Goal: Task Accomplishment & Management: Manage account settings

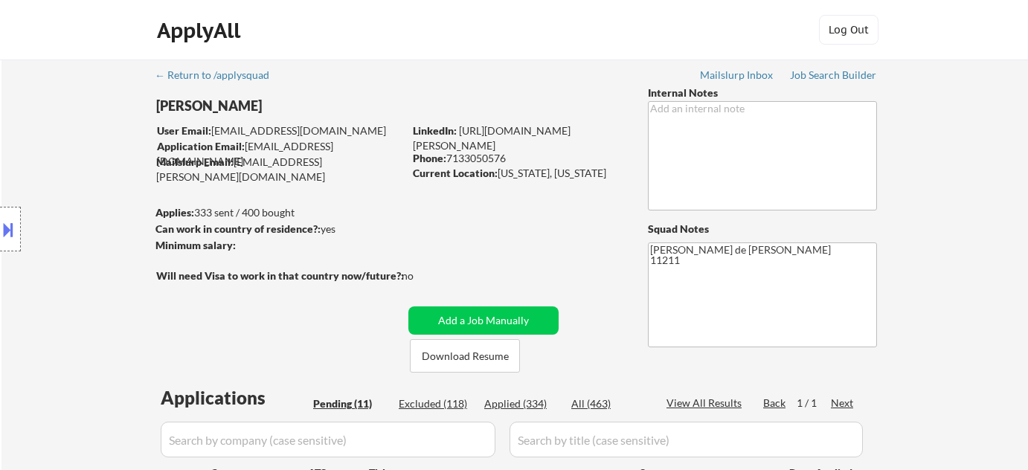
select select ""pending""
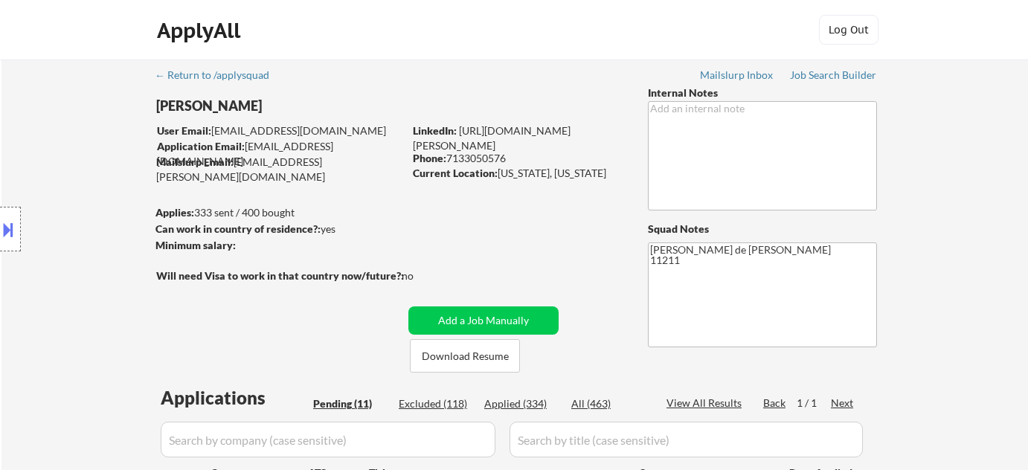
select select ""pending""
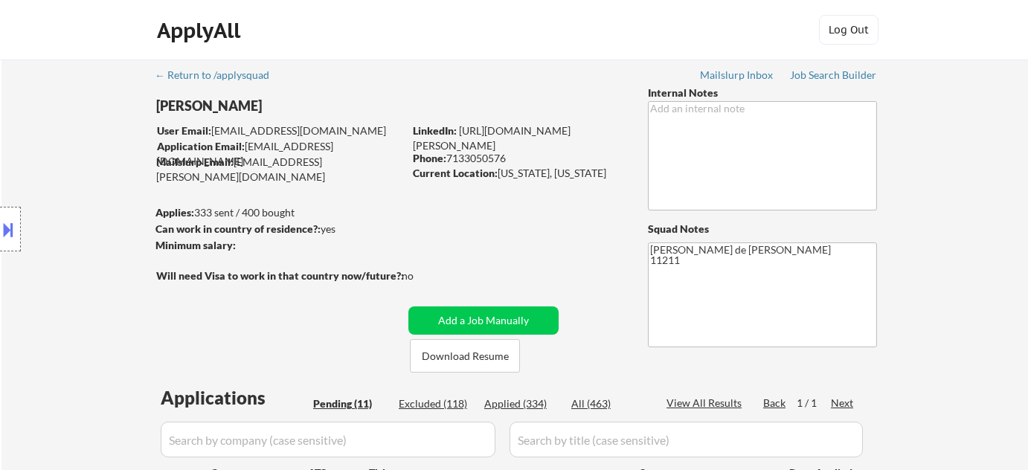
select select ""pending""
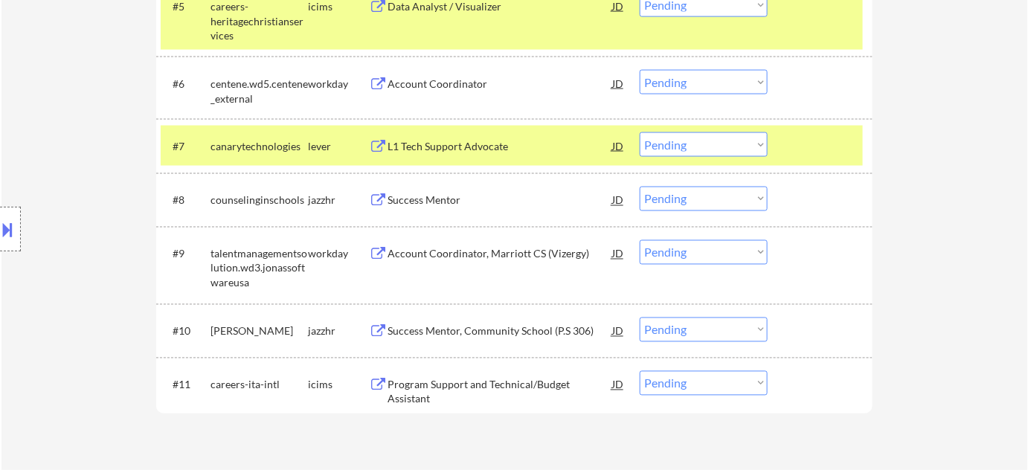
click at [488, 255] on div "Account Coordinator, Marriott CS (Vizergy)" at bounding box center [499, 254] width 225 height 15
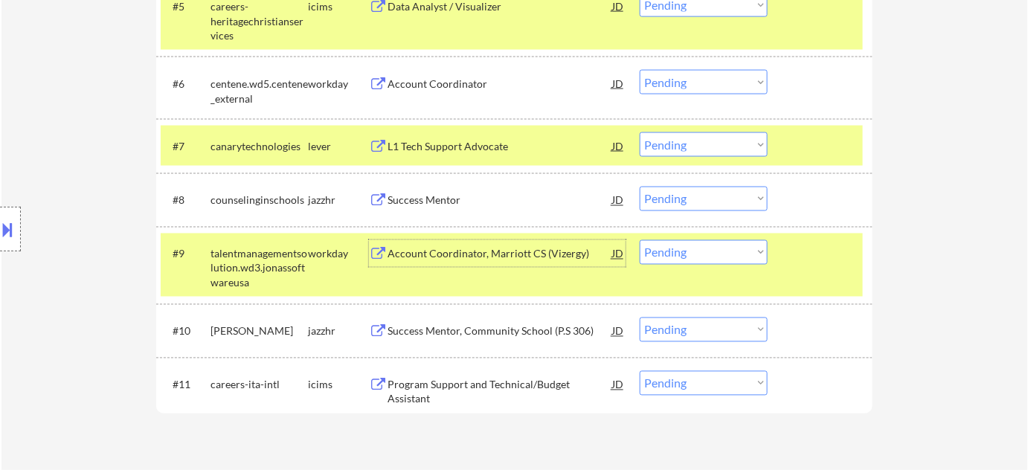
click at [750, 257] on select "Choose an option... Pending Applied Excluded (Questions) Excluded (Expired) Exc…" at bounding box center [703, 252] width 128 height 25
click at [639, 240] on select "Choose an option... Pending Applied Excluded (Questions) Excluded (Expired) Exc…" at bounding box center [703, 252] width 128 height 25
select select ""pending""
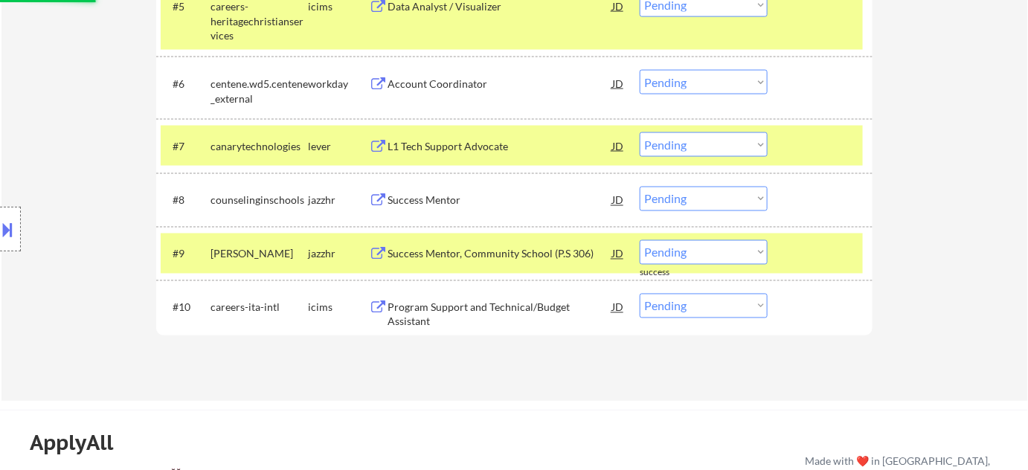
click at [448, 152] on div "L1 Tech Support Advocate" at bounding box center [499, 146] width 225 height 15
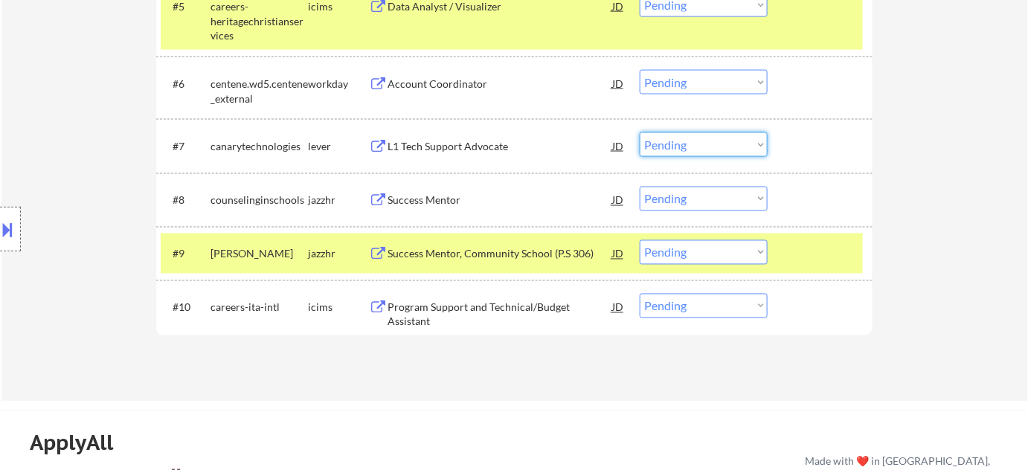
click at [686, 147] on select "Choose an option... Pending Applied Excluded (Questions) Excluded (Expired) Exc…" at bounding box center [703, 144] width 128 height 25
click at [639, 132] on select "Choose an option... Pending Applied Excluded (Questions) Excluded (Expired) Exc…" at bounding box center [703, 144] width 128 height 25
select select ""pending""
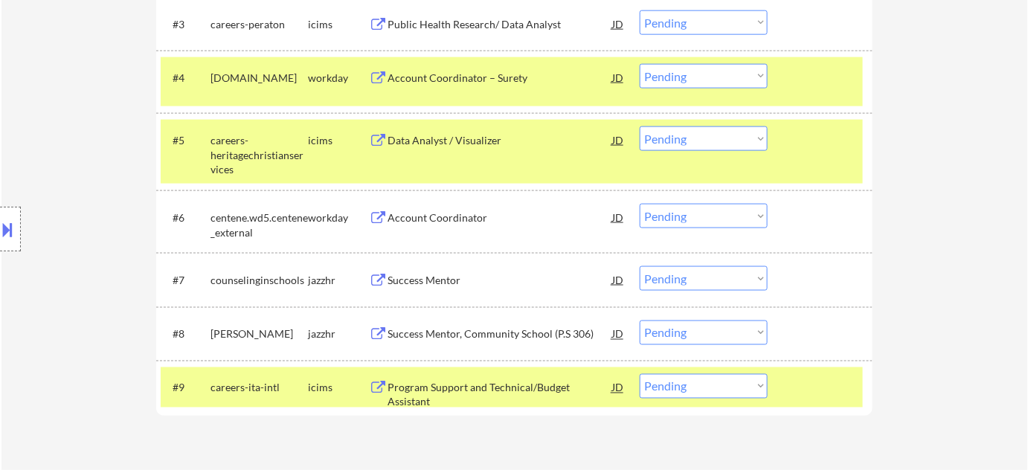
scroll to position [608, 0]
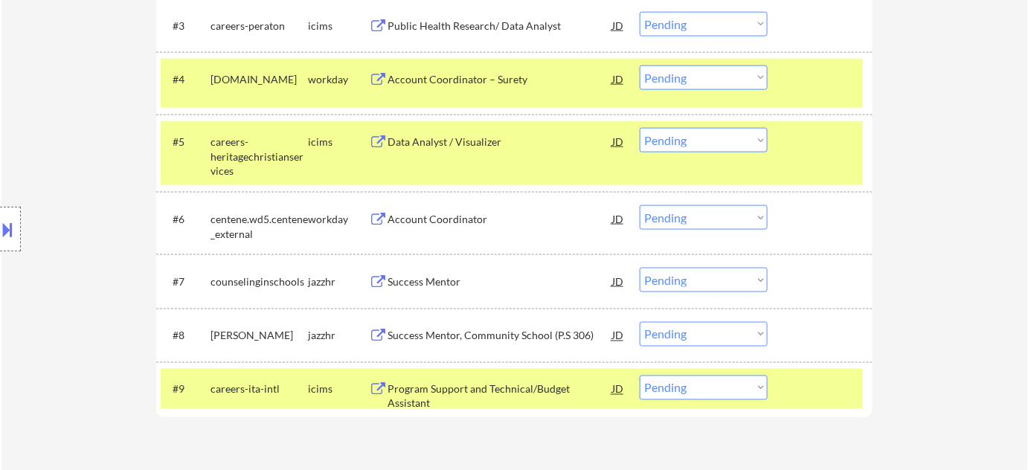
click at [450, 136] on div "Data Analyst / Visualizer" at bounding box center [499, 142] width 225 height 15
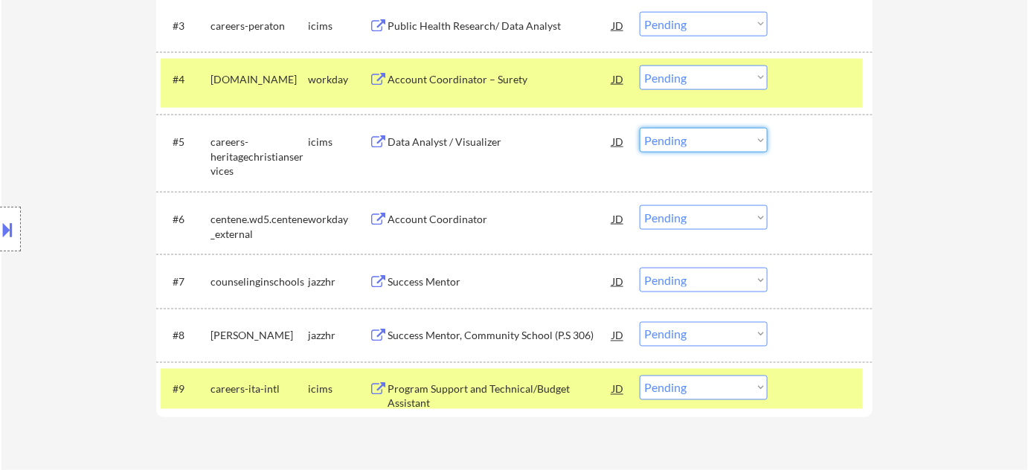
click at [717, 152] on select "Choose an option... Pending Applied Excluded (Questions) Excluded (Expired) Exc…" at bounding box center [703, 140] width 128 height 25
click at [639, 128] on select "Choose an option... Pending Applied Excluded (Questions) Excluded (Expired) Exc…" at bounding box center [703, 140] width 128 height 25
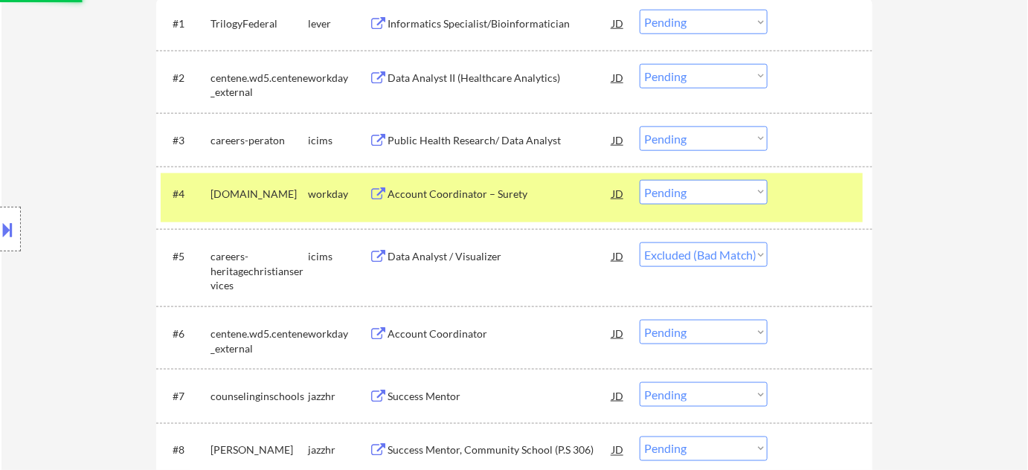
scroll to position [473, 0]
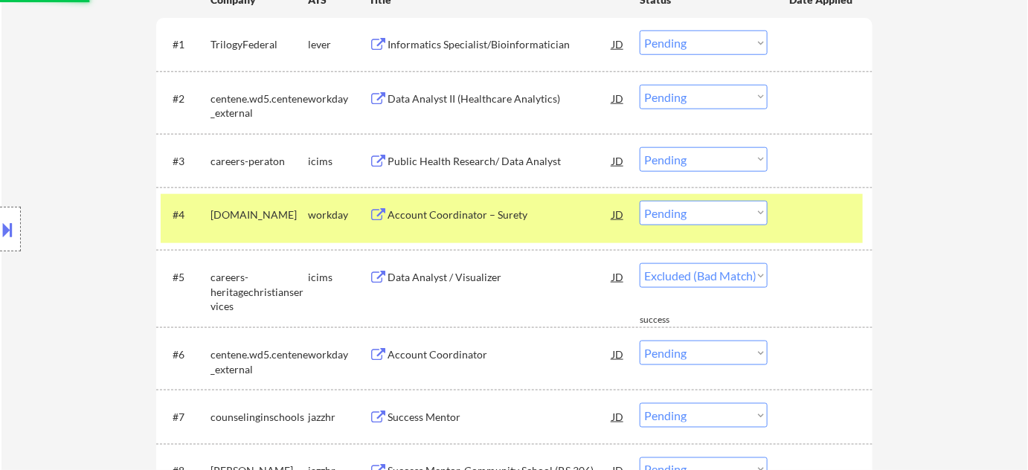
select select ""pending""
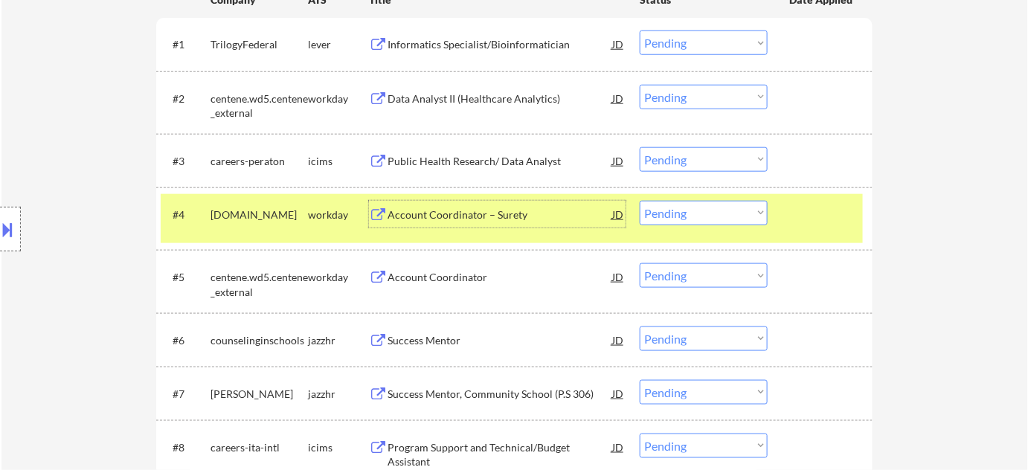
click at [476, 207] on div "Account Coordinator – Surety" at bounding box center [499, 214] width 225 height 15
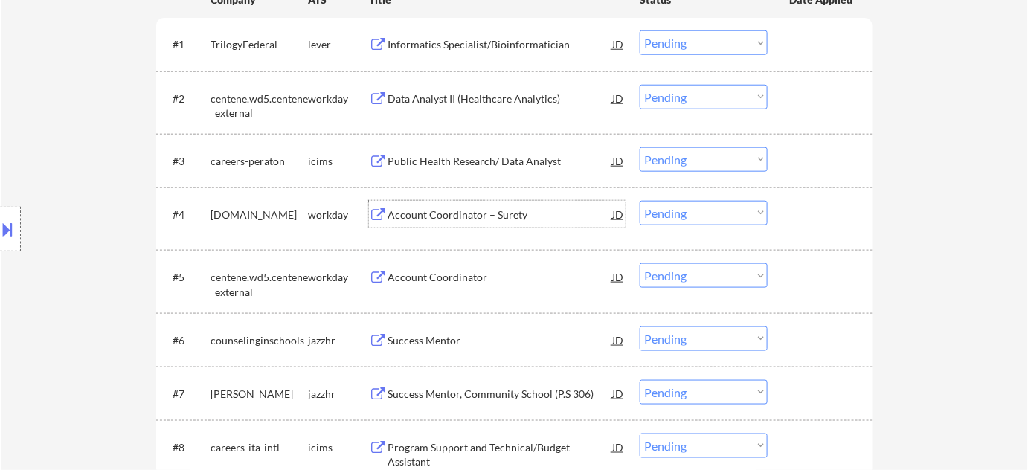
click at [470, 206] on div "Account Coordinator – Surety" at bounding box center [499, 214] width 225 height 27
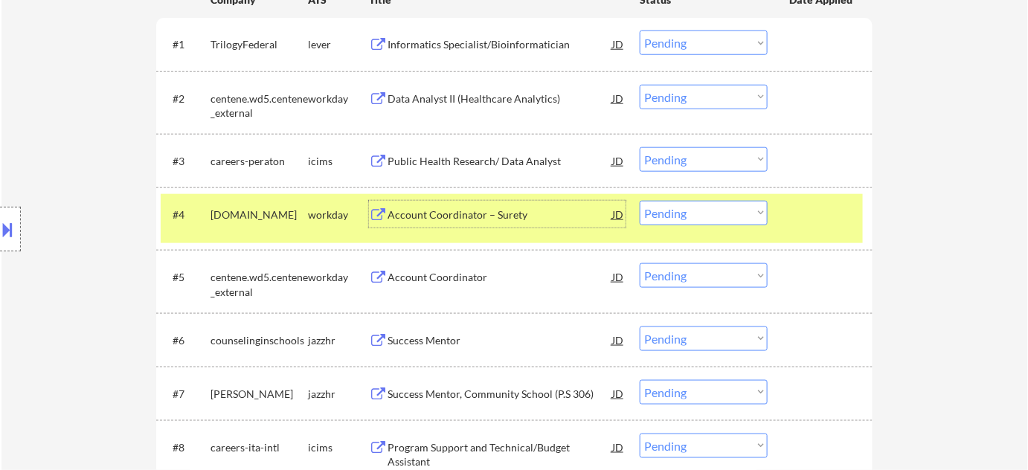
click at [652, 97] on select "Choose an option... Pending Applied Excluded (Questions) Excluded (Expired) Exc…" at bounding box center [703, 97] width 128 height 25
click at [639, 85] on select "Choose an option... Pending Applied Excluded (Questions) Excluded (Expired) Exc…" at bounding box center [703, 97] width 128 height 25
click at [468, 42] on div "Informatics Specialist/Bioinformatician" at bounding box center [499, 44] width 225 height 15
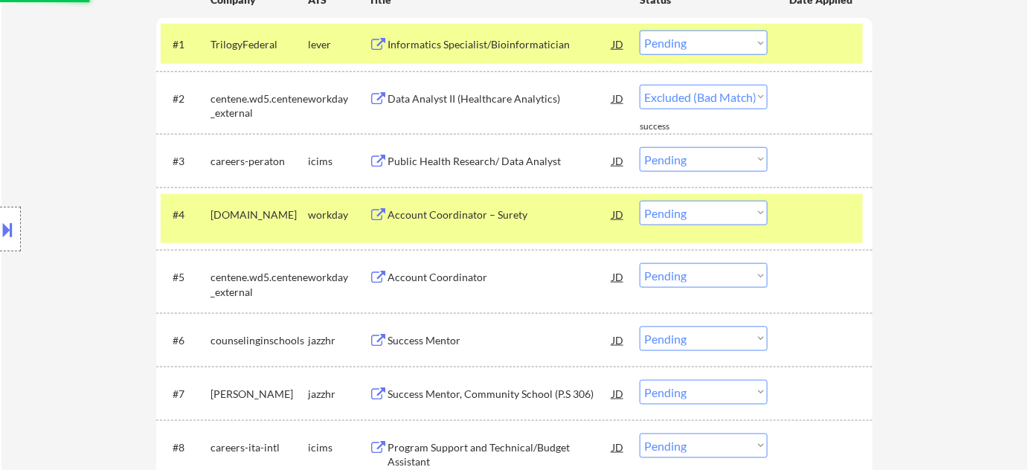
select select ""pending""
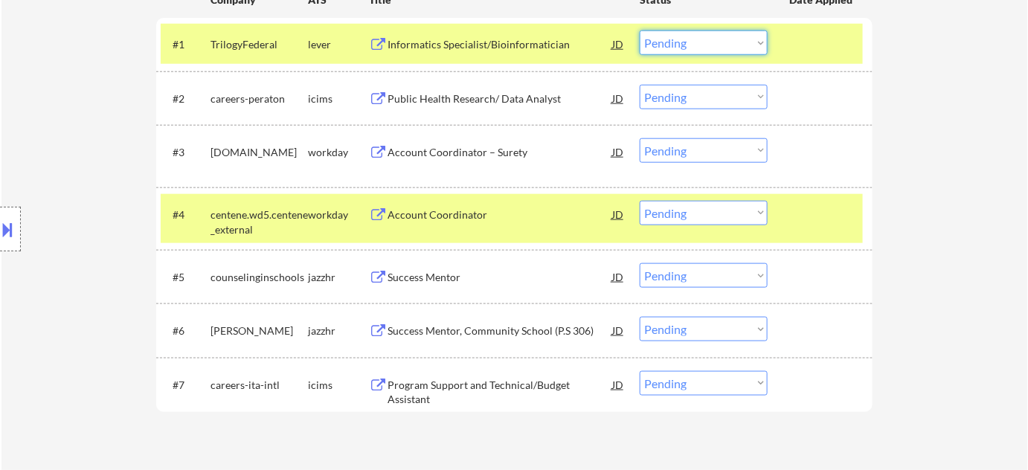
click at [716, 51] on select "Choose an option... Pending Applied Excluded (Questions) Excluded (Expired) Exc…" at bounding box center [703, 42] width 128 height 25
click at [639, 30] on select "Choose an option... Pending Applied Excluded (Questions) Excluded (Expired) Exc…" at bounding box center [703, 42] width 128 height 25
select select ""pending""
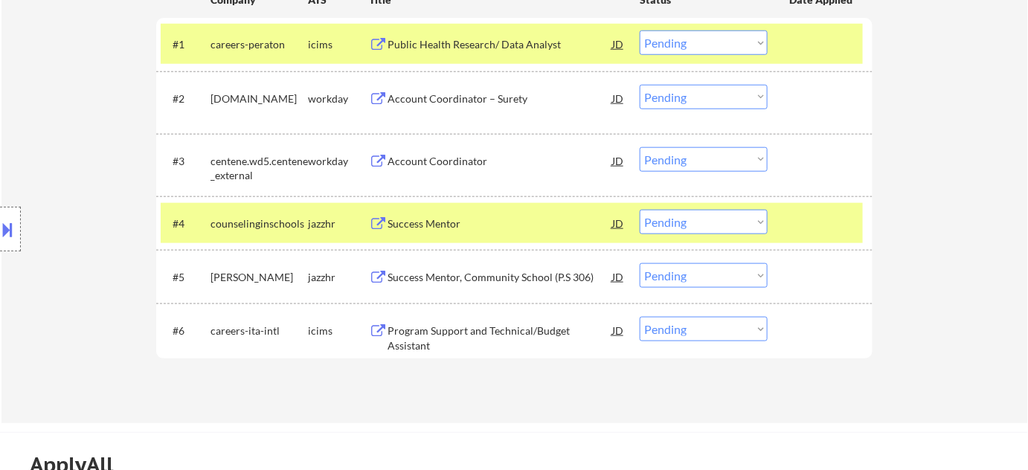
click at [544, 280] on div "Success Mentor, Community School (P.S 306)" at bounding box center [499, 277] width 225 height 15
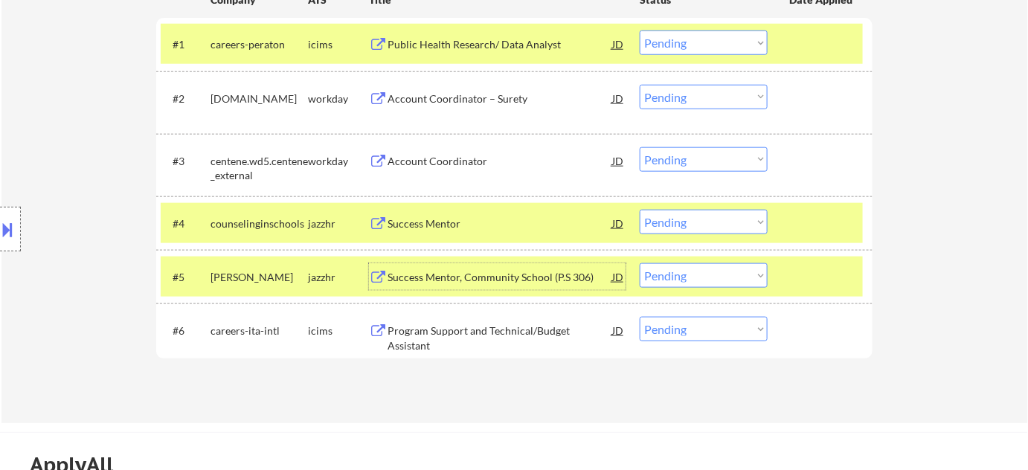
click at [691, 276] on select "Choose an option... Pending Applied Excluded (Questions) Excluded (Expired) Exc…" at bounding box center [703, 275] width 128 height 25
click at [639, 263] on select "Choose an option... Pending Applied Excluded (Questions) Excluded (Expired) Exc…" at bounding box center [703, 275] width 128 height 25
select select ""pending""
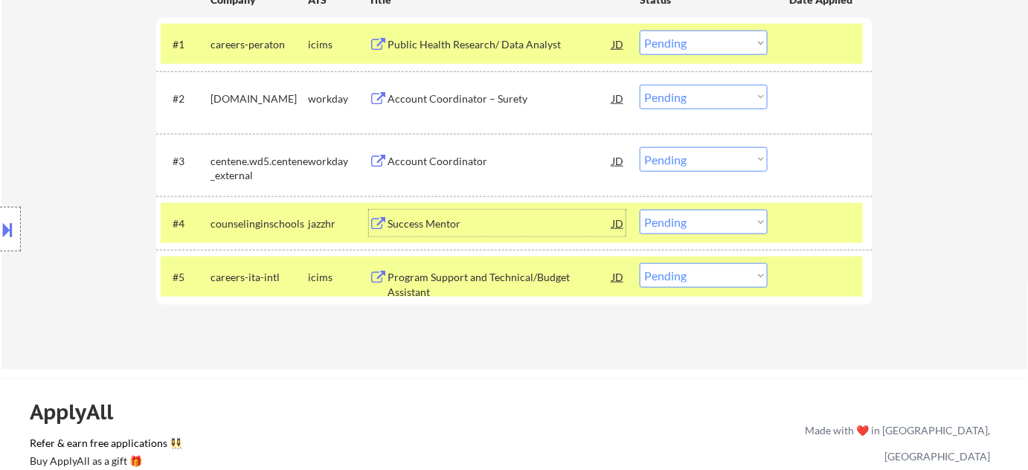
click at [442, 219] on div "Success Mentor" at bounding box center [499, 223] width 225 height 15
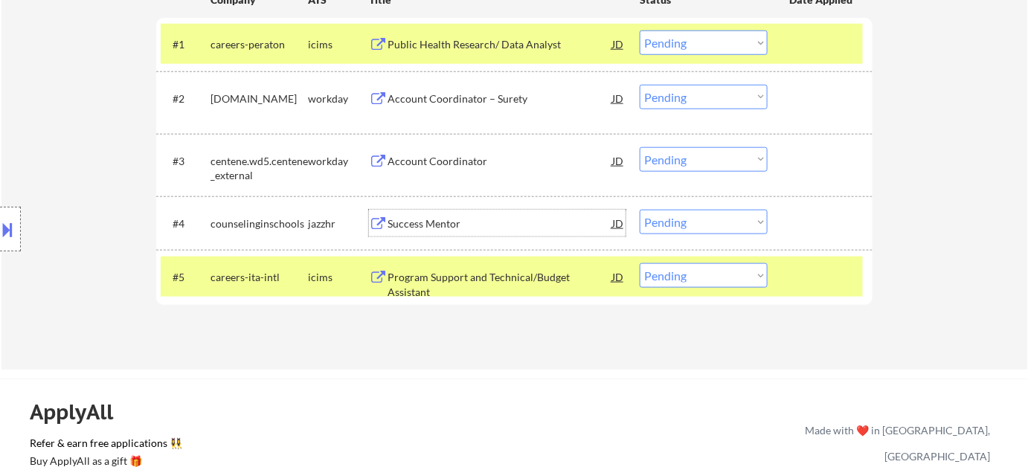
click at [439, 45] on div "Public Health Research/ Data Analyst" at bounding box center [499, 44] width 225 height 15
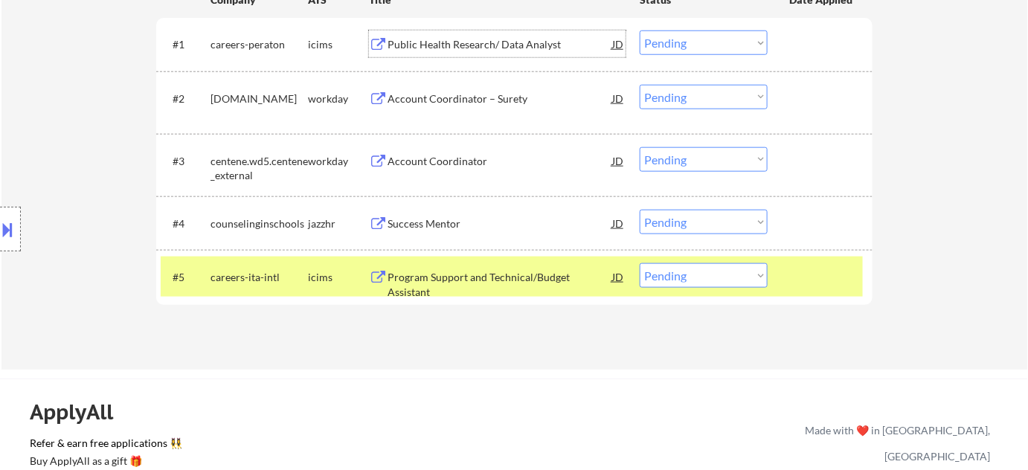
click at [646, 43] on select "Choose an option... Pending Applied Excluded (Questions) Excluded (Expired) Exc…" at bounding box center [703, 42] width 128 height 25
click at [639, 30] on select "Choose an option... Pending Applied Excluded (Questions) Excluded (Expired) Exc…" at bounding box center [703, 42] width 128 height 25
select select ""pending""
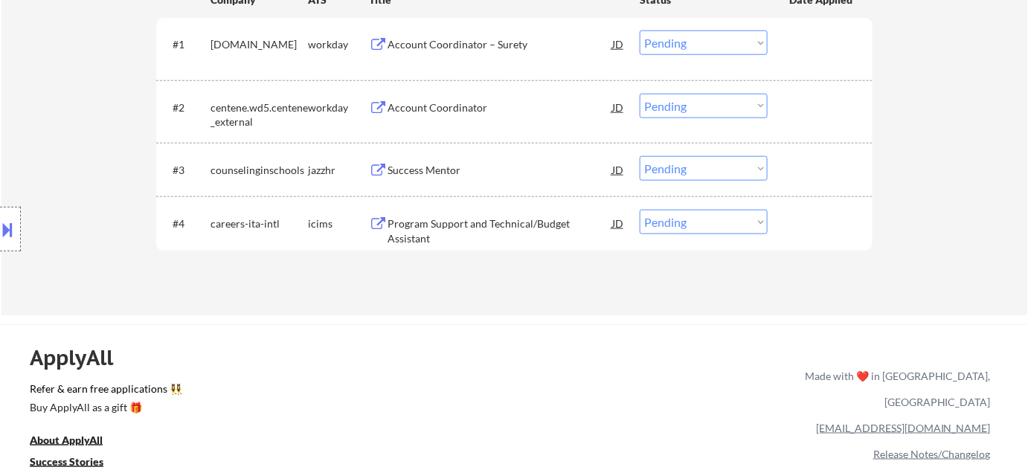
click at [462, 109] on div "Account Coordinator" at bounding box center [499, 107] width 225 height 15
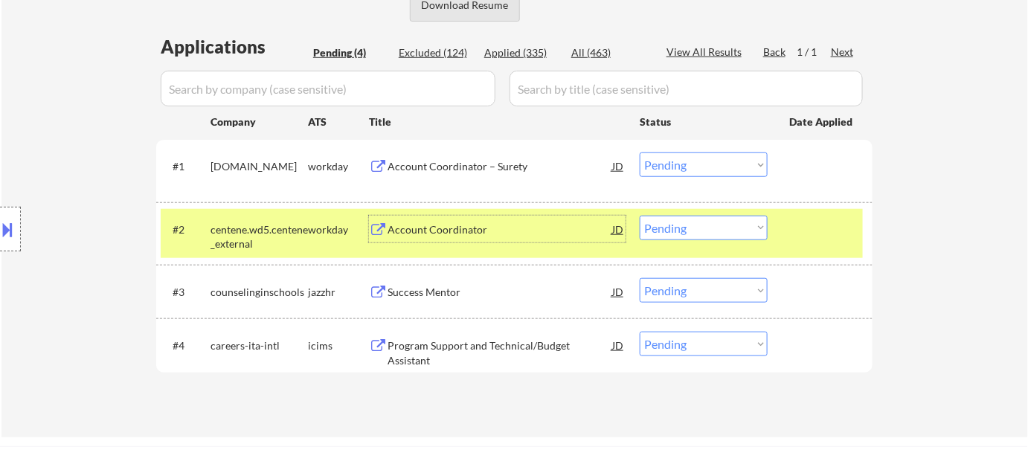
scroll to position [338, 0]
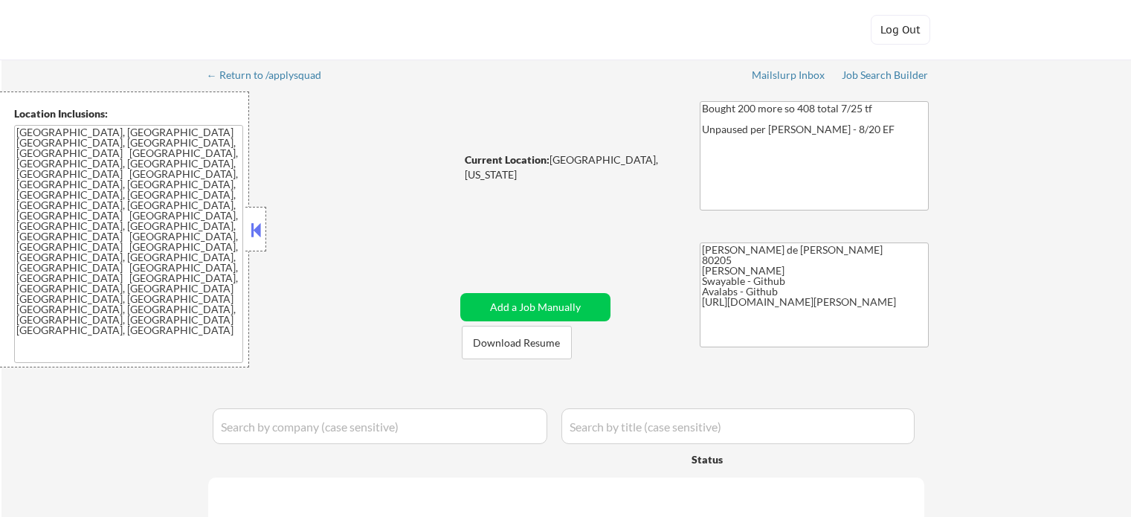
select select ""pending""
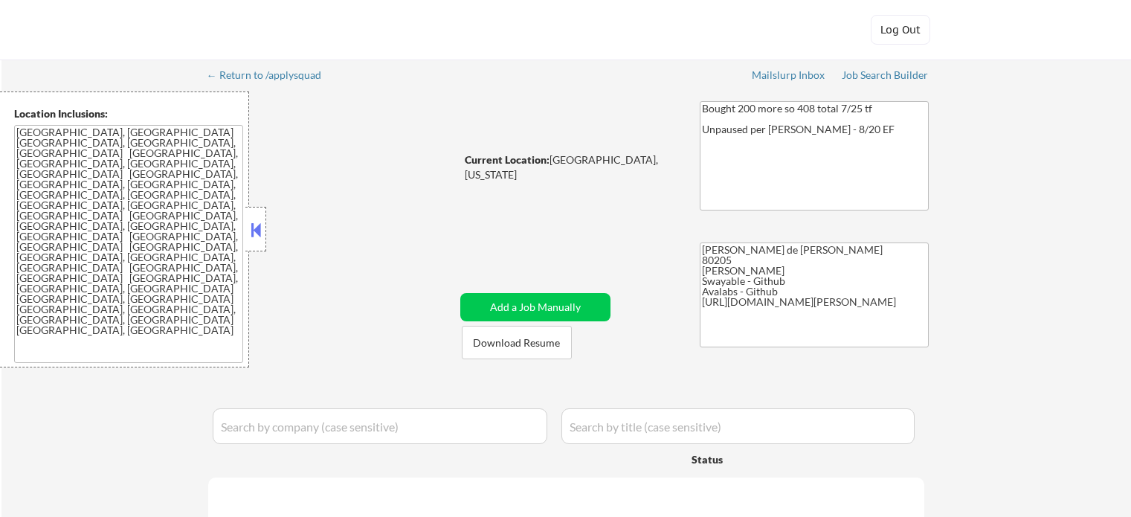
select select ""pending""
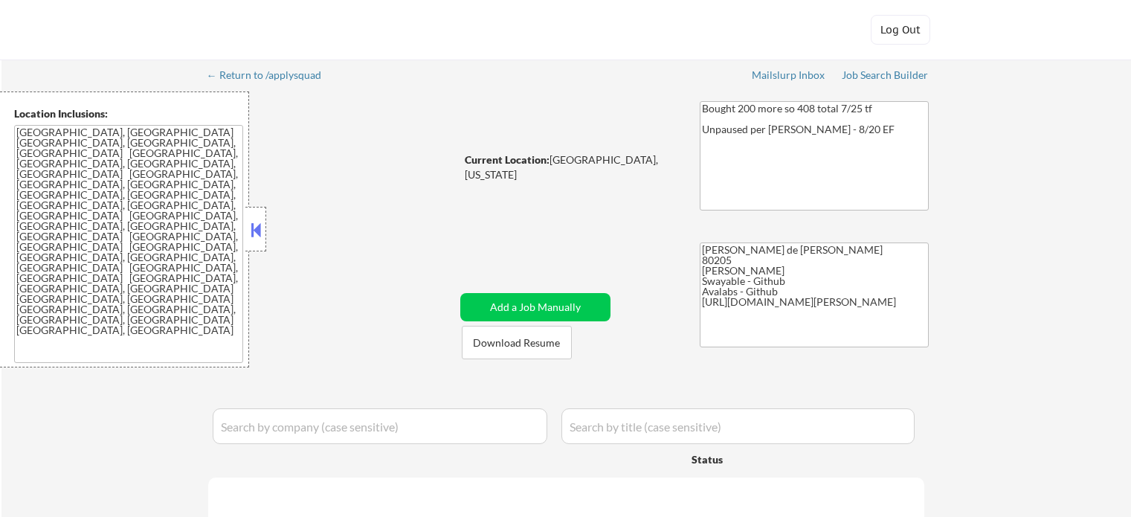
select select ""pending""
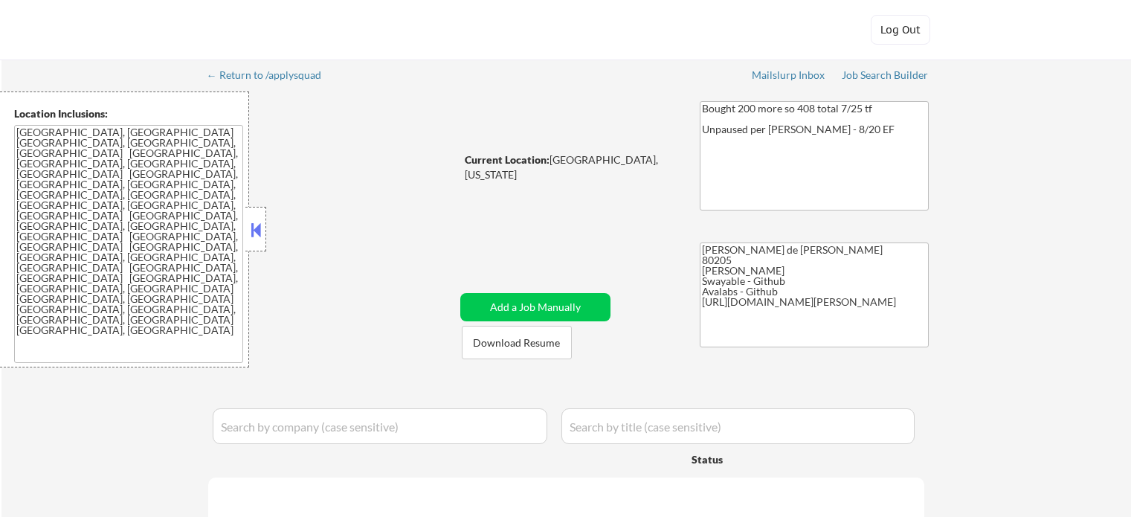
select select ""pending""
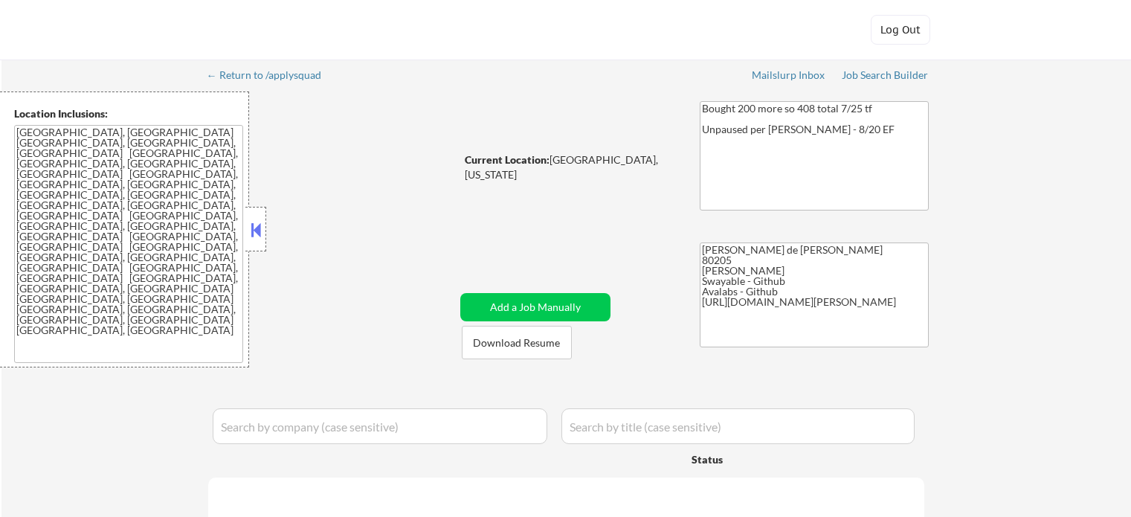
select select ""pending""
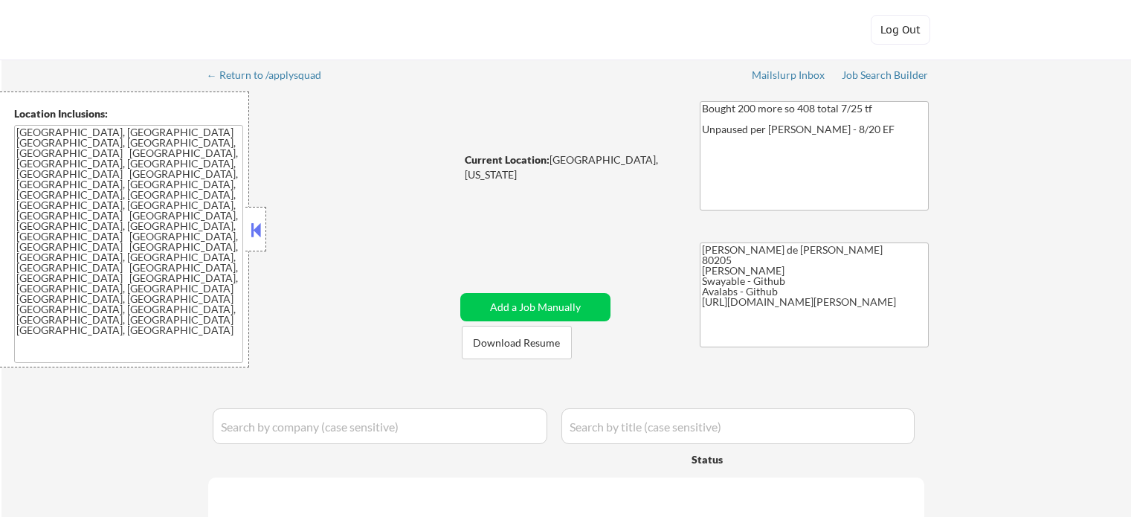
select select ""pending""
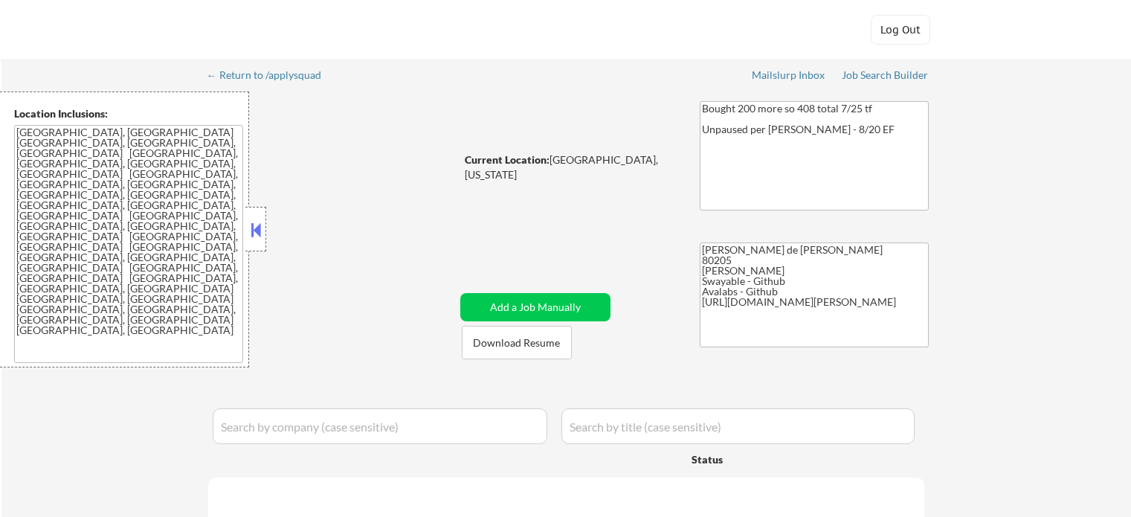
select select ""pending""
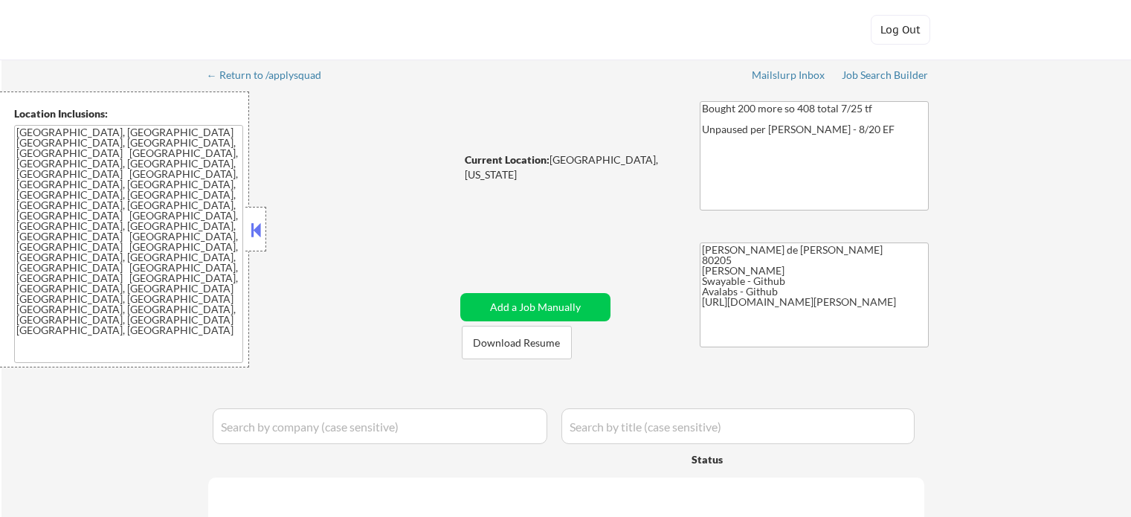
select select ""pending""
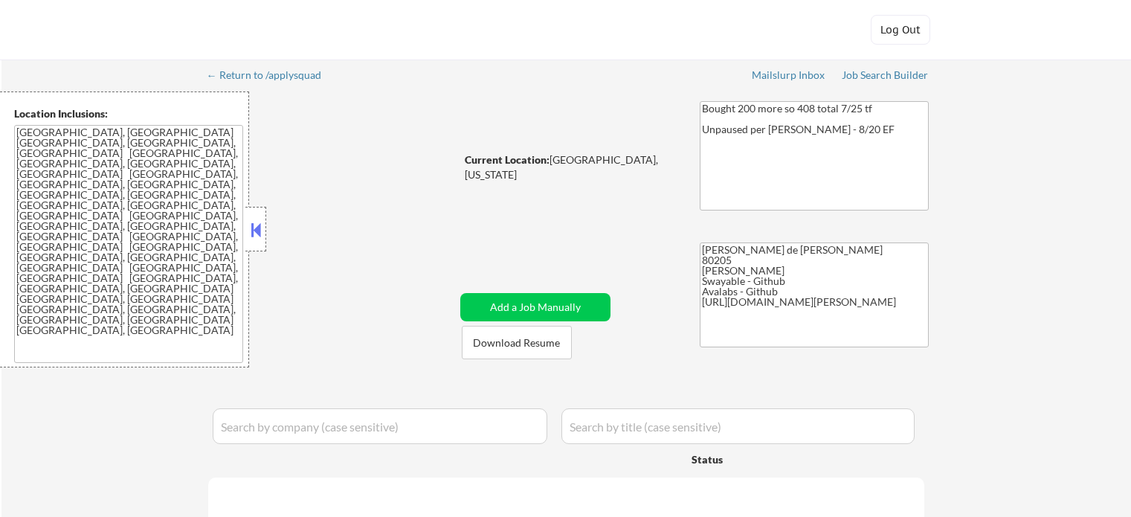
select select ""pending""
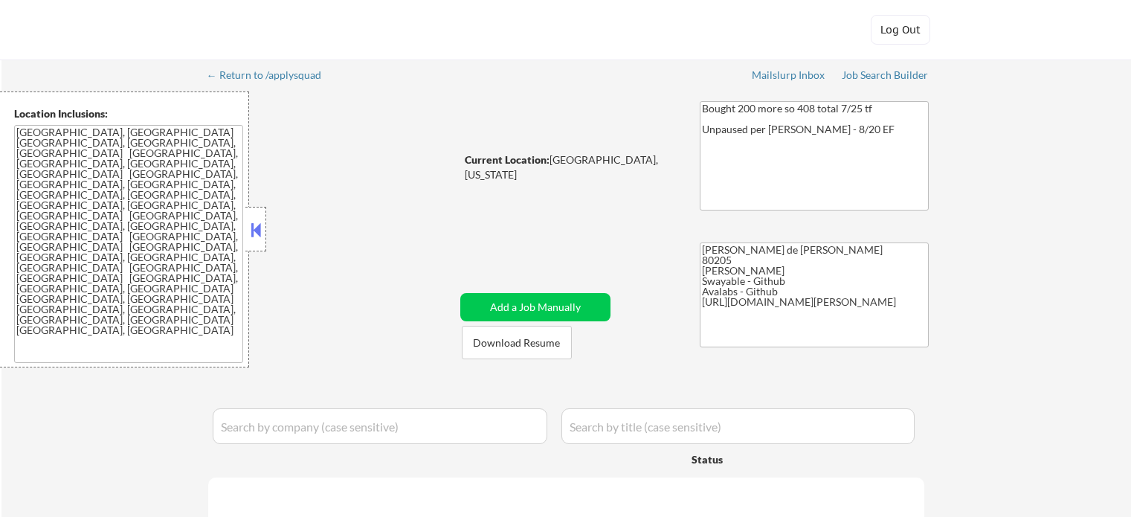
select select ""pending""
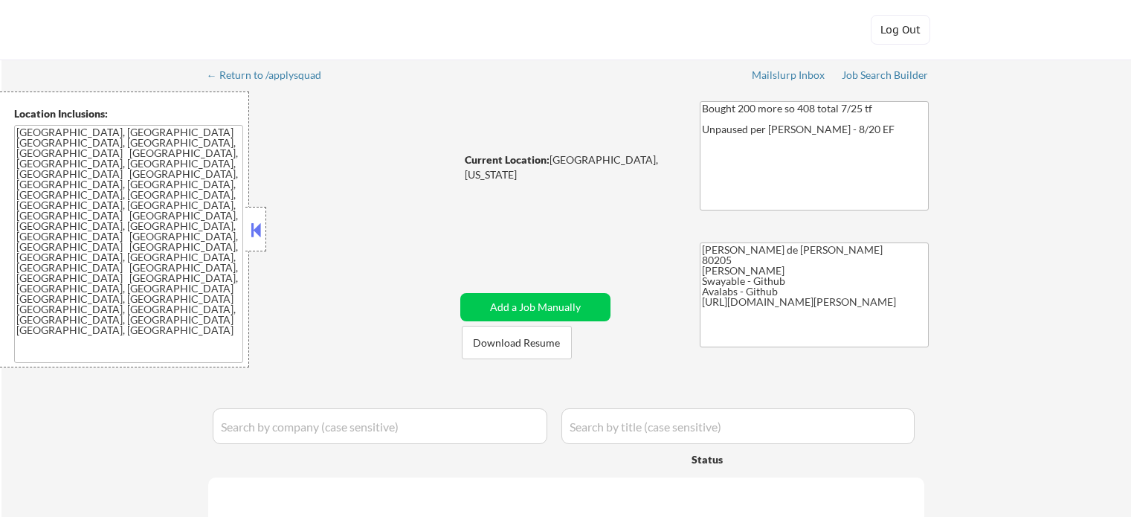
select select ""pending""
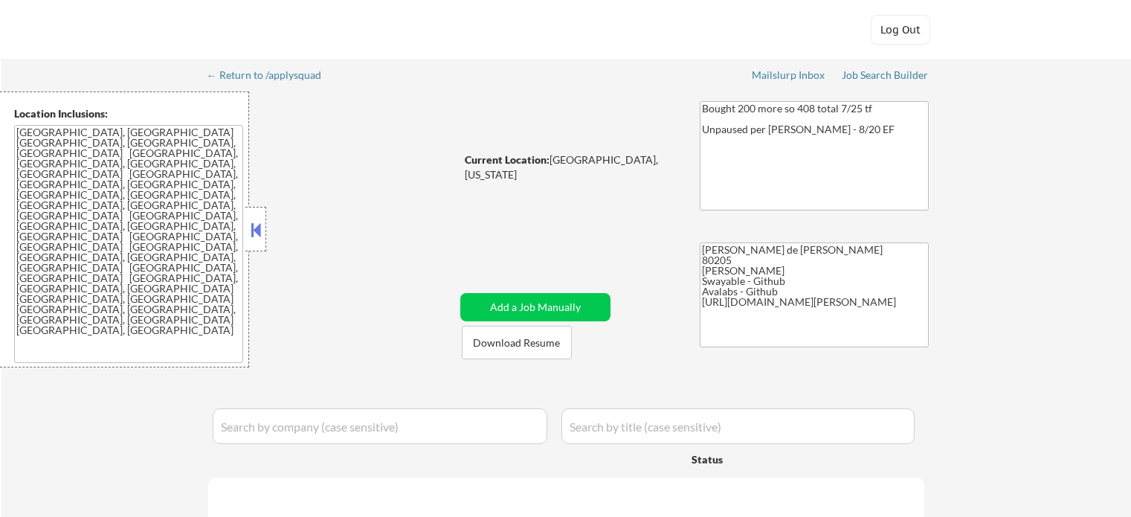
select select ""pending""
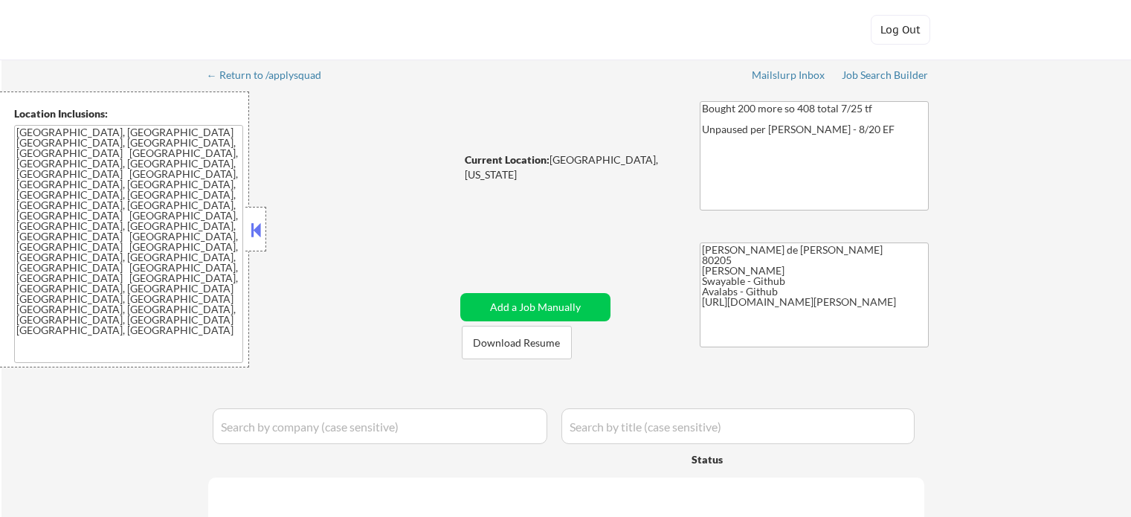
select select ""pending""
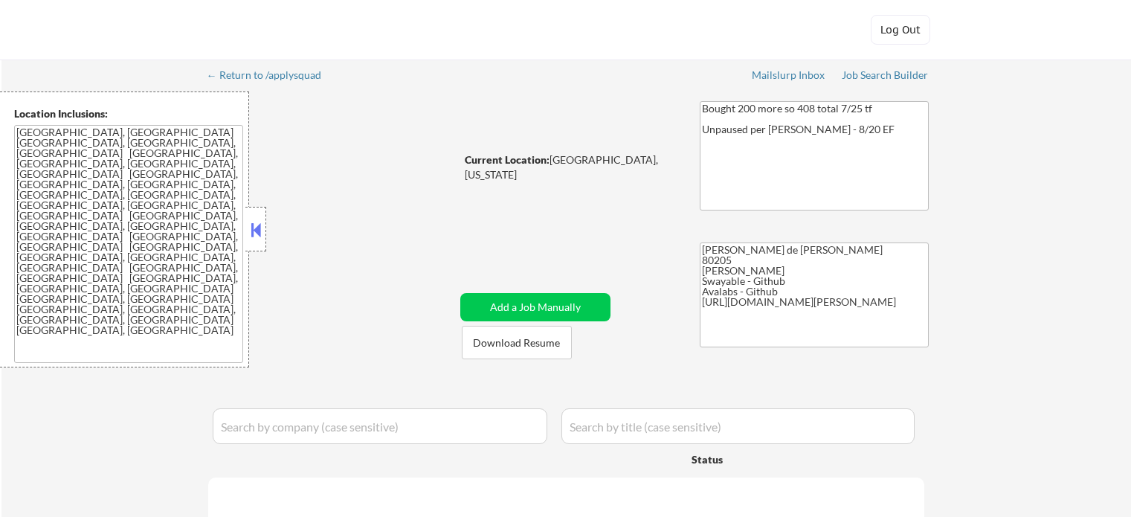
select select ""pending""
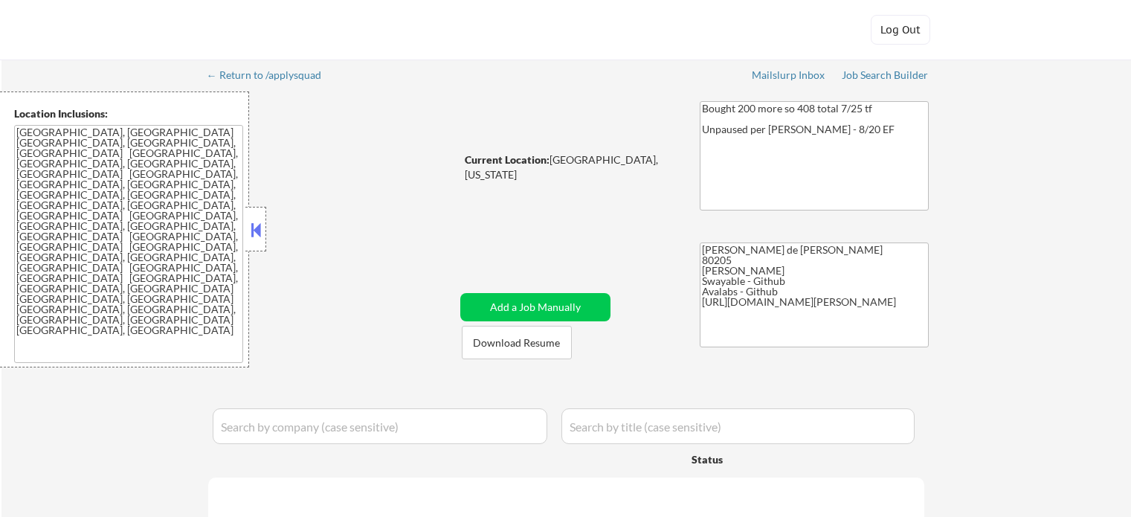
select select ""pending""
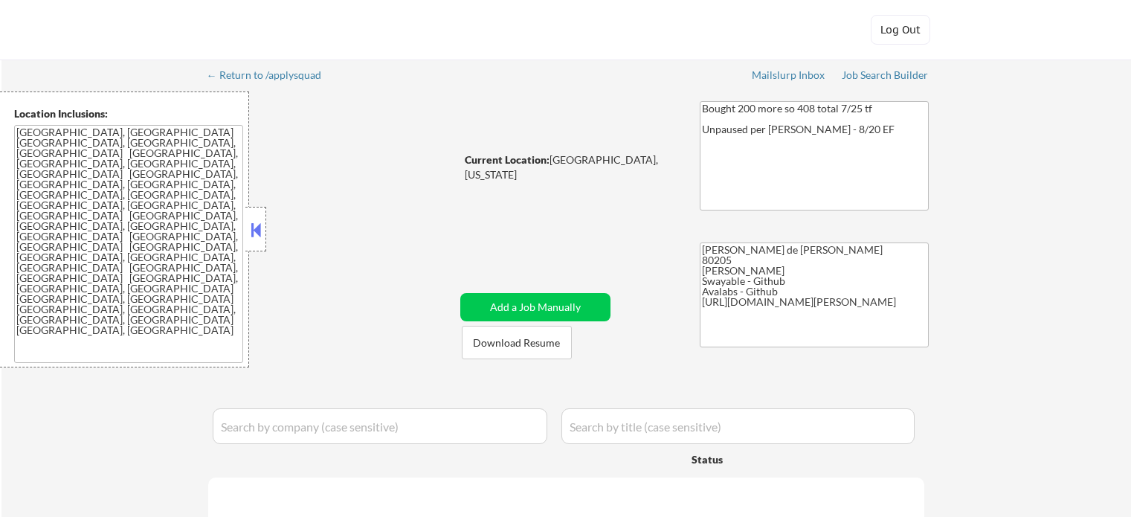
select select ""pending""
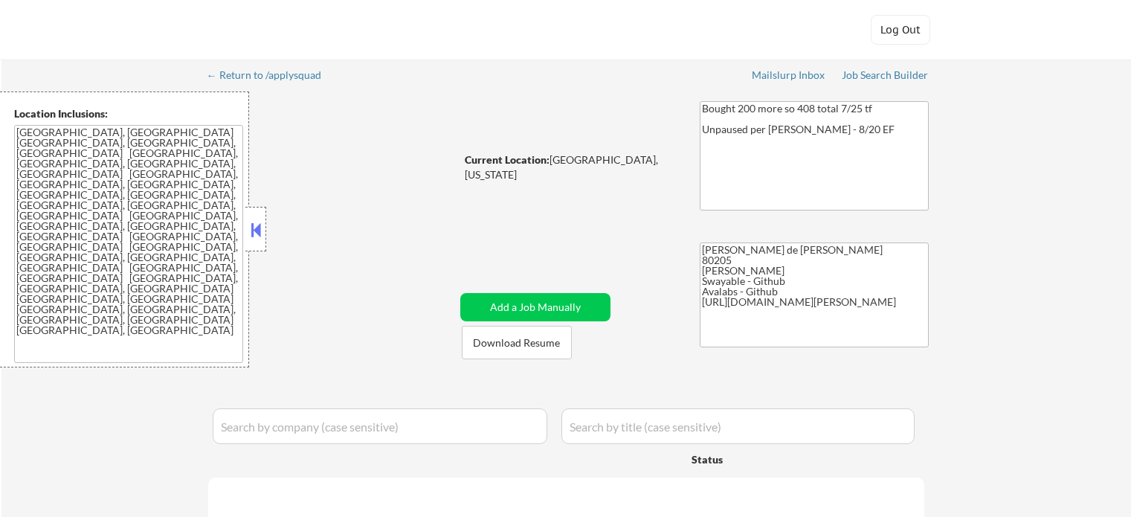
select select ""pending""
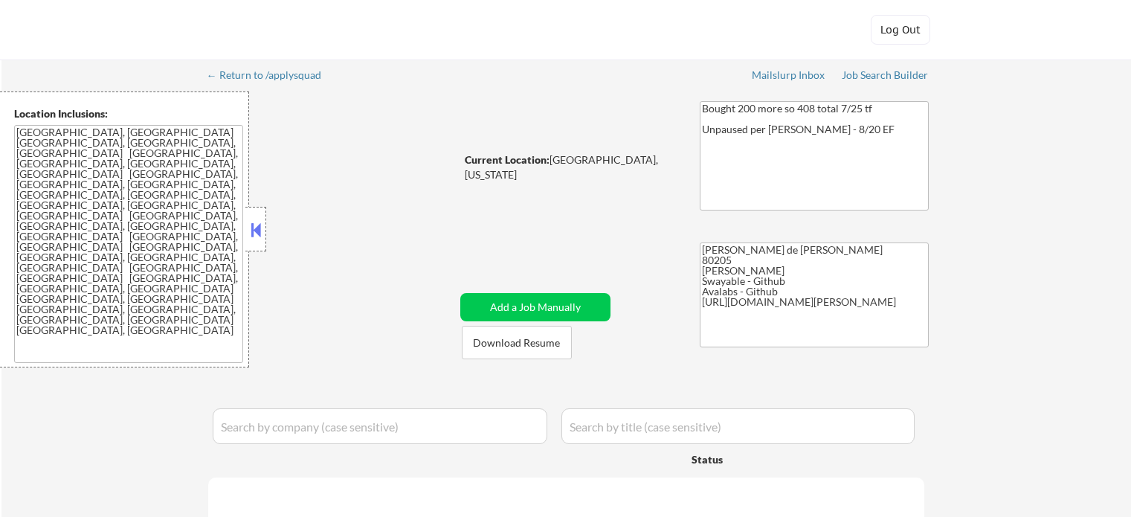
select select ""pending""
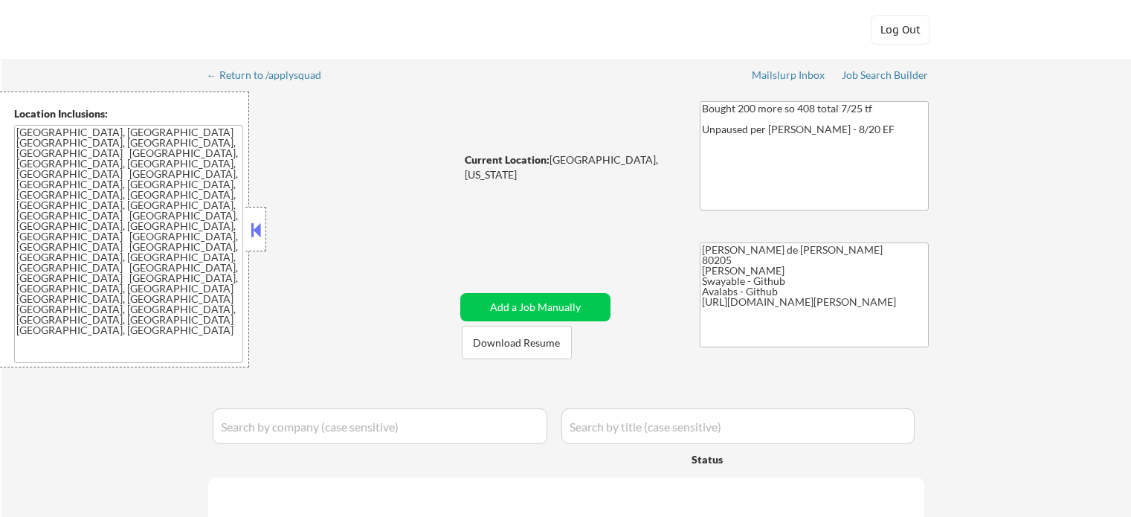
select select ""pending""
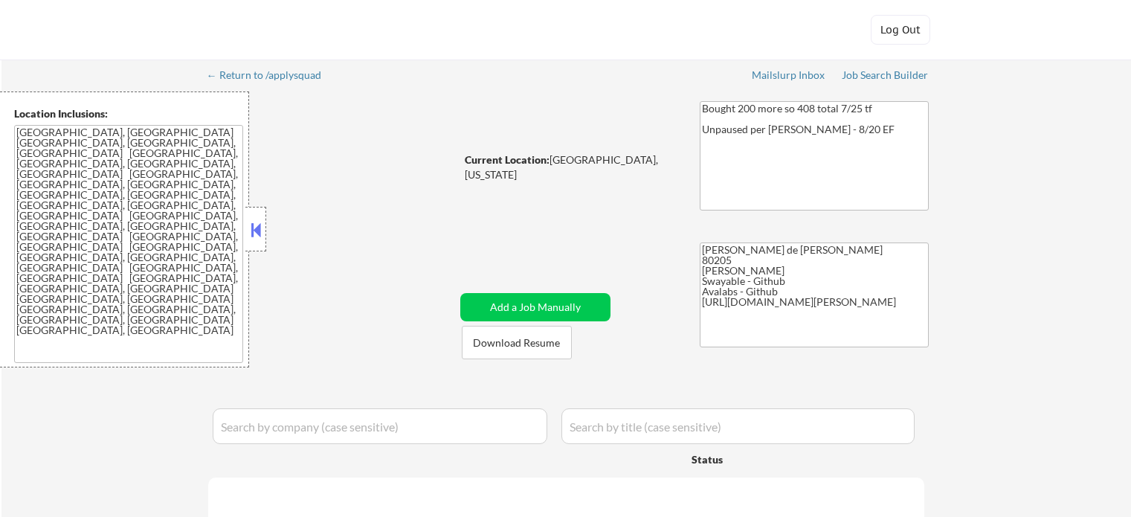
select select ""pending""
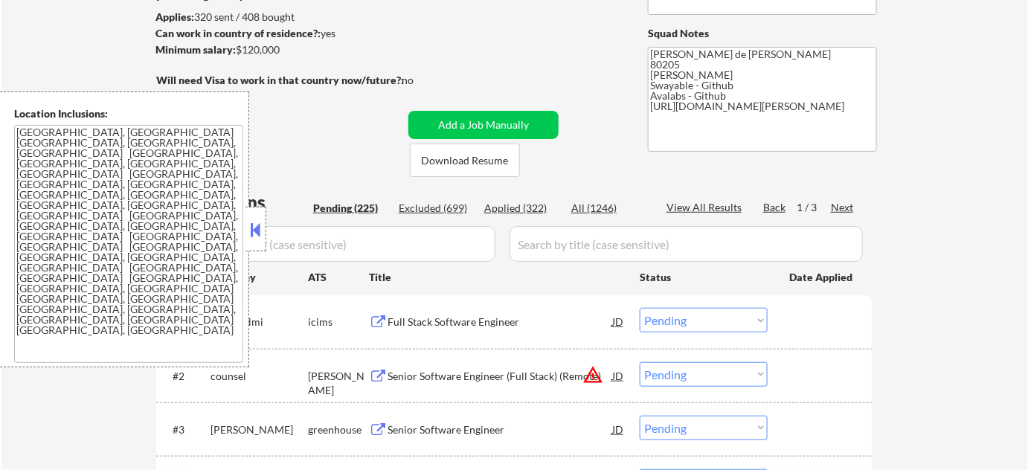
scroll to position [202, 0]
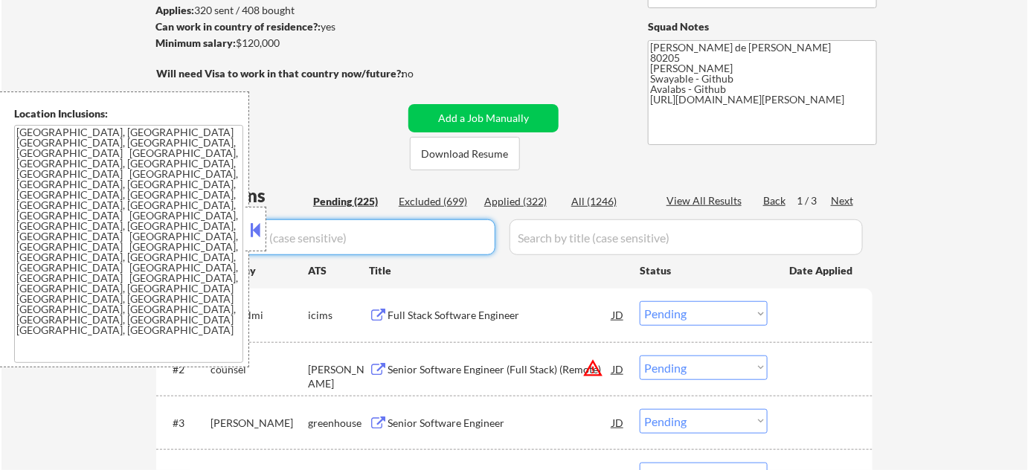
click at [267, 228] on input "input" at bounding box center [328, 237] width 335 height 36
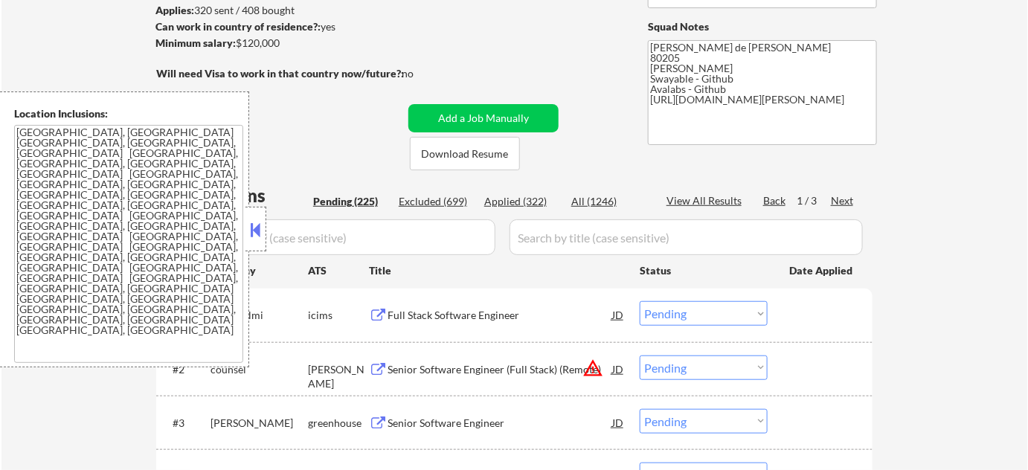
click at [262, 231] on button at bounding box center [256, 230] width 16 height 22
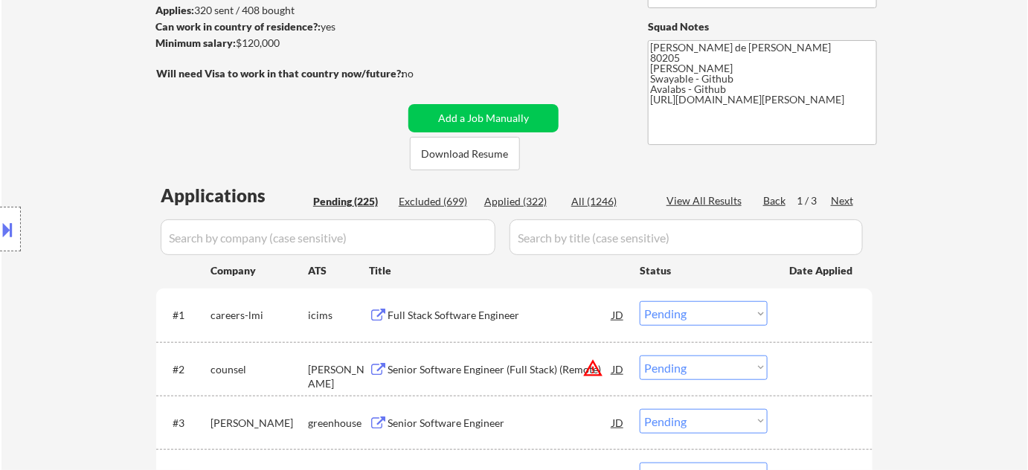
scroll to position [338, 0]
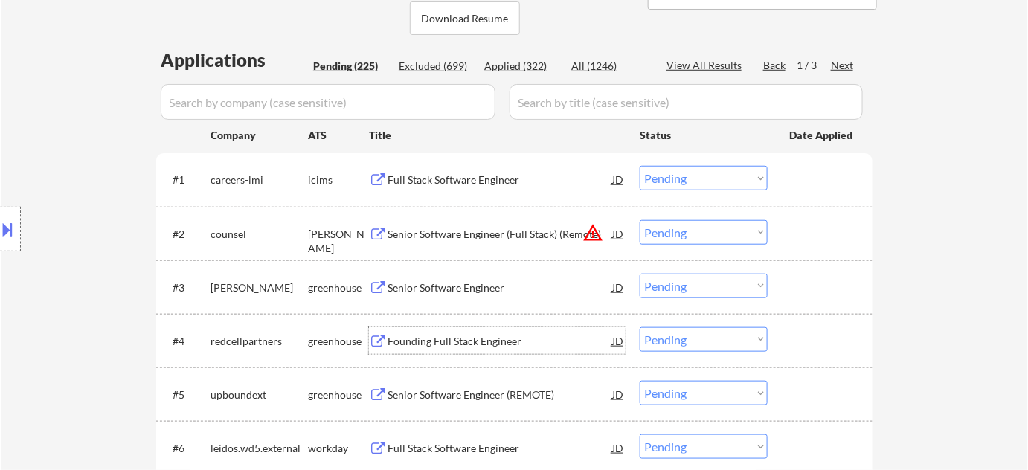
click at [475, 343] on div "Founding Full Stack Engineer" at bounding box center [499, 341] width 225 height 15
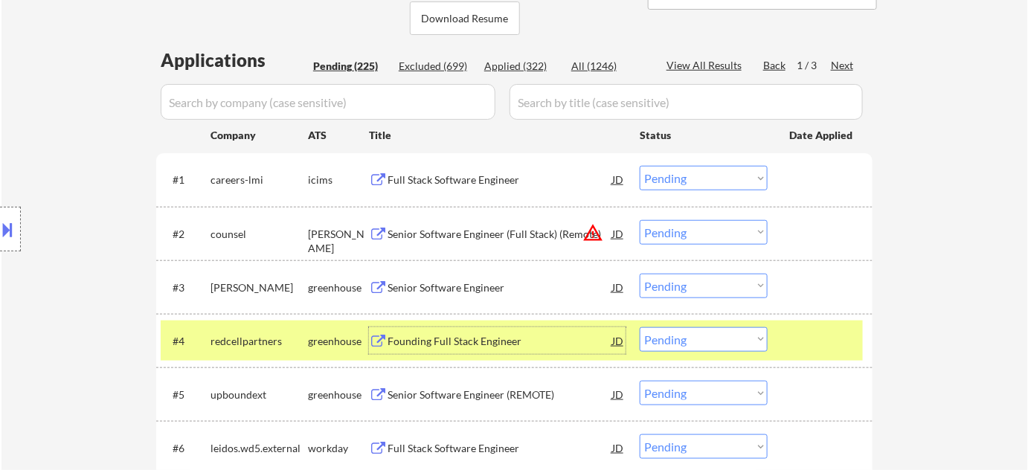
click at [757, 337] on select "Choose an option... Pending Applied Excluded (Questions) Excluded (Expired) Exc…" at bounding box center [703, 339] width 128 height 25
click at [639, 327] on select "Choose an option... Pending Applied Excluded (Questions) Excluded (Expired) Exc…" at bounding box center [703, 339] width 128 height 25
click at [590, 231] on button "warning_amber" at bounding box center [592, 232] width 21 height 21
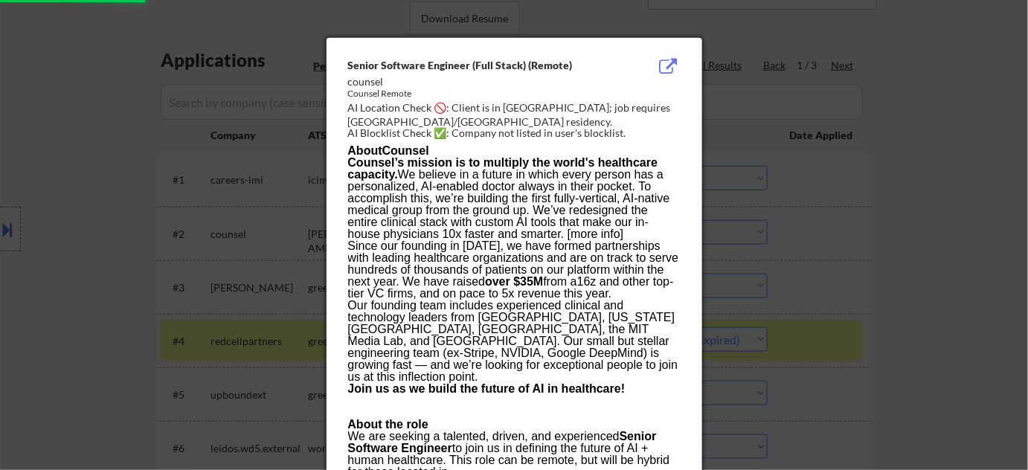
click at [888, 306] on div at bounding box center [514, 235] width 1028 height 470
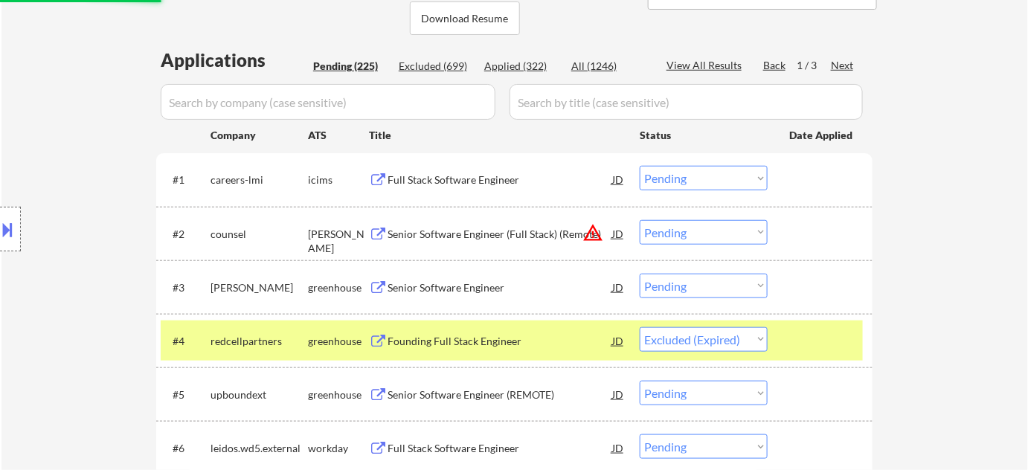
scroll to position [405, 0]
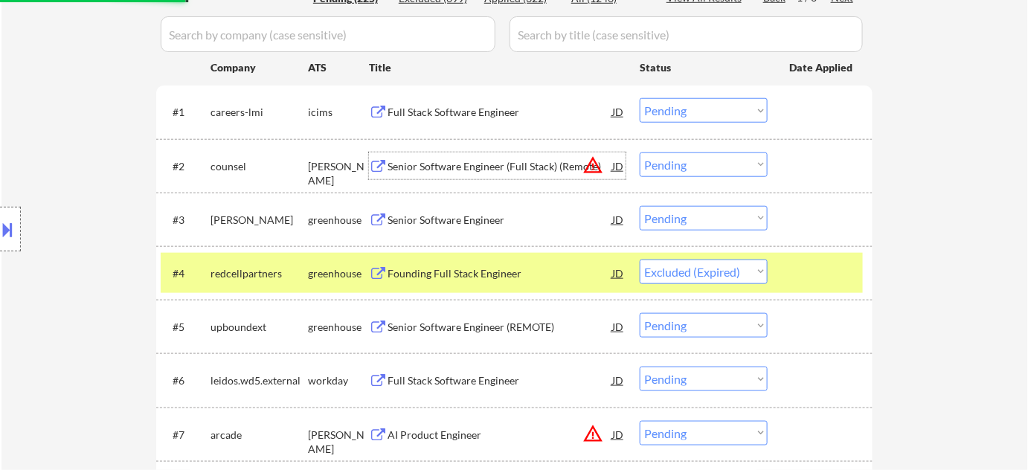
click at [486, 161] on div "Senior Software Engineer (Full Stack) (Remote)" at bounding box center [499, 166] width 225 height 15
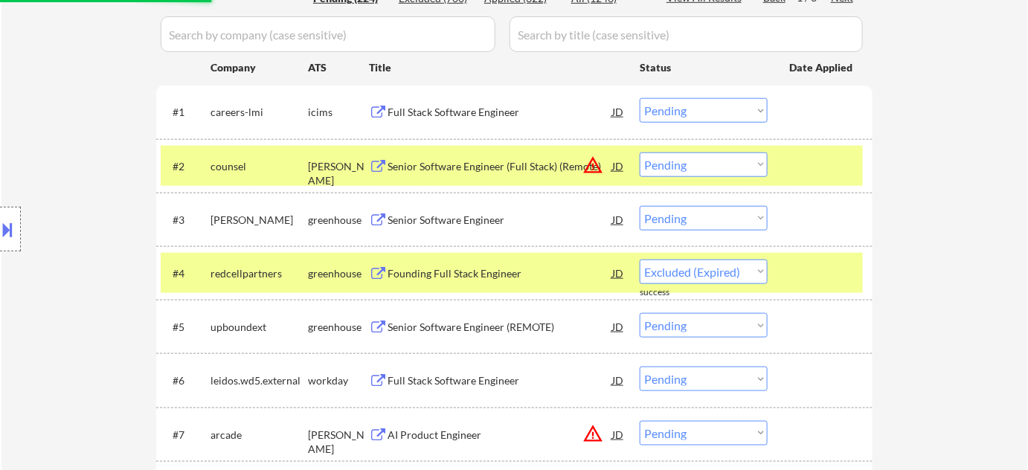
select select ""pending""
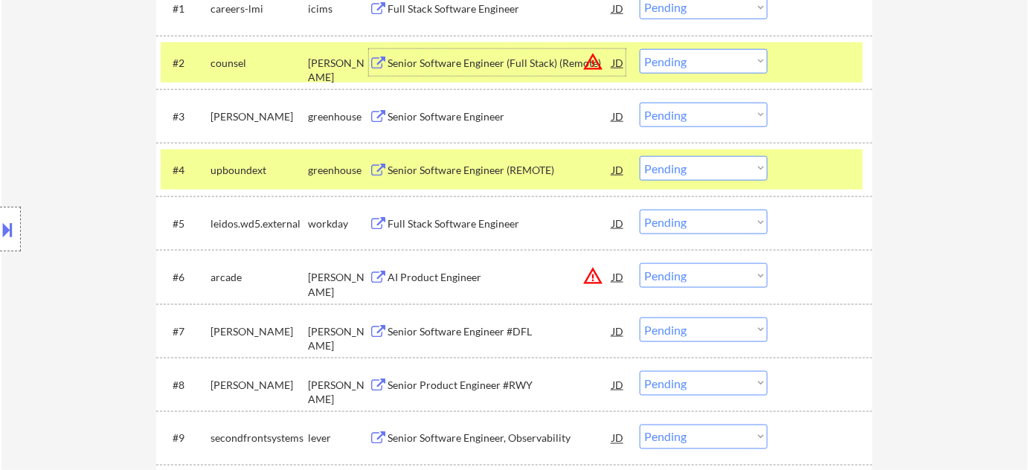
scroll to position [541, 0]
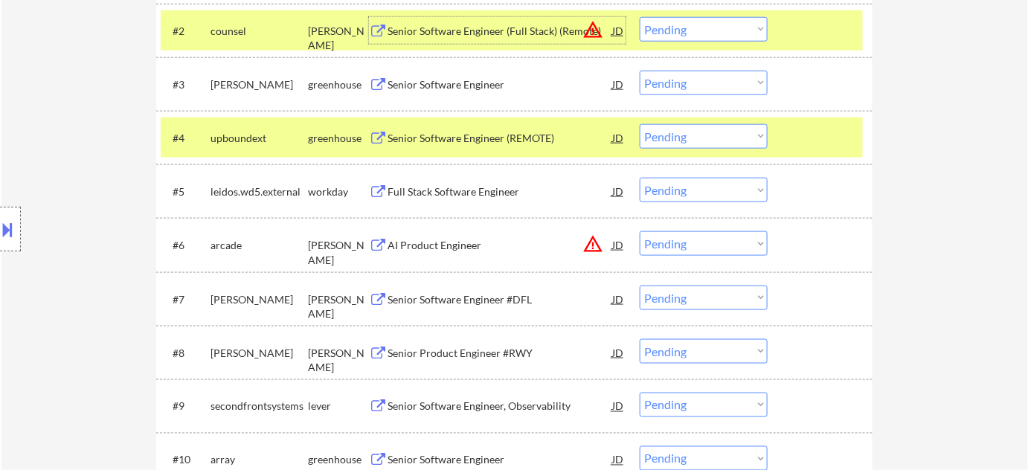
click at [594, 239] on button "warning_amber" at bounding box center [592, 243] width 21 height 21
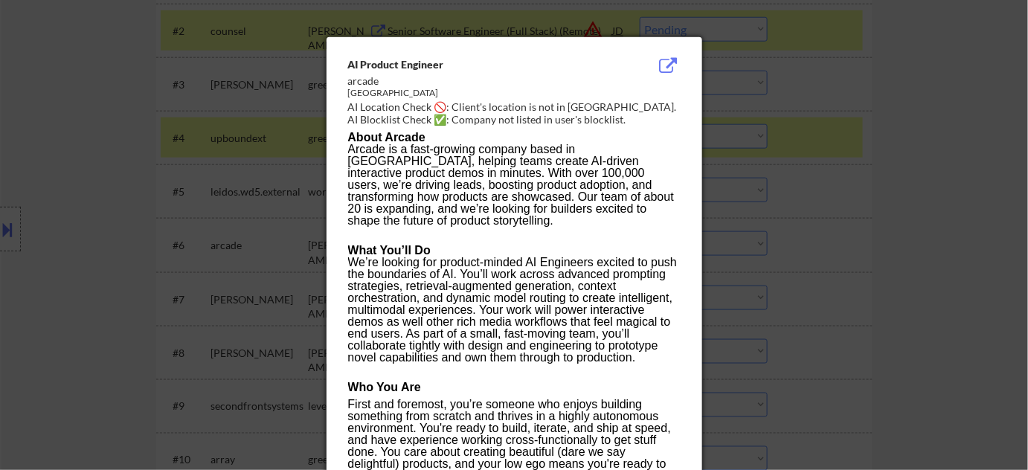
click at [822, 204] on div at bounding box center [514, 235] width 1028 height 470
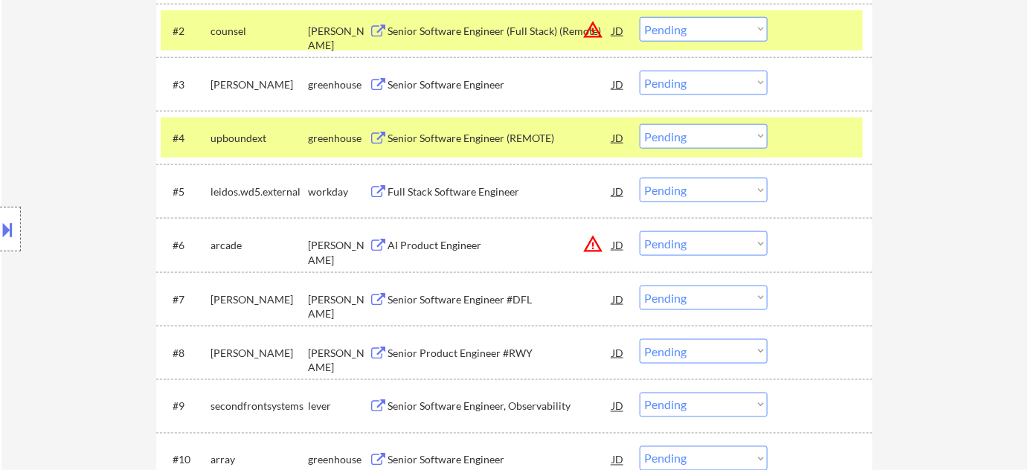
click at [414, 243] on div "AI Product Engineer" at bounding box center [499, 245] width 225 height 15
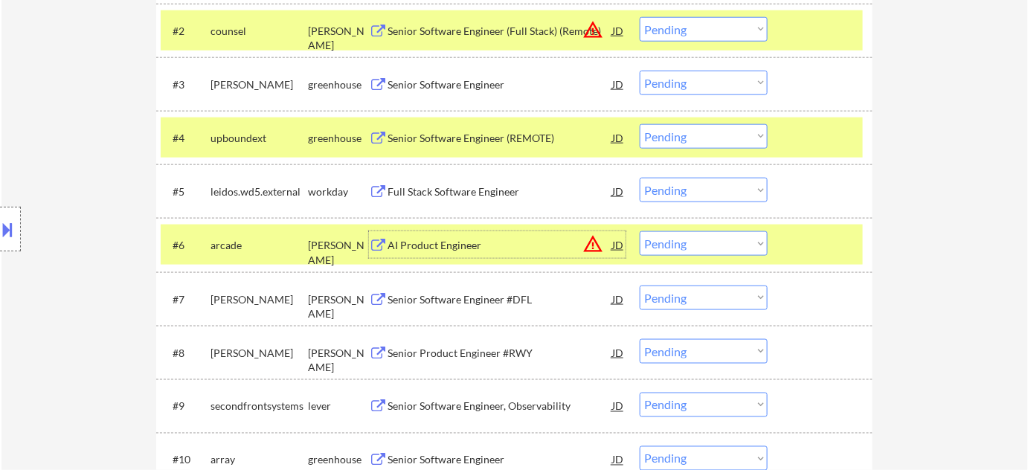
click at [688, 248] on select "Choose an option... Pending Applied Excluded (Questions) Excluded (Expired) Exc…" at bounding box center [703, 243] width 128 height 25
click at [639, 231] on select "Choose an option... Pending Applied Excluded (Questions) Excluded (Expired) Exc…" at bounding box center [703, 243] width 128 height 25
select select ""pending""
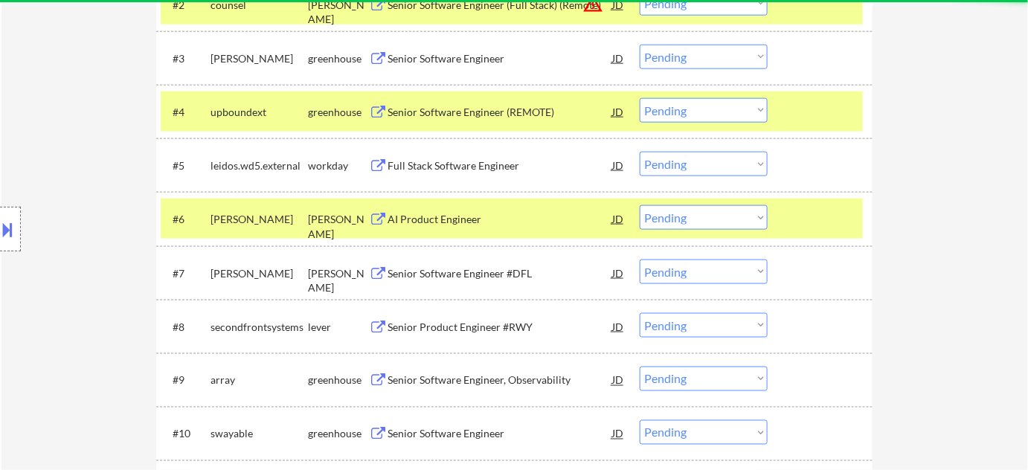
scroll to position [608, 0]
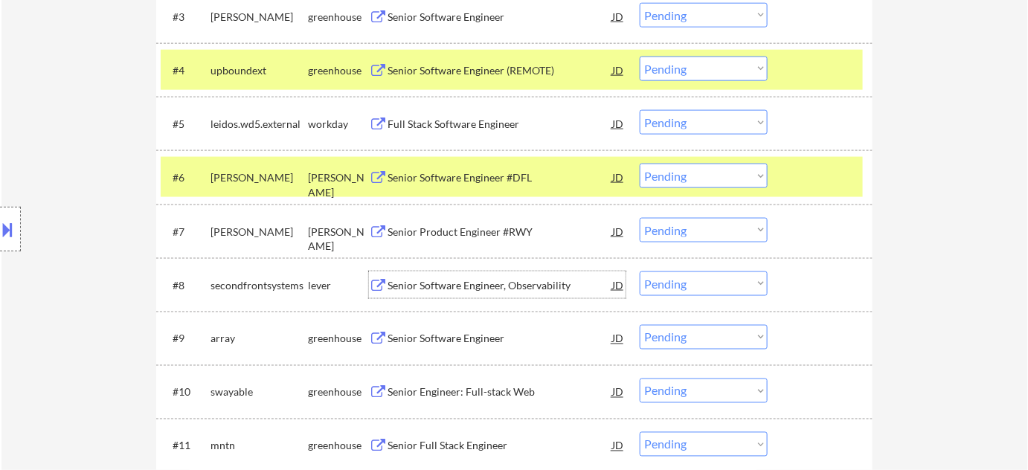
click at [514, 285] on div "Senior Software Engineer, Observability" at bounding box center [499, 285] width 225 height 15
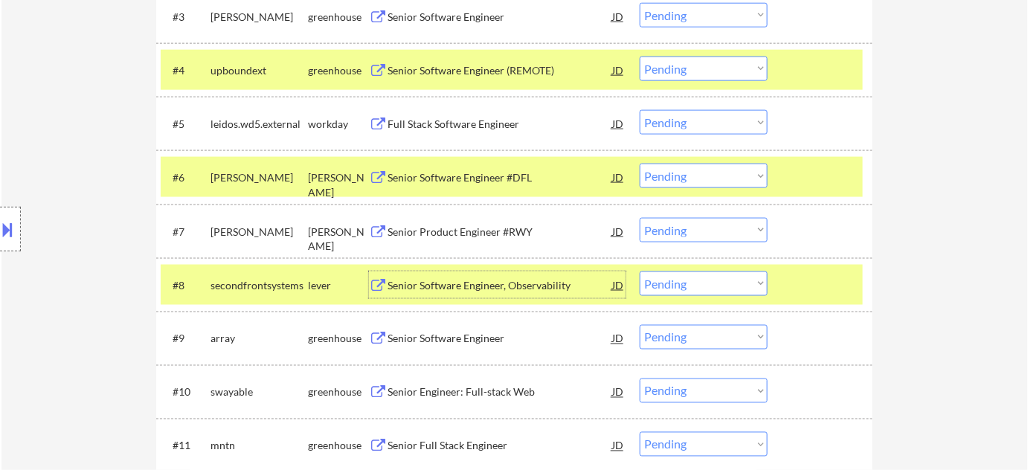
click at [459, 130] on div "Full Stack Software Engineer" at bounding box center [499, 124] width 225 height 15
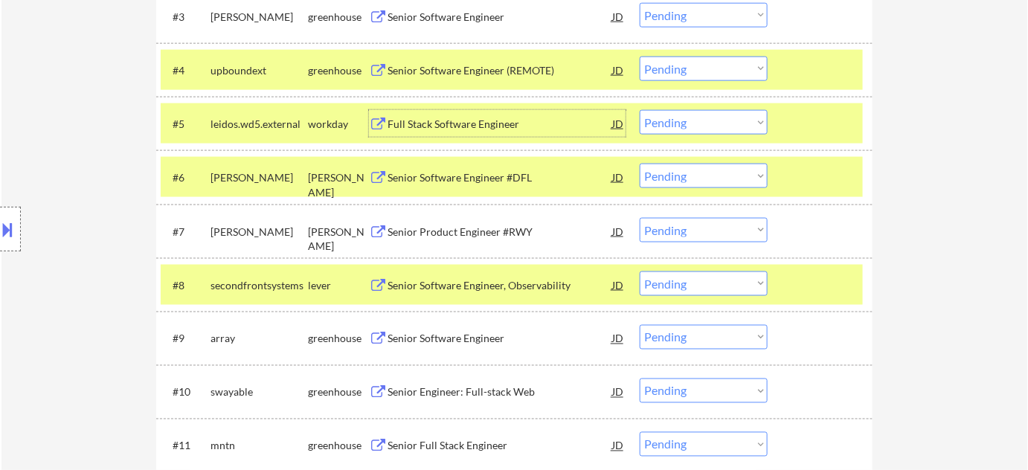
click at [654, 120] on select "Choose an option... Pending Applied Excluded (Questions) Excluded (Expired) Exc…" at bounding box center [703, 122] width 128 height 25
click at [639, 110] on select "Choose an option... Pending Applied Excluded (Questions) Excluded (Expired) Exc…" at bounding box center [703, 122] width 128 height 25
select select ""pending""
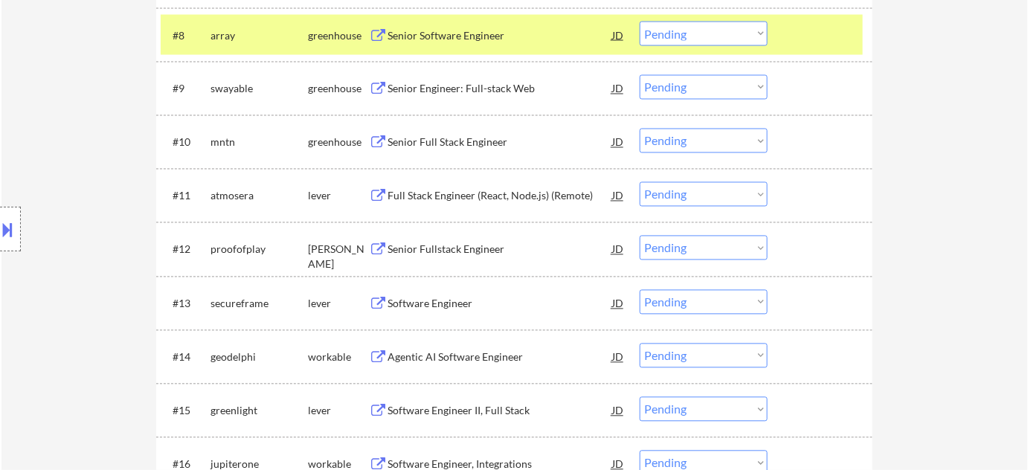
scroll to position [878, 0]
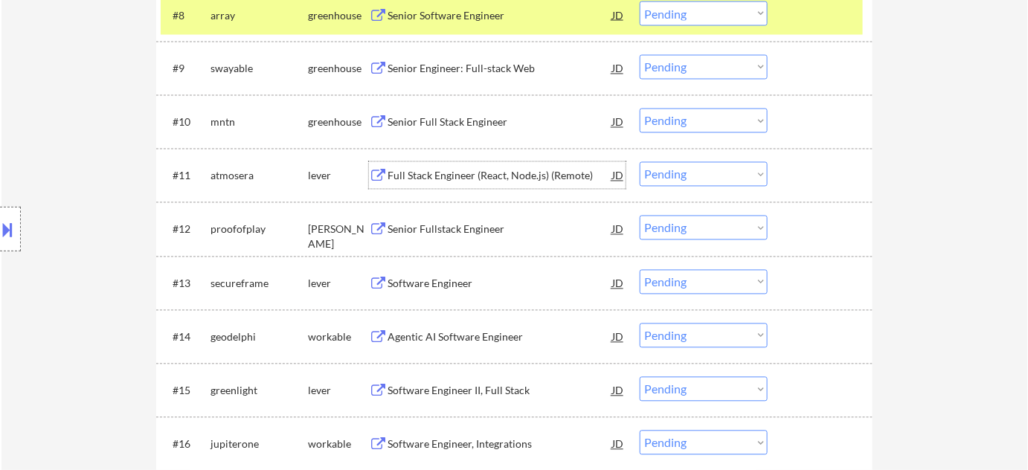
click at [480, 171] on div "Full Stack Engineer (React, Node.js) (Remote)" at bounding box center [499, 176] width 225 height 15
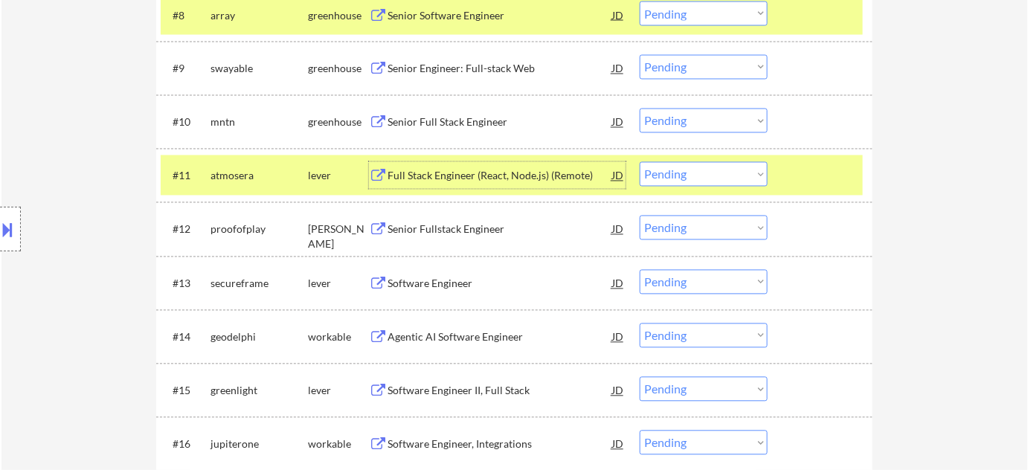
click at [461, 181] on div "Full Stack Engineer (React, Node.js) (Remote)" at bounding box center [499, 176] width 225 height 15
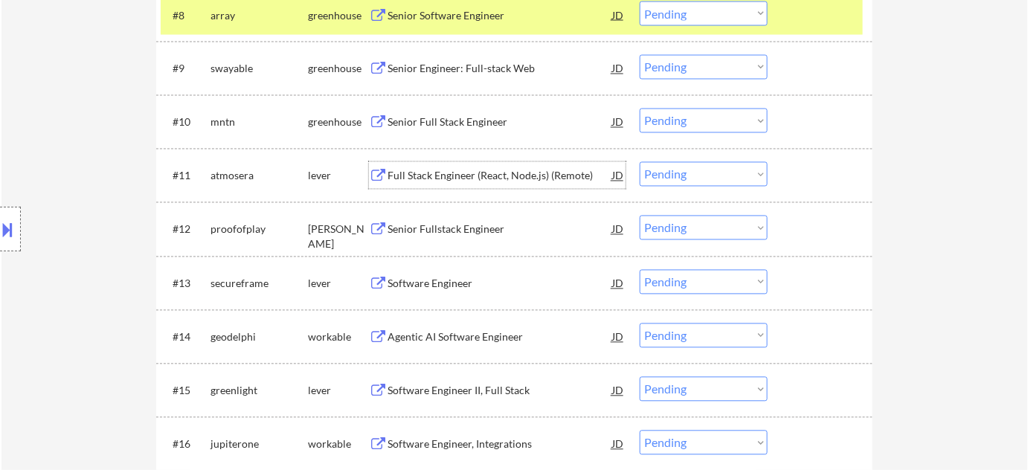
click at [666, 175] on select "Choose an option... Pending Applied Excluded (Questions) Excluded (Expired) Exc…" at bounding box center [703, 174] width 128 height 25
click at [639, 162] on select "Choose an option... Pending Applied Excluded (Questions) Excluded (Expired) Exc…" at bounding box center [703, 174] width 128 height 25
select select ""pending""
click at [451, 170] on div "Senior Fullstack Engineer" at bounding box center [499, 176] width 225 height 15
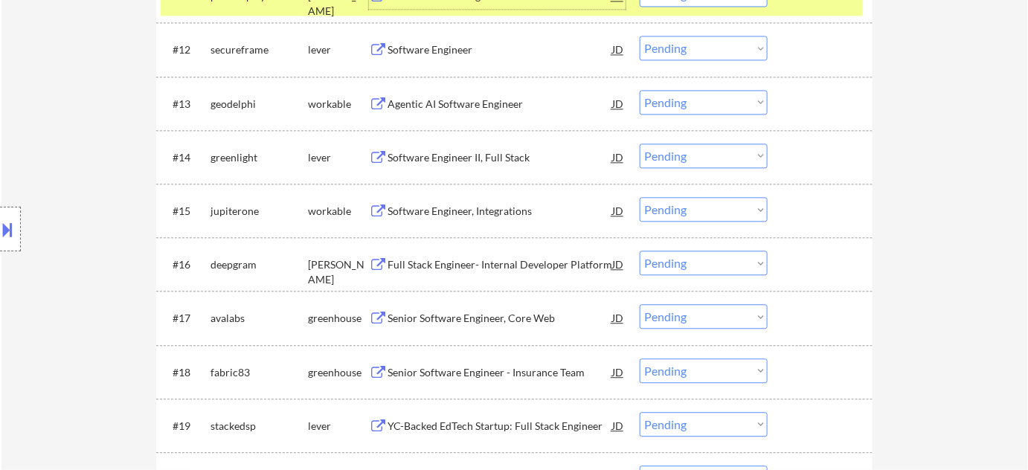
scroll to position [1081, 0]
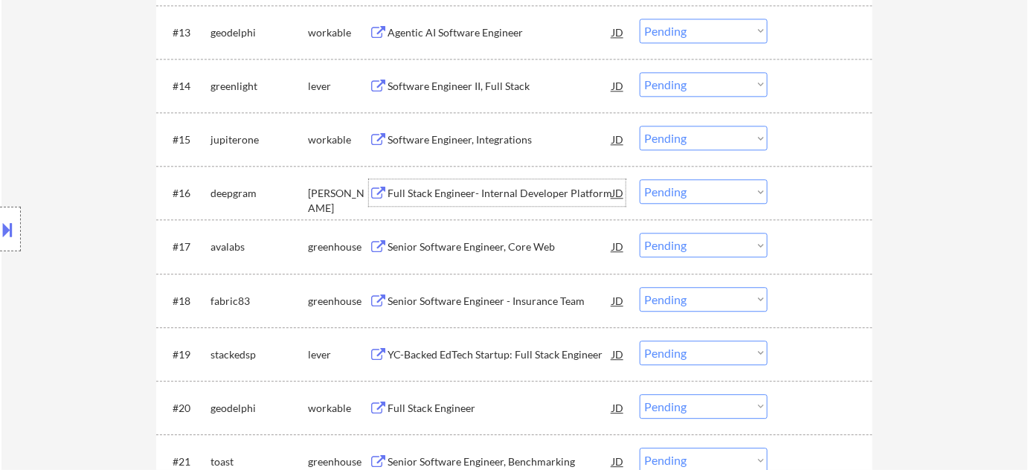
scroll to position [1149, 0]
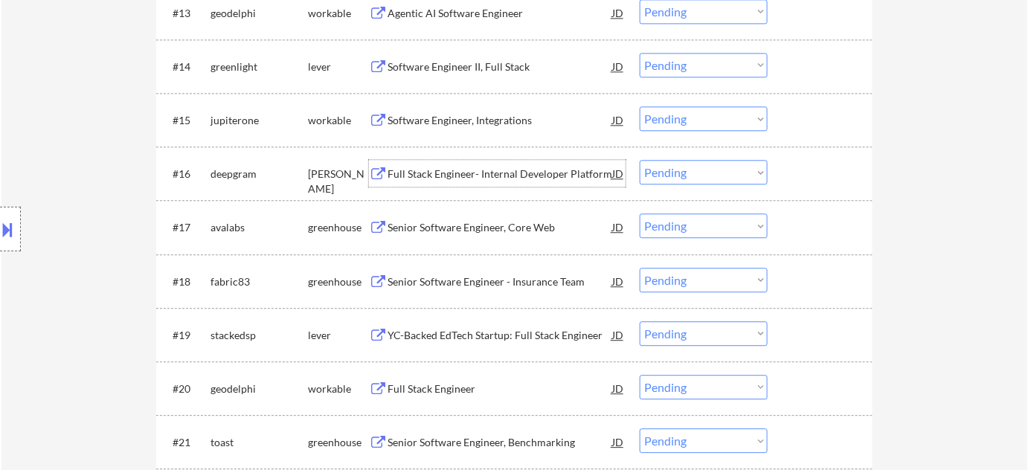
click at [480, 167] on div "Full Stack Engineer- Internal Developer Platform" at bounding box center [499, 174] width 225 height 15
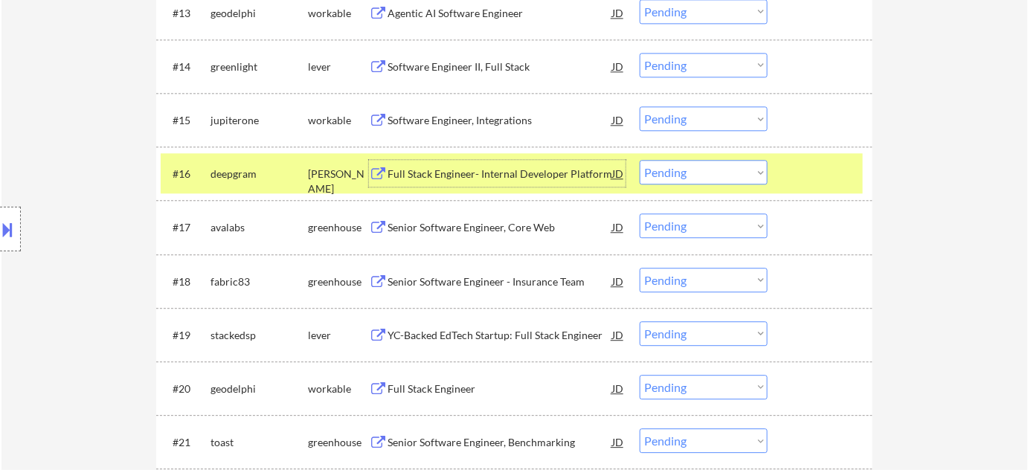
click at [746, 170] on select "Choose an option... Pending Applied Excluded (Questions) Excluded (Expired) Exc…" at bounding box center [703, 172] width 128 height 25
click at [639, 160] on select "Choose an option... Pending Applied Excluded (Questions) Excluded (Expired) Exc…" at bounding box center [703, 172] width 128 height 25
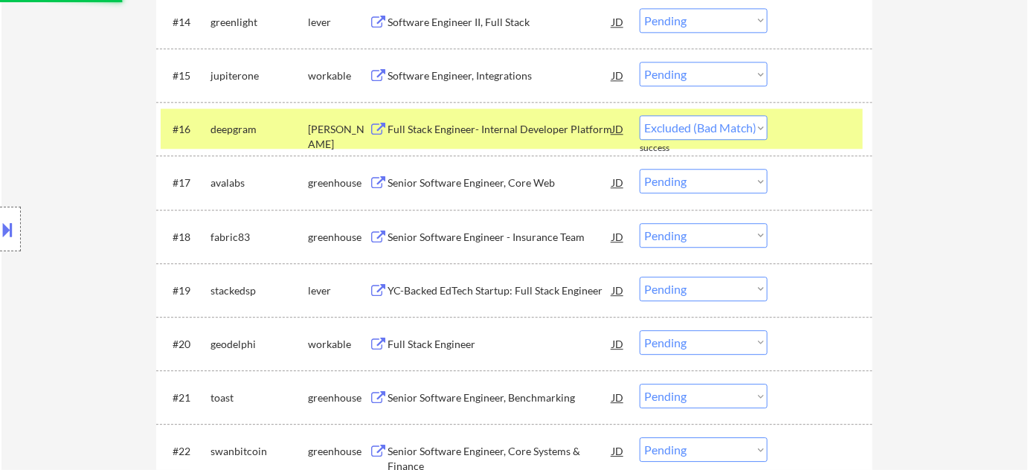
scroll to position [1216, 0]
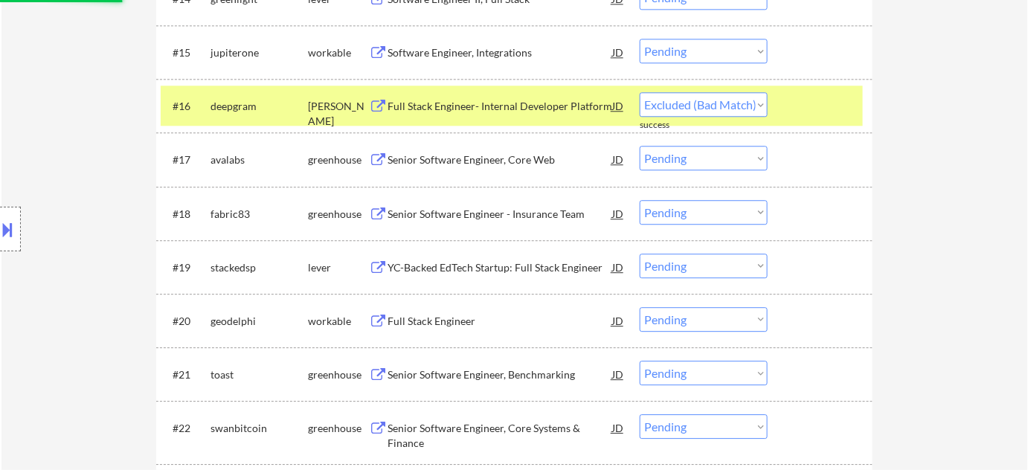
select select ""pending""
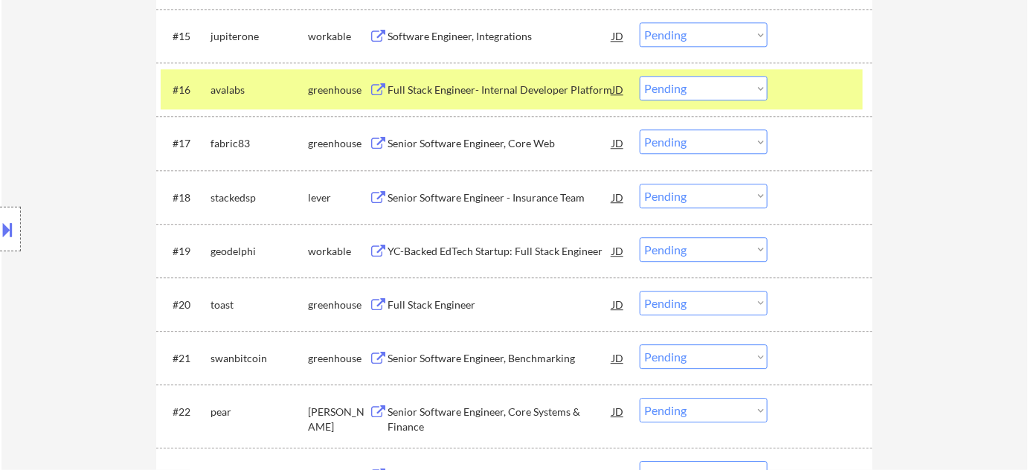
scroll to position [1284, 0]
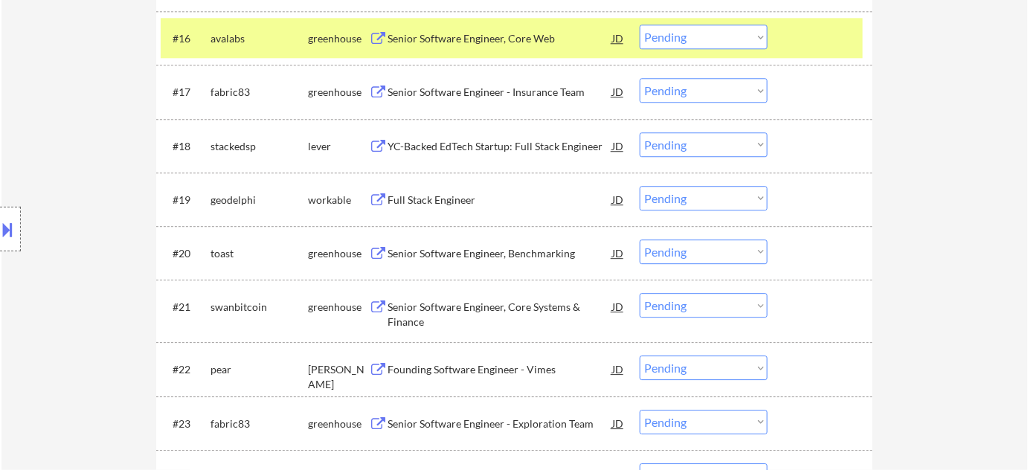
click at [420, 198] on div "Full Stack Engineer" at bounding box center [499, 200] width 225 height 15
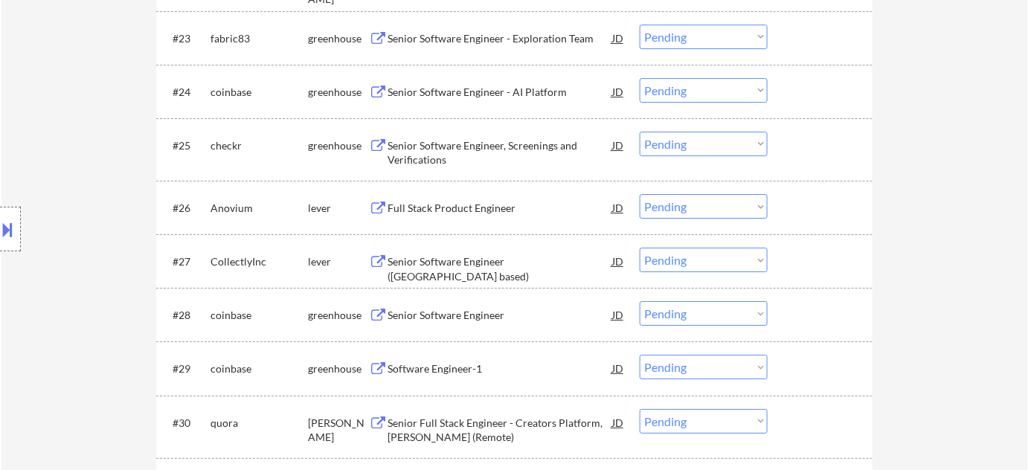
scroll to position [1689, 0]
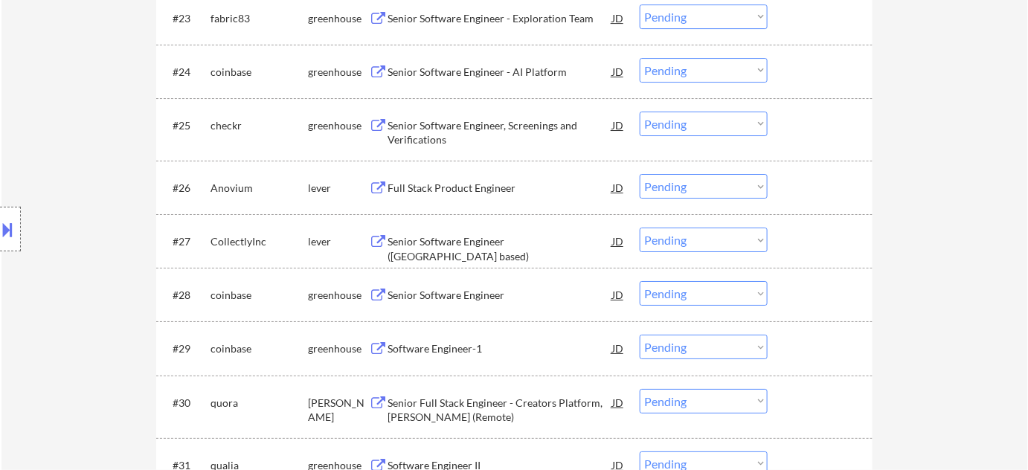
click at [451, 181] on div "Full Stack Product Engineer" at bounding box center [499, 188] width 225 height 15
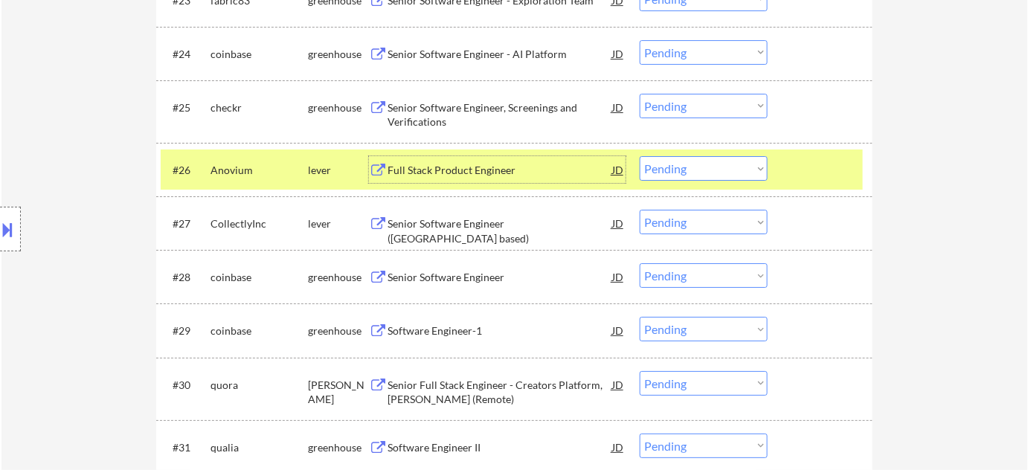
scroll to position [1757, 0]
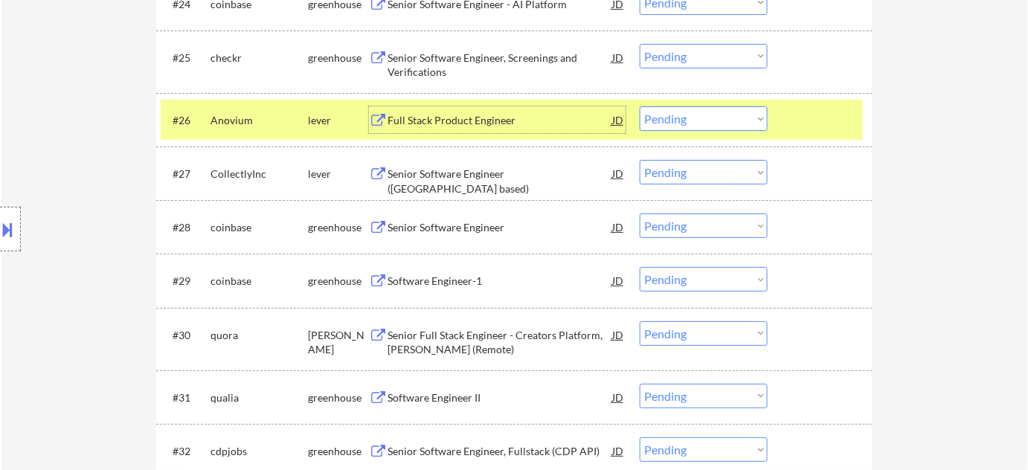
click at [491, 171] on div "Senior Software Engineer (USA based)" at bounding box center [499, 181] width 225 height 29
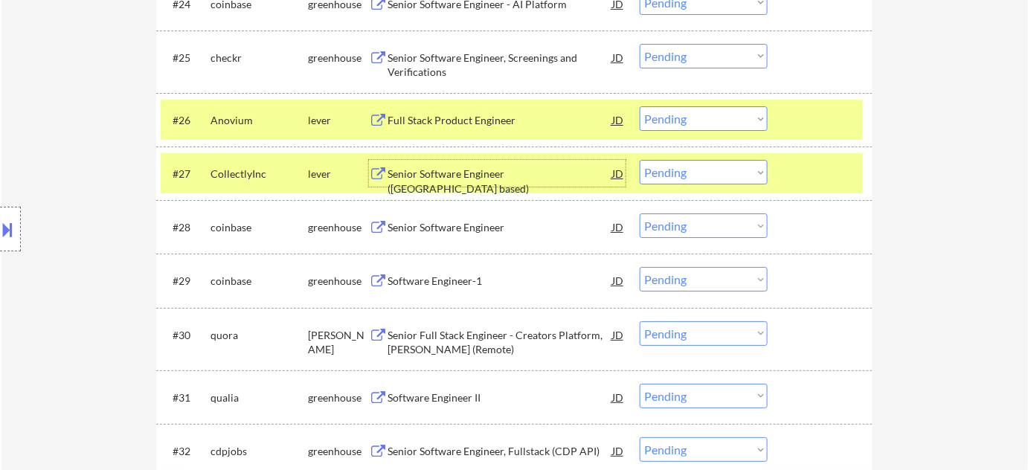
click at [726, 174] on select "Choose an option... Pending Applied Excluded (Questions) Excluded (Expired) Exc…" at bounding box center [703, 172] width 128 height 25
click at [639, 160] on select "Choose an option... Pending Applied Excluded (Questions) Excluded (Expired) Exc…" at bounding box center [703, 172] width 128 height 25
click at [435, 215] on div "Senior Software Engineer" at bounding box center [499, 226] width 225 height 27
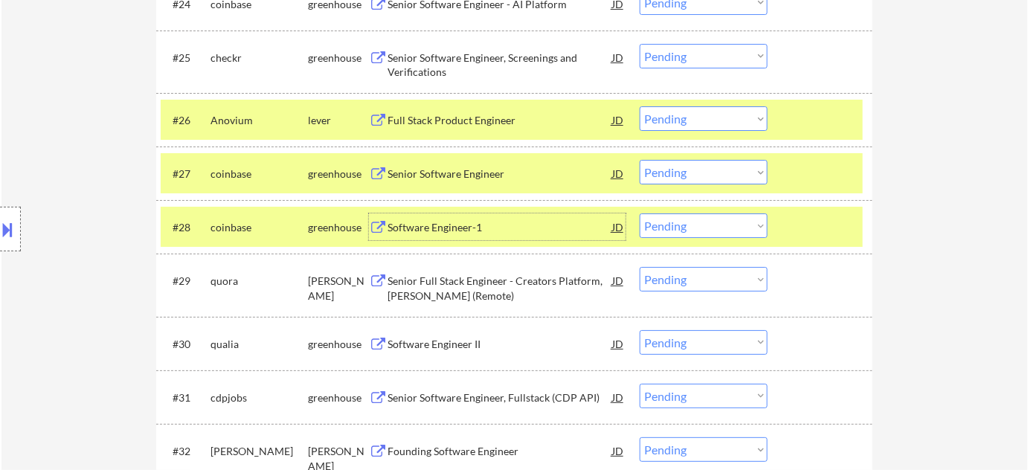
click at [665, 164] on select "Choose an option... Pending Applied Excluded (Questions) Excluded (Expired) Exc…" at bounding box center [703, 172] width 128 height 25
click at [639, 160] on select "Choose an option... Pending Applied Excluded (Questions) Excluded (Expired) Exc…" at bounding box center [703, 172] width 128 height 25
select select ""pending""
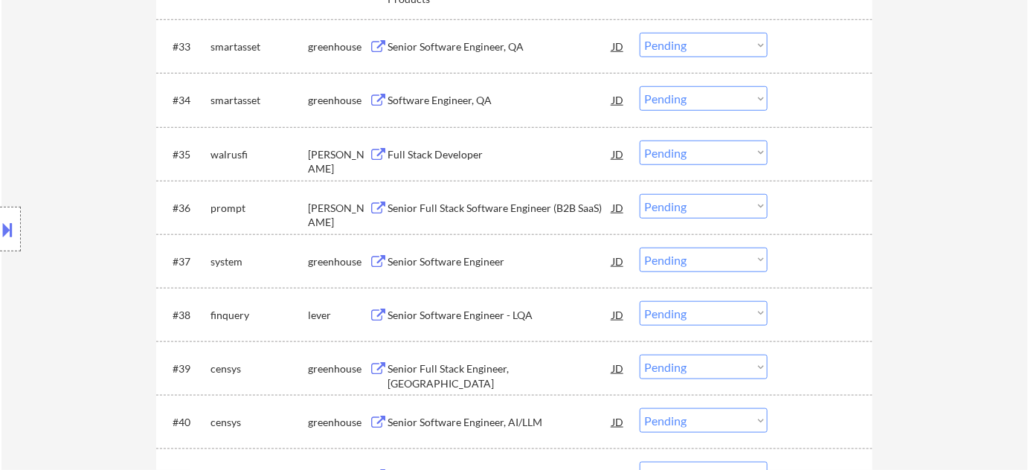
scroll to position [2230, 0]
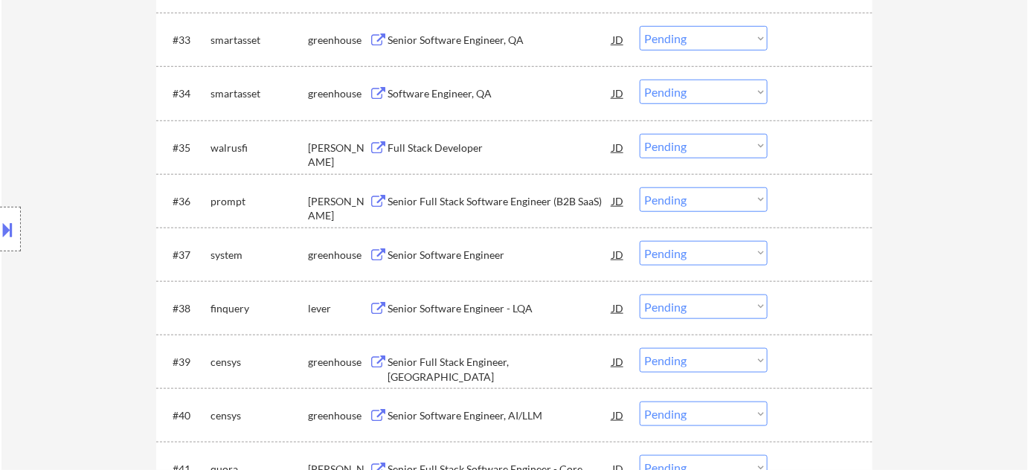
click at [461, 91] on div "Software Engineer, QA" at bounding box center [499, 93] width 225 height 15
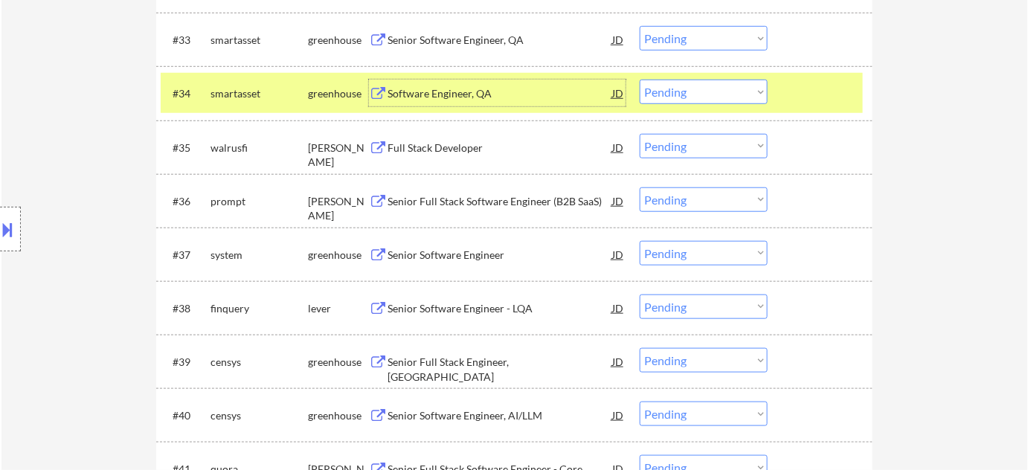
click at [706, 98] on select "Choose an option... Pending Applied Excluded (Questions) Excluded (Expired) Exc…" at bounding box center [703, 92] width 128 height 25
select select ""excluded__bad_match_""
click at [639, 80] on select "Choose an option... Pending Applied Excluded (Questions) Excluded (Expired) Exc…" at bounding box center [703, 92] width 128 height 25
click at [739, 43] on select "Choose an option... Pending Applied Excluded (Questions) Excluded (Expired) Exc…" at bounding box center [703, 38] width 128 height 25
select select ""excluded__bad_match_""
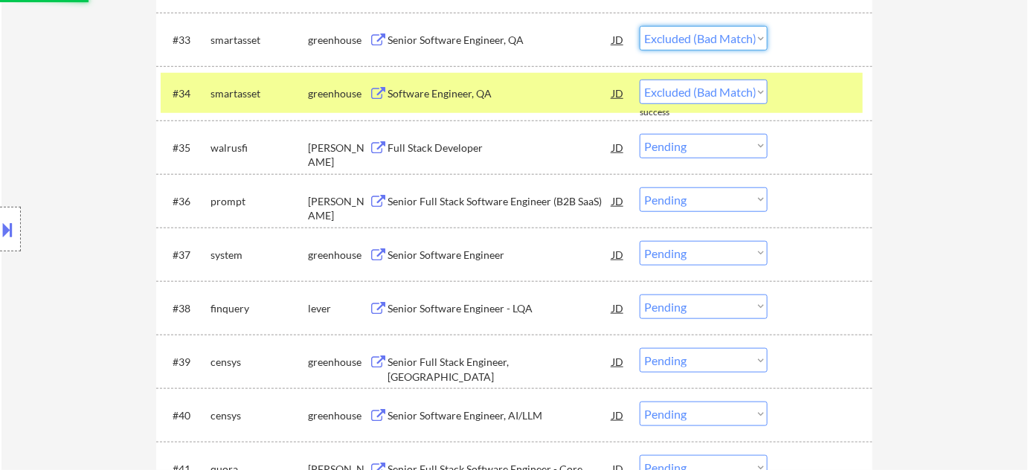
click at [639, 26] on select "Choose an option... Pending Applied Excluded (Questions) Excluded (Expired) Exc…" at bounding box center [703, 38] width 128 height 25
select select ""pending""
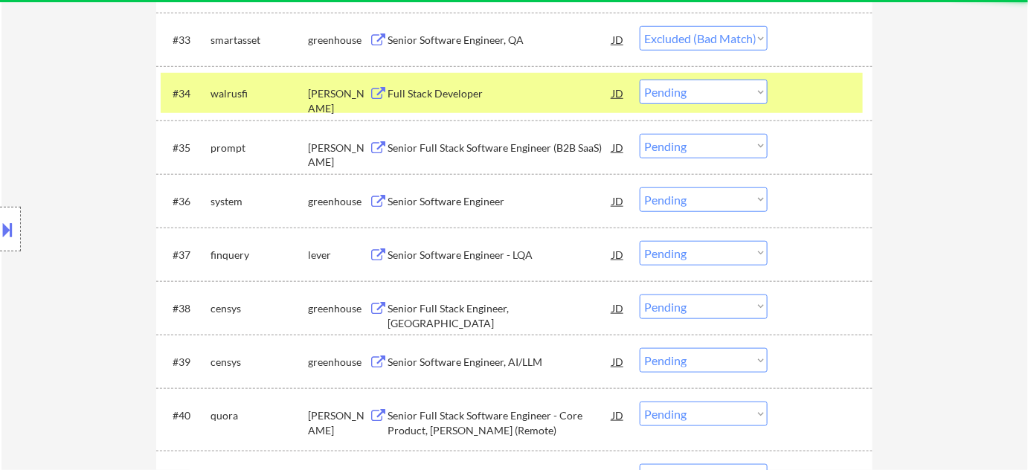
select select ""pending""
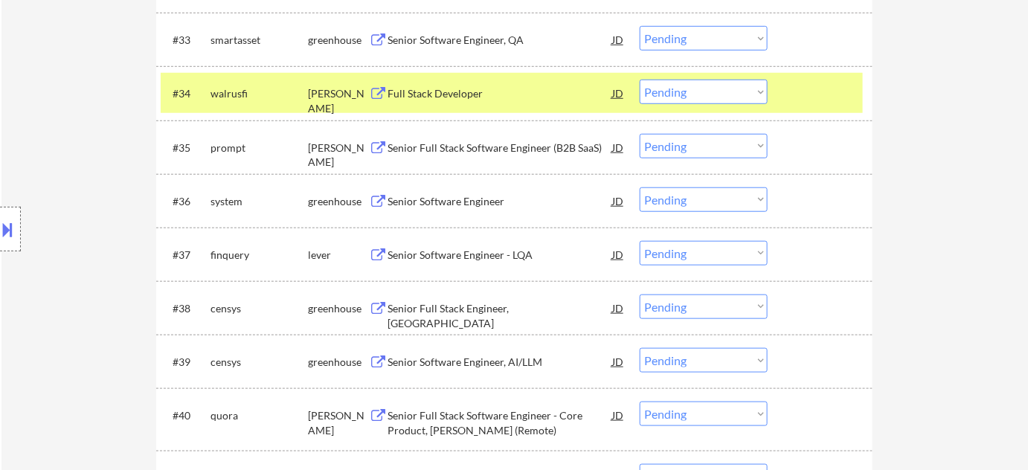
scroll to position [2297, 0]
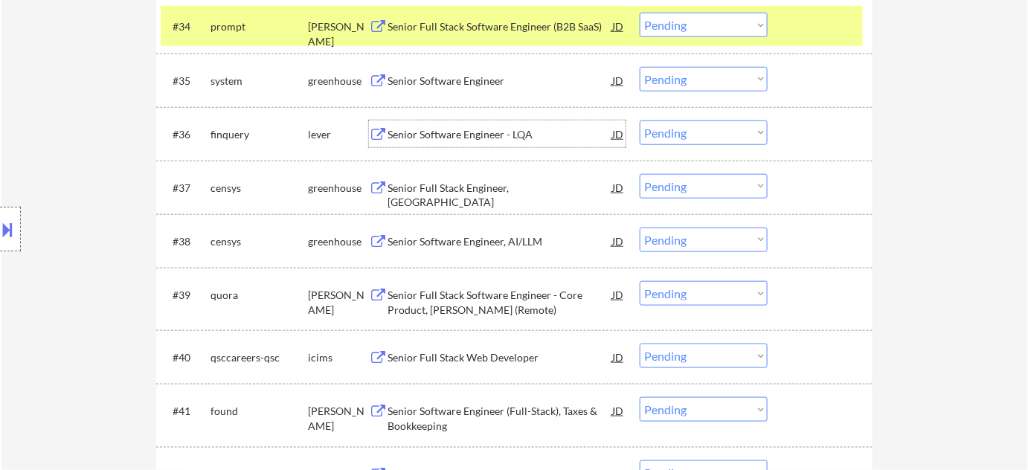
click at [497, 142] on div "Senior Software Engineer - LQA" at bounding box center [499, 133] width 225 height 27
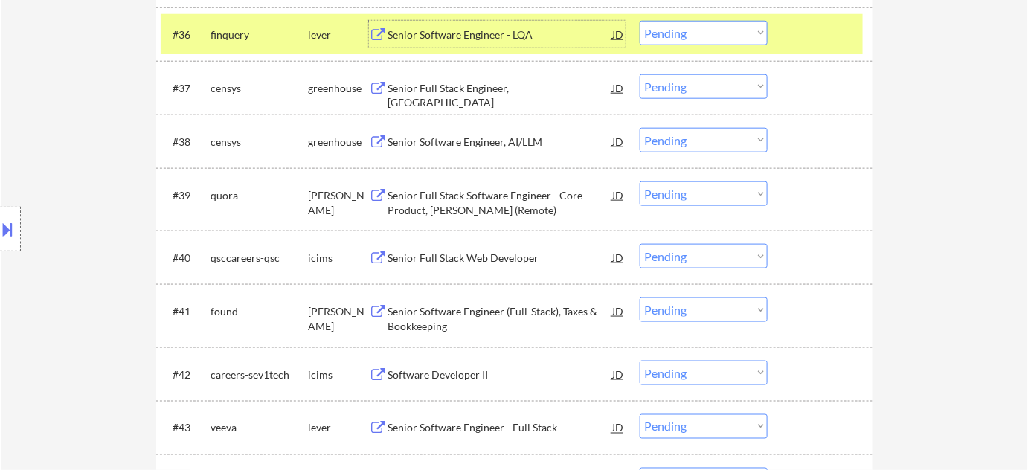
scroll to position [2365, 0]
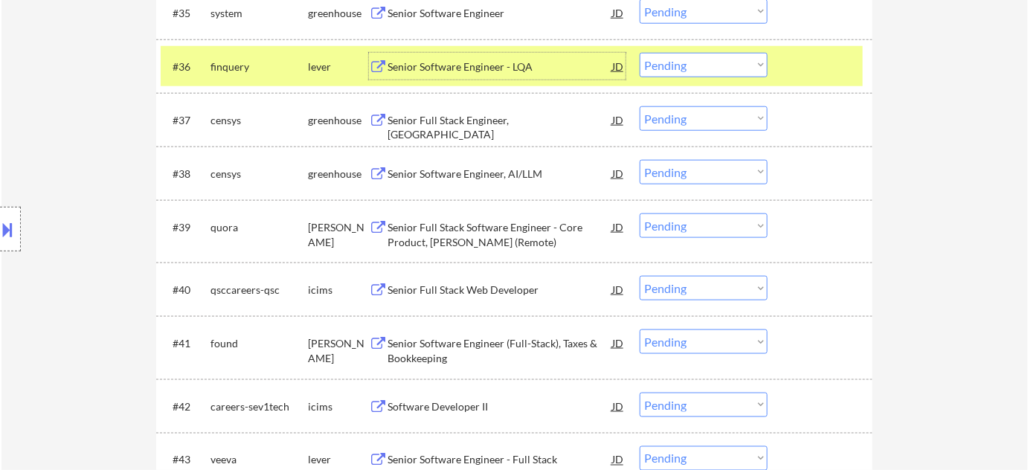
click at [686, 70] on select "Choose an option... Pending Applied Excluded (Questions) Excluded (Expired) Exc…" at bounding box center [703, 65] width 128 height 25
click at [639, 53] on select "Choose an option... Pending Applied Excluded (Questions) Excluded (Expired) Exc…" at bounding box center [703, 65] width 128 height 25
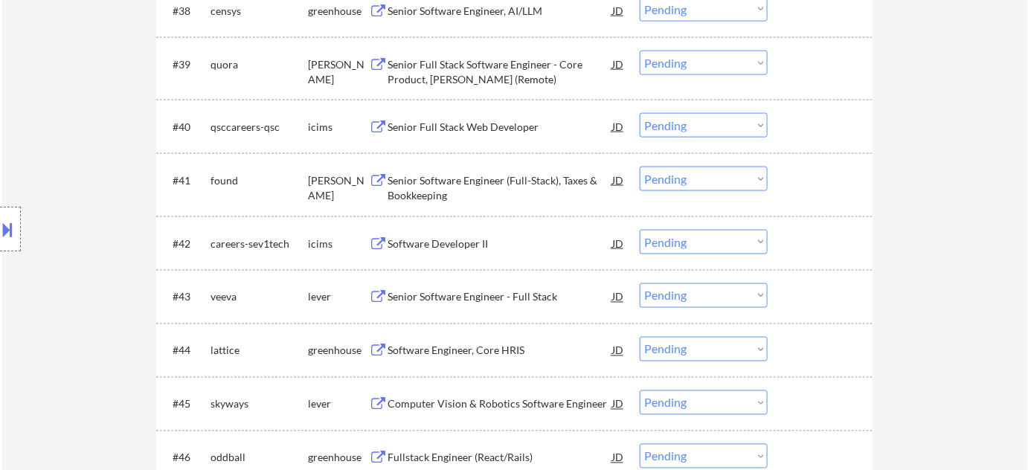
scroll to position [2568, 0]
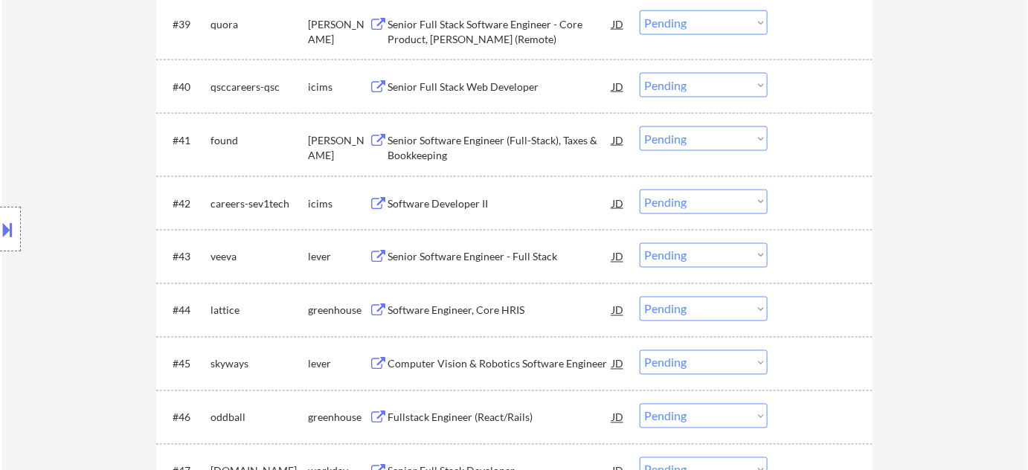
select select ""pending""
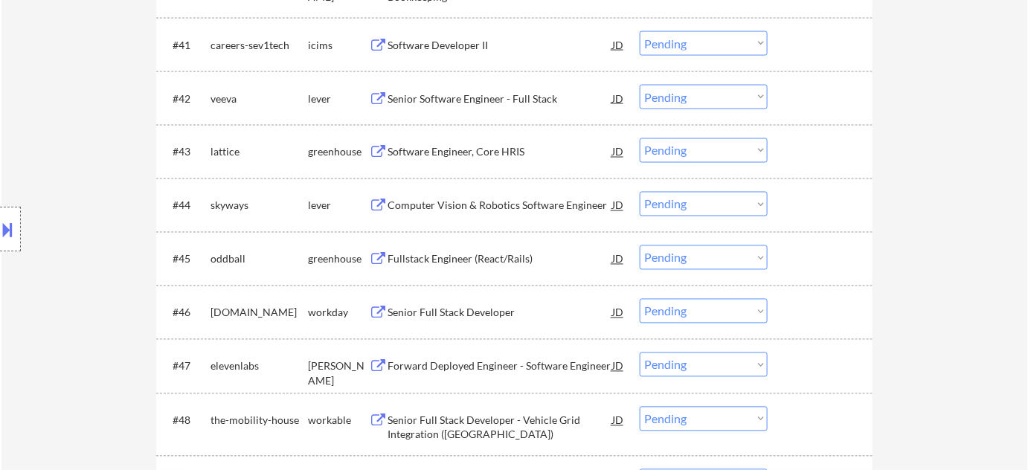
scroll to position [2703, 0]
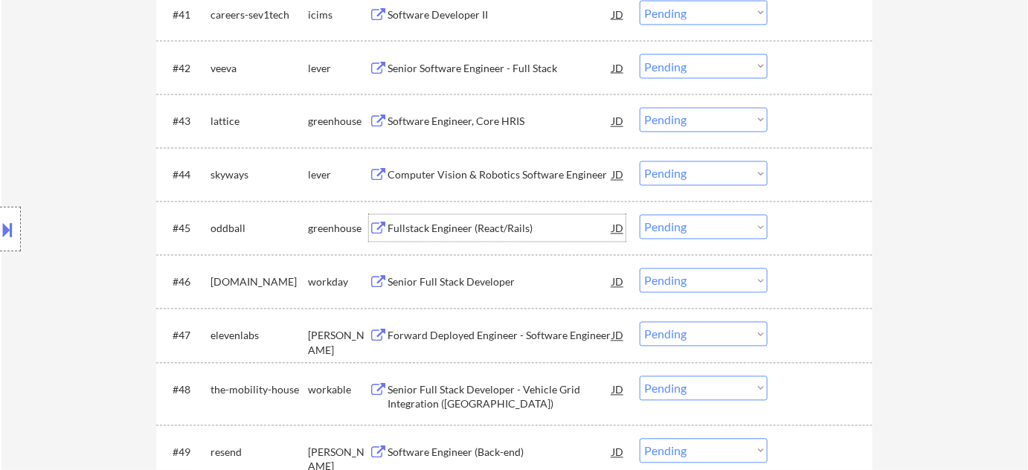
click at [482, 228] on div "Fullstack Engineer (React/Rails)" at bounding box center [499, 229] width 225 height 15
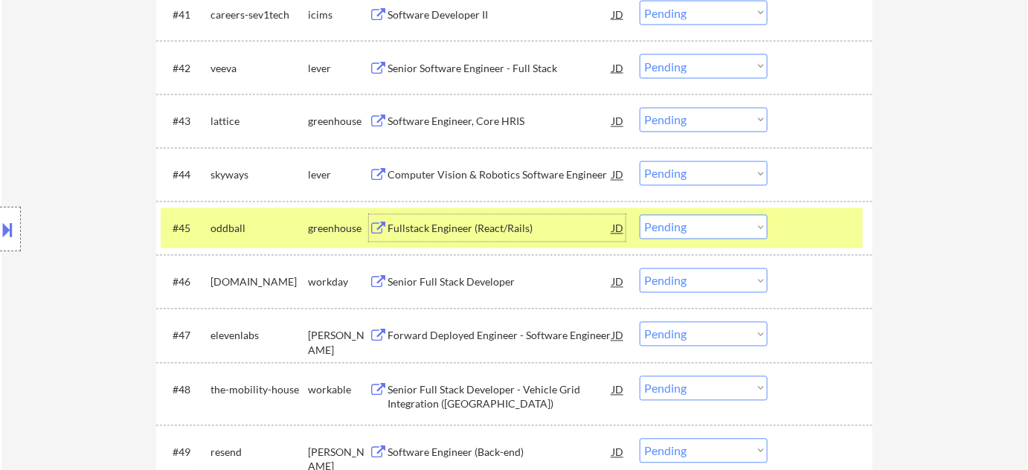
click at [696, 217] on select "Choose an option... Pending Applied Excluded (Questions) Excluded (Expired) Exc…" at bounding box center [703, 227] width 128 height 25
click at [639, 215] on select "Choose an option... Pending Applied Excluded (Questions) Excluded (Expired) Exc…" at bounding box center [703, 227] width 128 height 25
select select ""pending""
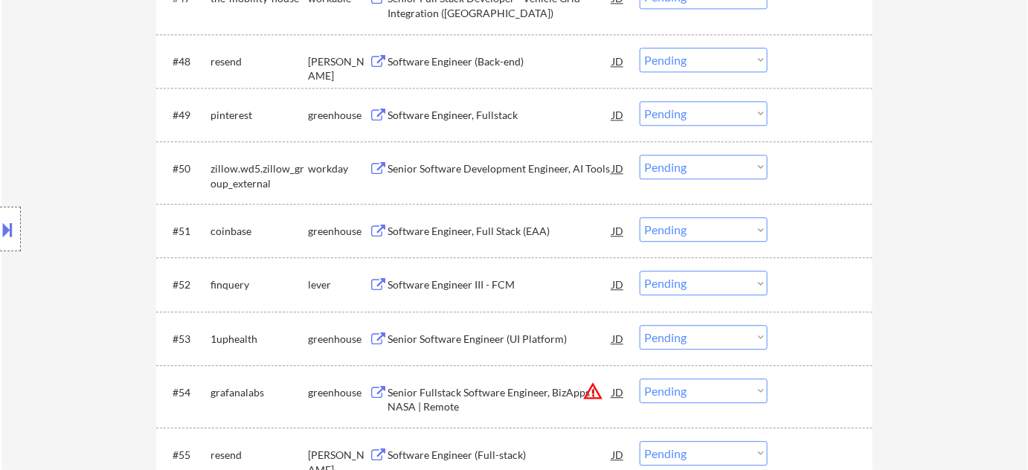
scroll to position [3109, 0]
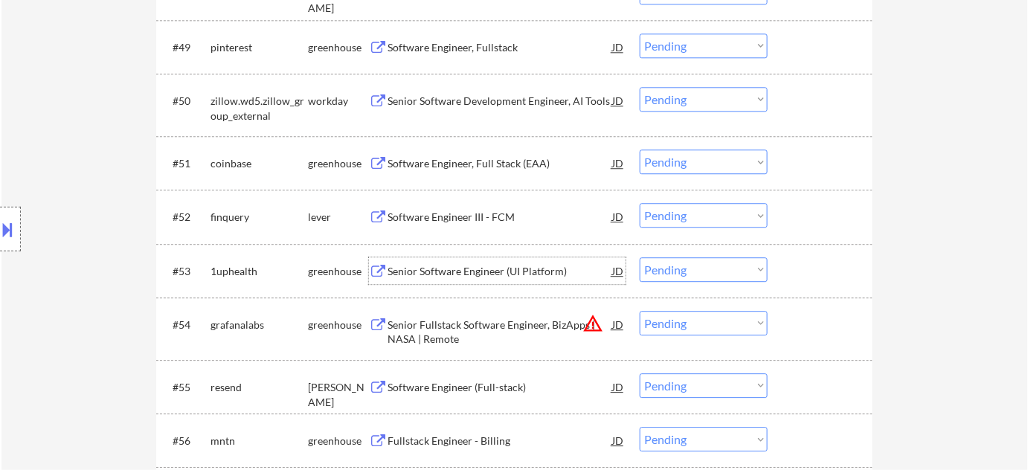
click at [455, 267] on div "Senior Software Engineer (UI Platform)" at bounding box center [499, 271] width 225 height 15
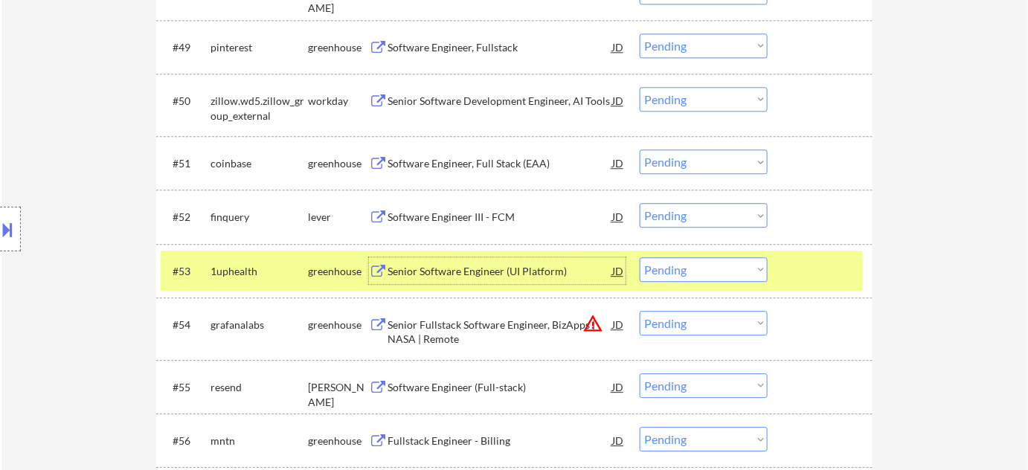
drag, startPoint x: 691, startPoint y: 268, endPoint x: 688, endPoint y: 277, distance: 9.2
click at [691, 268] on select "Choose an option... Pending Applied Excluded (Questions) Excluded (Expired) Exc…" at bounding box center [703, 269] width 128 height 25
click at [639, 257] on select "Choose an option... Pending Applied Excluded (Questions) Excluded (Expired) Exc…" at bounding box center [703, 269] width 128 height 25
click at [587, 320] on button "warning_amber" at bounding box center [592, 323] width 21 height 21
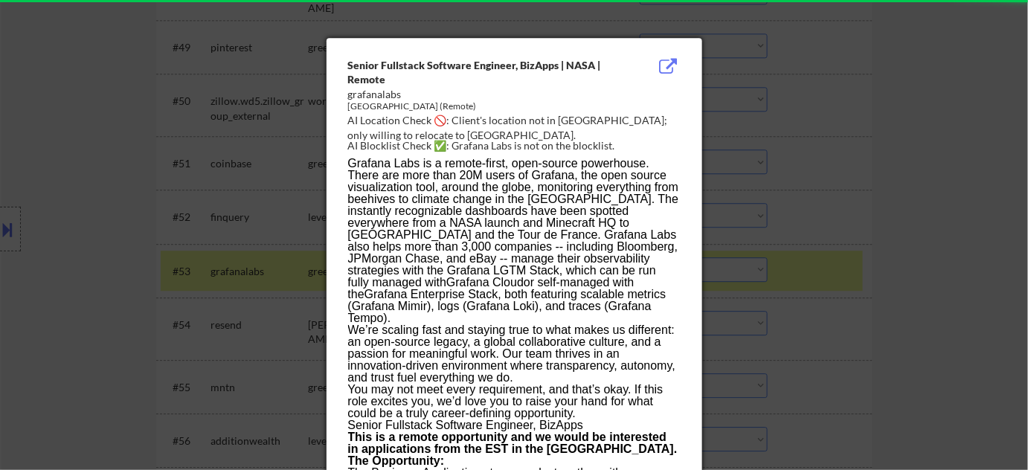
click at [842, 259] on div at bounding box center [514, 235] width 1028 height 470
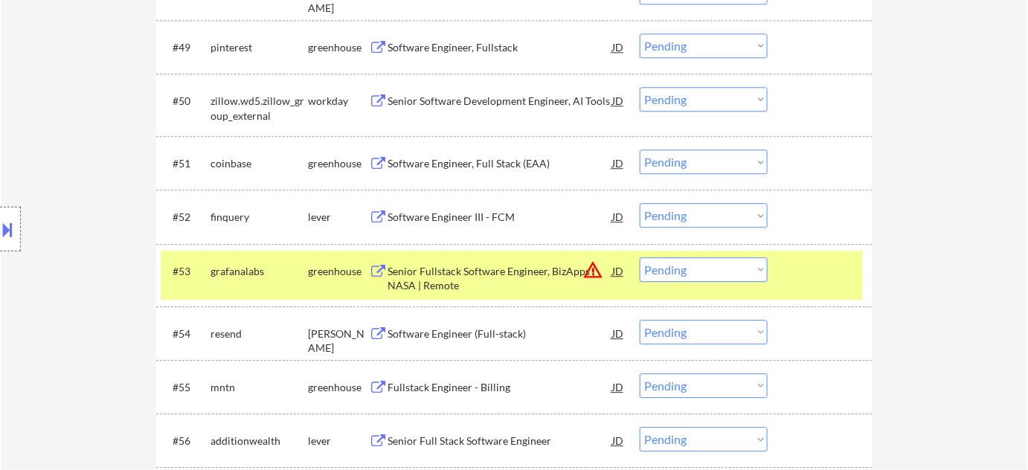
click at [722, 271] on select "Choose an option... Pending Applied Excluded (Questions) Excluded (Expired) Exc…" at bounding box center [703, 269] width 128 height 25
click at [639, 257] on select "Choose an option... Pending Applied Excluded (Questions) Excluded (Expired) Exc…" at bounding box center [703, 269] width 128 height 25
click at [462, 329] on div "Software Engineer (Full-stack)" at bounding box center [499, 333] width 225 height 15
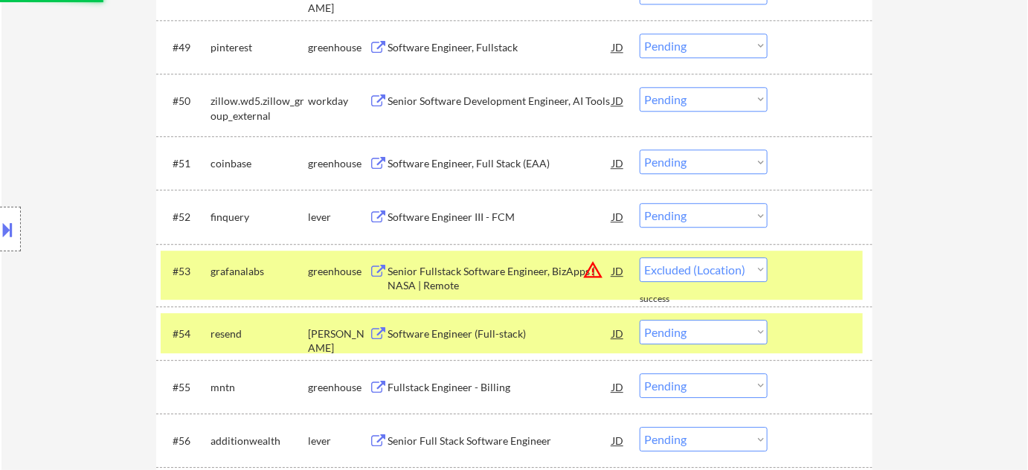
select select ""pending""
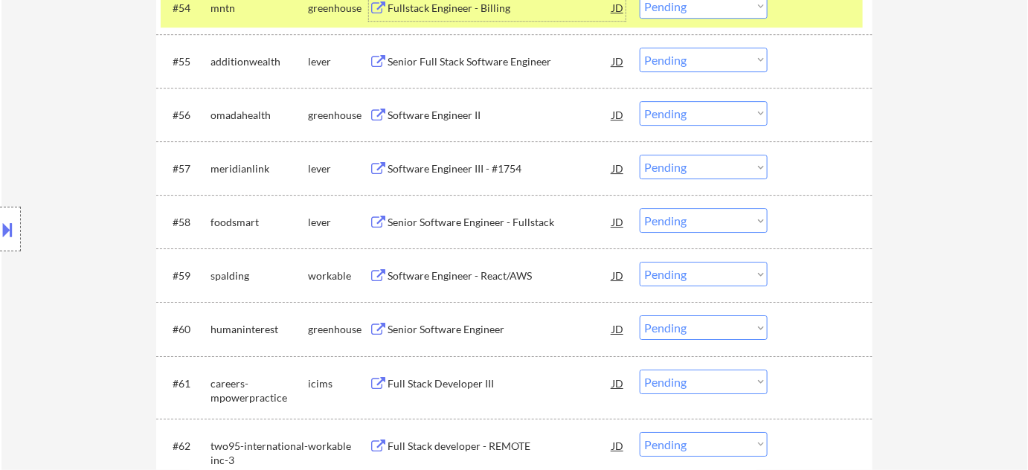
scroll to position [3447, 0]
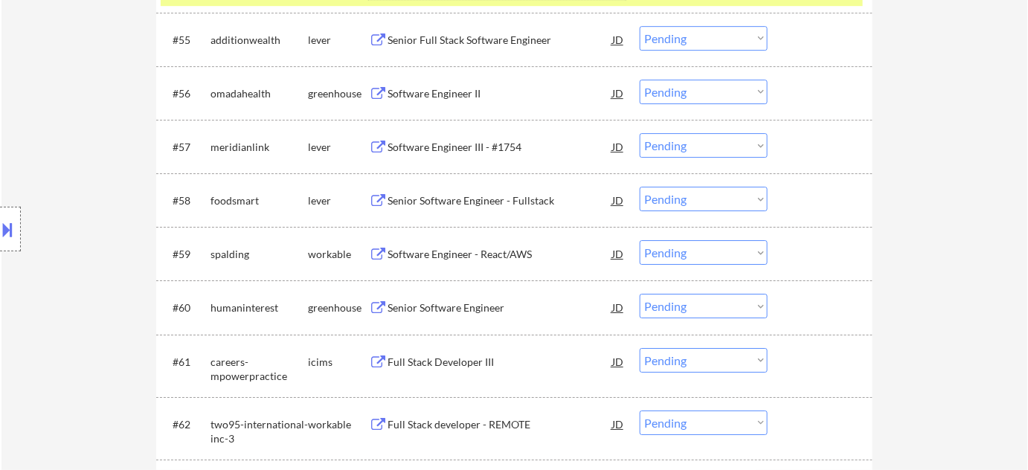
click at [479, 250] on div "Software Engineer - React/AWS" at bounding box center [499, 254] width 225 height 15
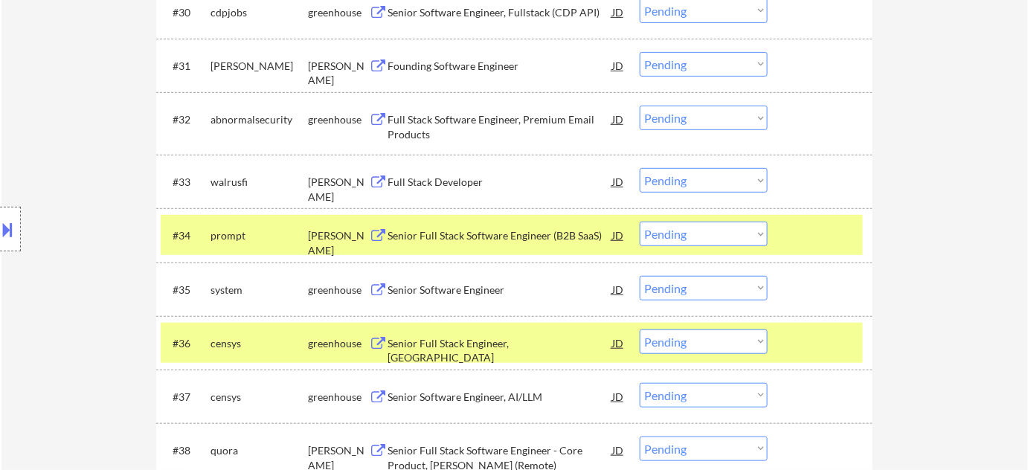
scroll to position [3465, 0]
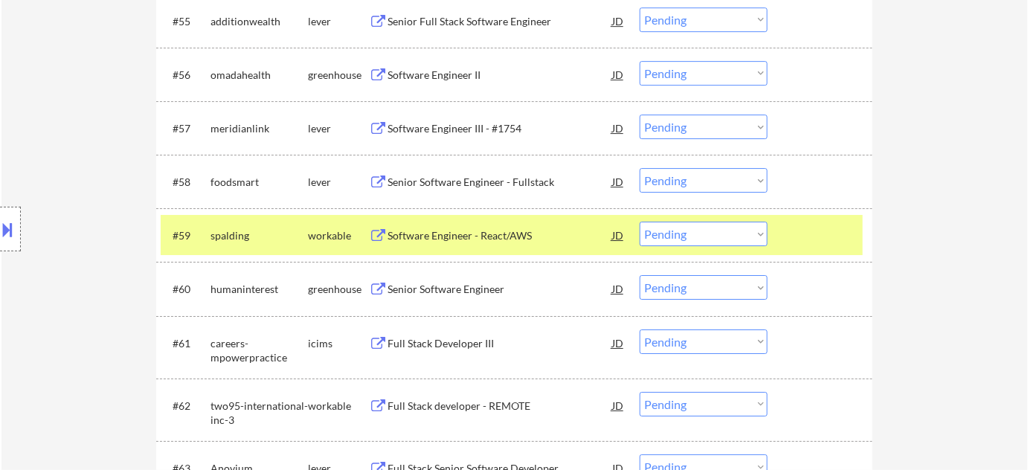
click at [716, 237] on select "Choose an option... Pending Applied Excluded (Questions) Excluded (Expired) Exc…" at bounding box center [703, 234] width 128 height 25
click at [639, 222] on select "Choose an option... Pending Applied Excluded (Questions) Excluded (Expired) Exc…" at bounding box center [703, 234] width 128 height 25
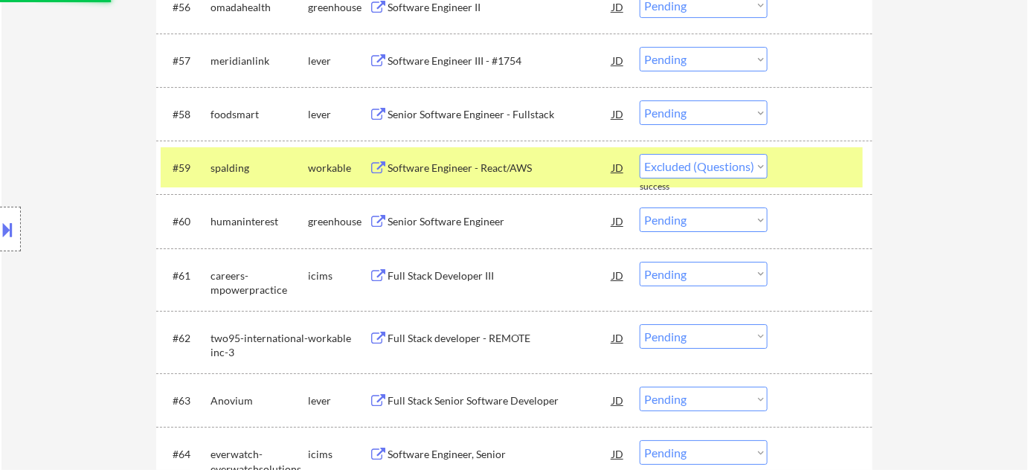
select select ""pending""
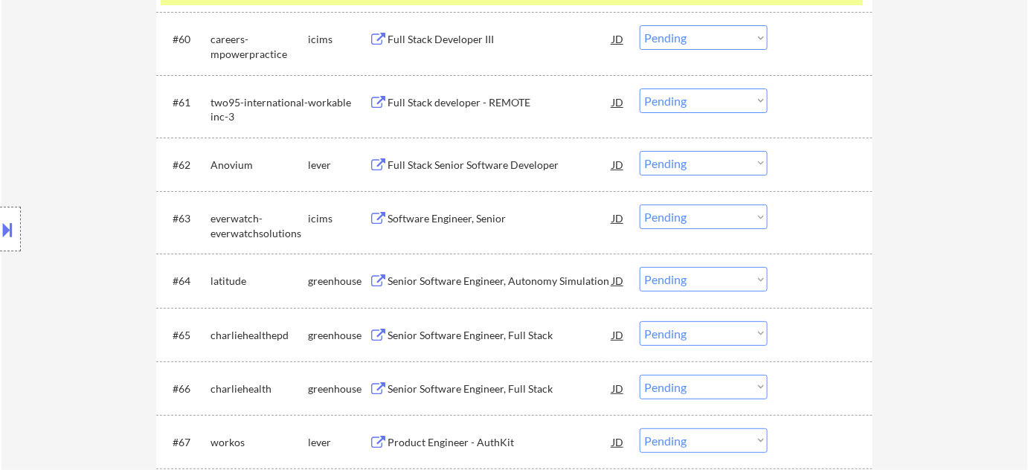
scroll to position [3736, 0]
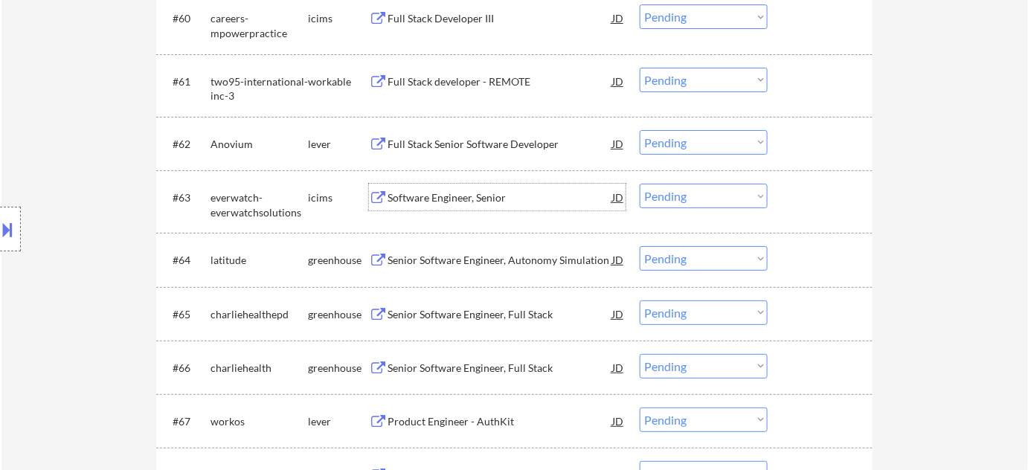
click at [462, 197] on div "Software Engineer, Senior" at bounding box center [499, 197] width 225 height 15
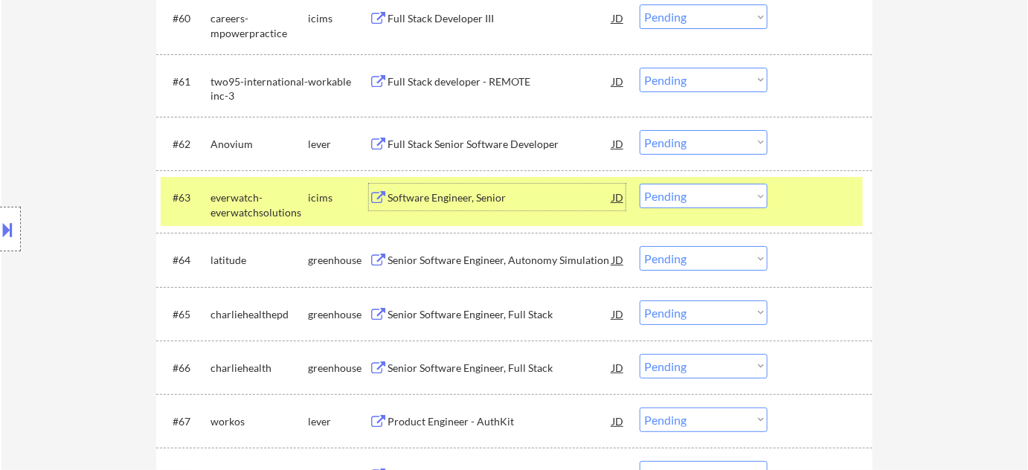
click at [692, 189] on select "Choose an option... Pending Applied Excluded (Questions) Excluded (Expired) Exc…" at bounding box center [703, 196] width 128 height 25
click at [639, 184] on select "Choose an option... Pending Applied Excluded (Questions) Excluded (Expired) Exc…" at bounding box center [703, 196] width 128 height 25
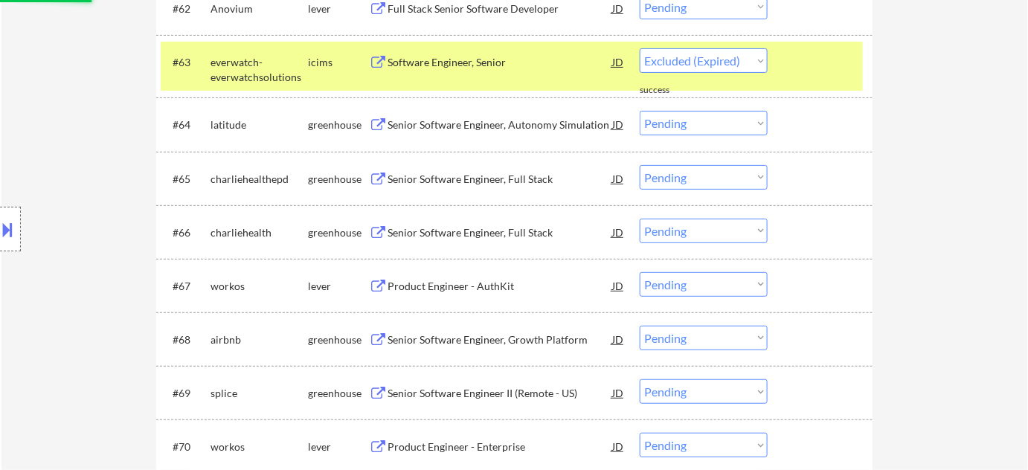
scroll to position [4007, 0]
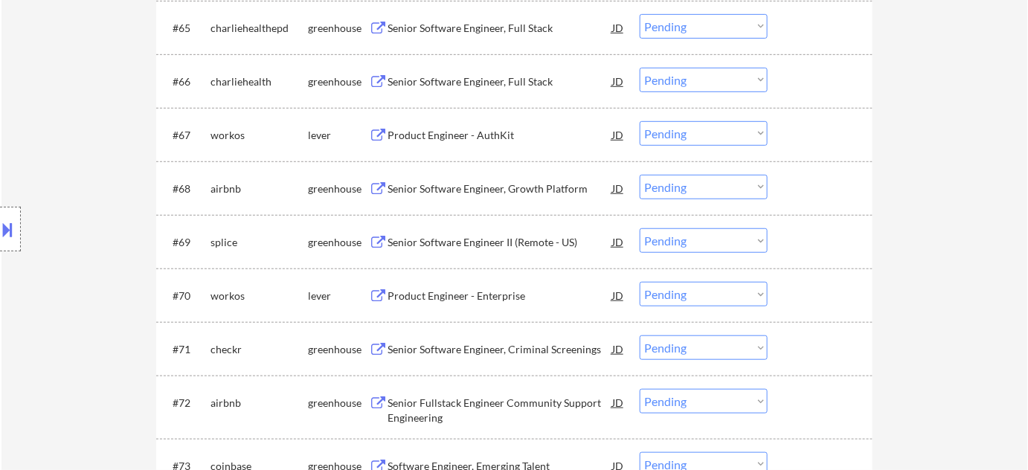
select select ""pending""
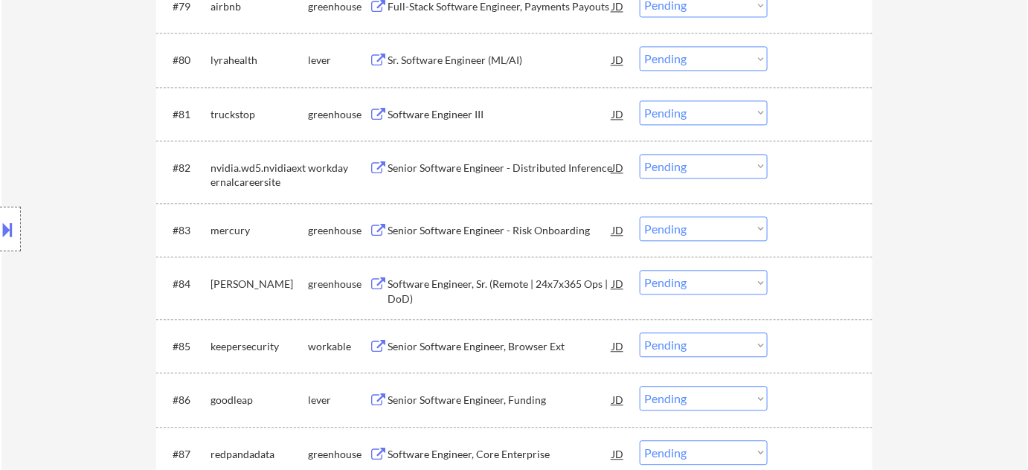
scroll to position [4818, 0]
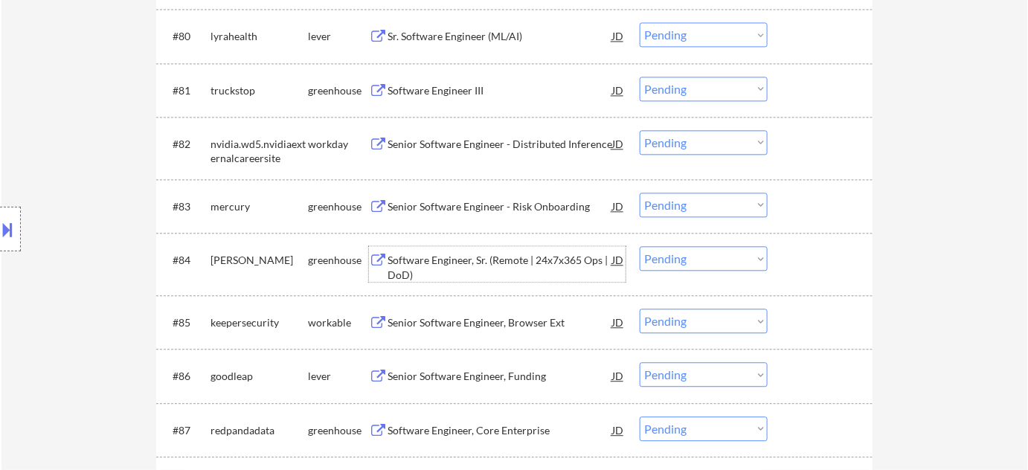
click at [494, 261] on div "Software Engineer, Sr. (Remote | 24x7x365 Ops | DoD)" at bounding box center [499, 267] width 225 height 29
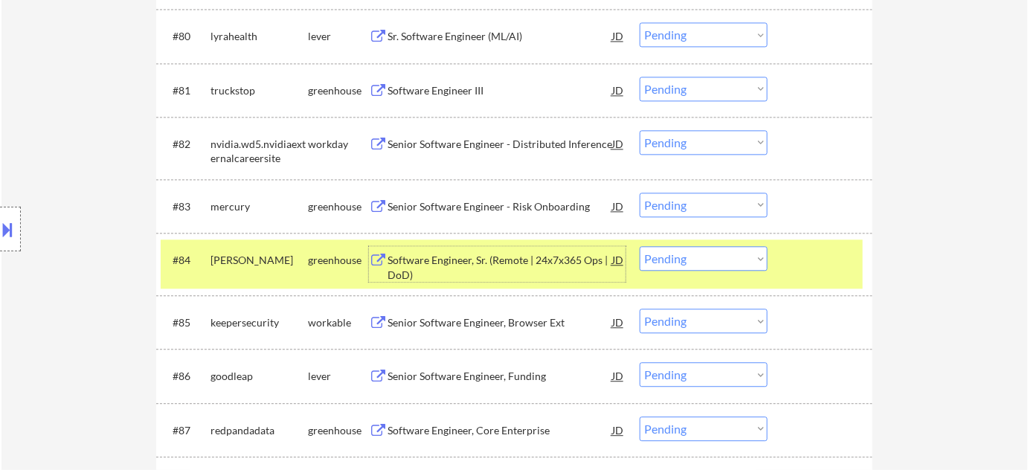
click at [682, 255] on select "Choose an option... Pending Applied Excluded (Questions) Excluded (Expired) Exc…" at bounding box center [703, 258] width 128 height 25
click at [639, 246] on select "Choose an option... Pending Applied Excluded (Questions) Excluded (Expired) Exc…" at bounding box center [703, 258] width 128 height 25
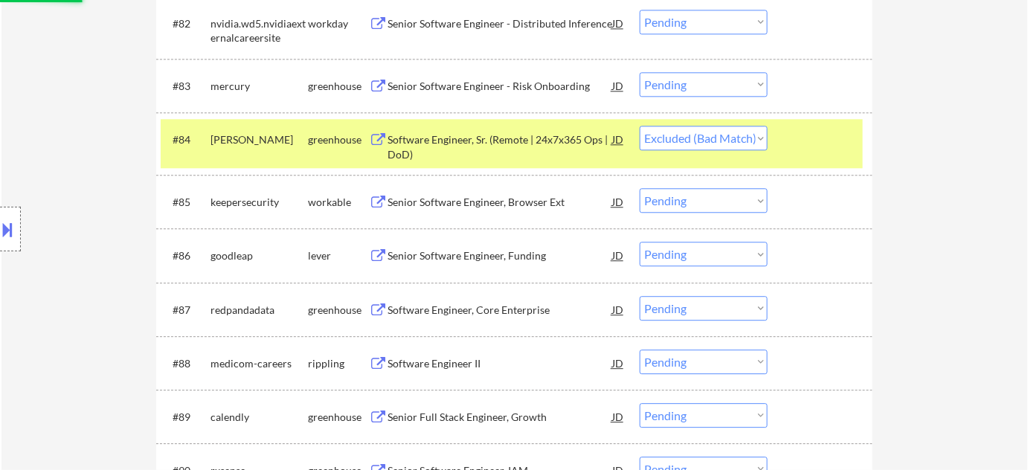
scroll to position [4952, 0]
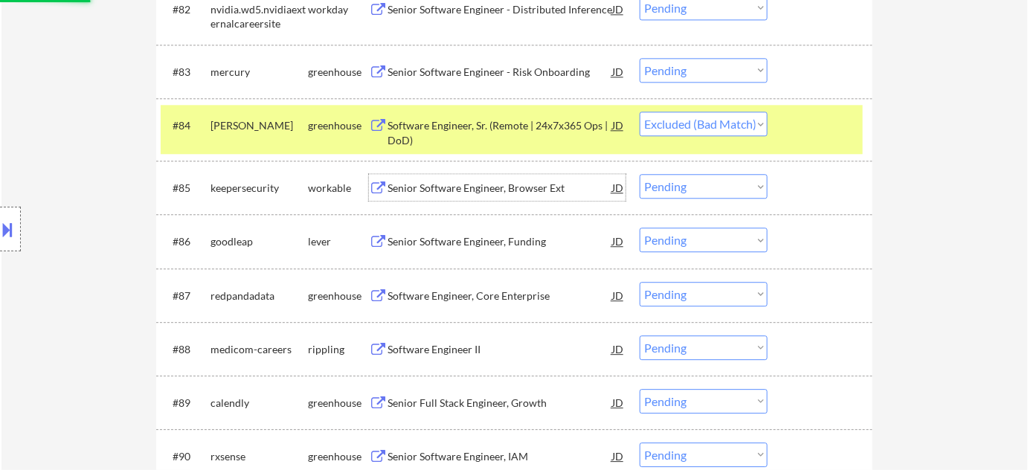
click at [462, 189] on div "Senior Software Engineer, Browser Ext" at bounding box center [499, 188] width 225 height 15
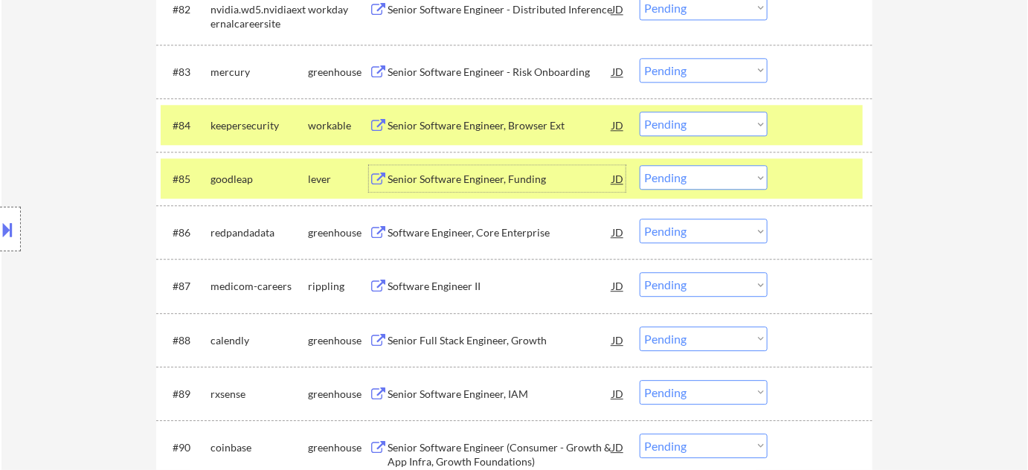
click at [677, 122] on select "Choose an option... Pending Applied Excluded (Questions) Excluded (Expired) Exc…" at bounding box center [703, 124] width 128 height 25
click at [639, 112] on select "Choose an option... Pending Applied Excluded (Questions) Excluded (Expired) Exc…" at bounding box center [703, 124] width 128 height 25
select select ""pending""
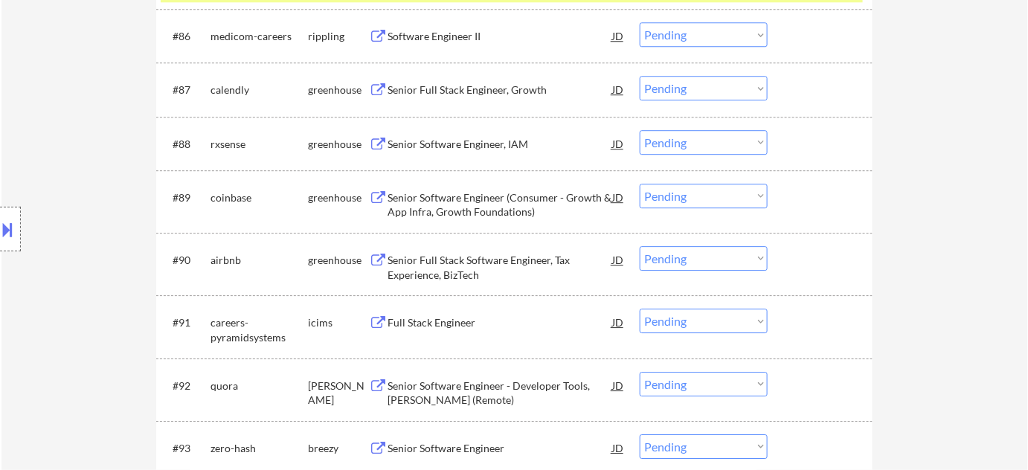
scroll to position [5155, 0]
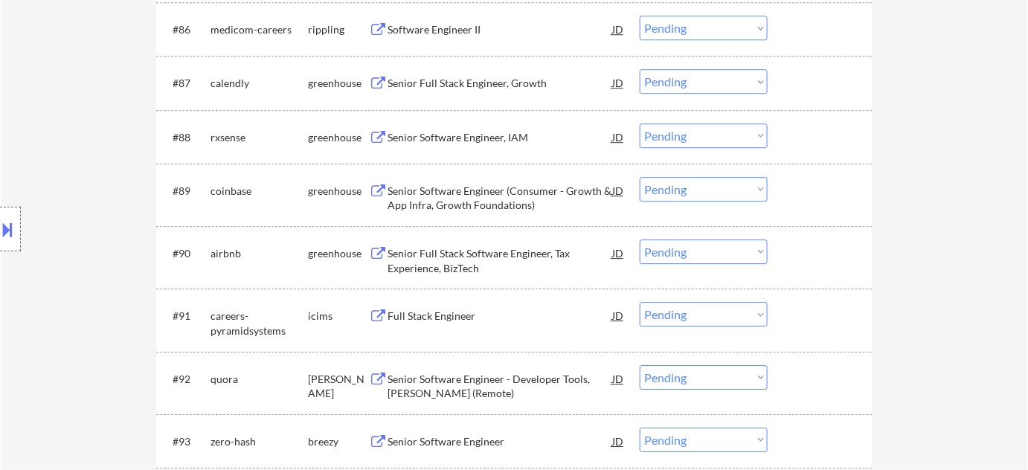
click at [449, 312] on div "Full Stack Engineer" at bounding box center [499, 316] width 225 height 15
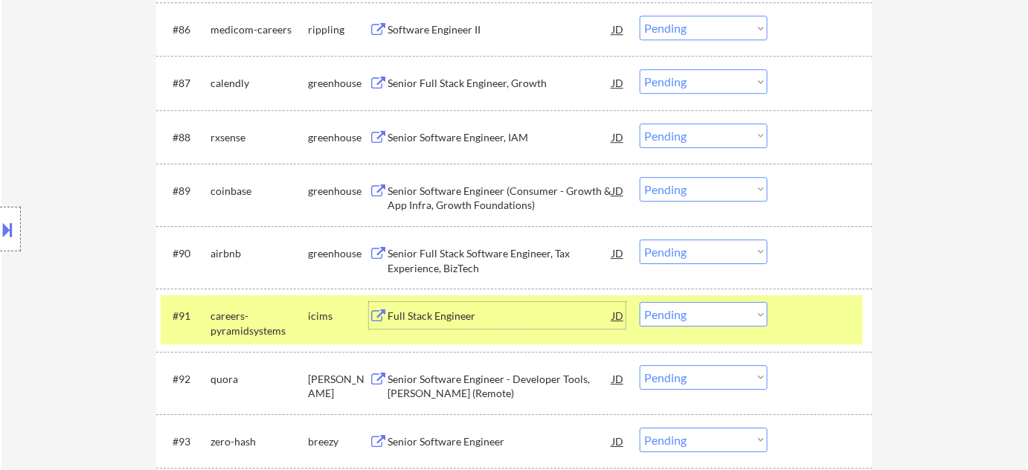
click at [704, 320] on select "Choose an option... Pending Applied Excluded (Questions) Excluded (Expired) Exc…" at bounding box center [703, 314] width 128 height 25
click at [639, 302] on select "Choose an option... Pending Applied Excluded (Questions) Excluded (Expired) Exc…" at bounding box center [703, 314] width 128 height 25
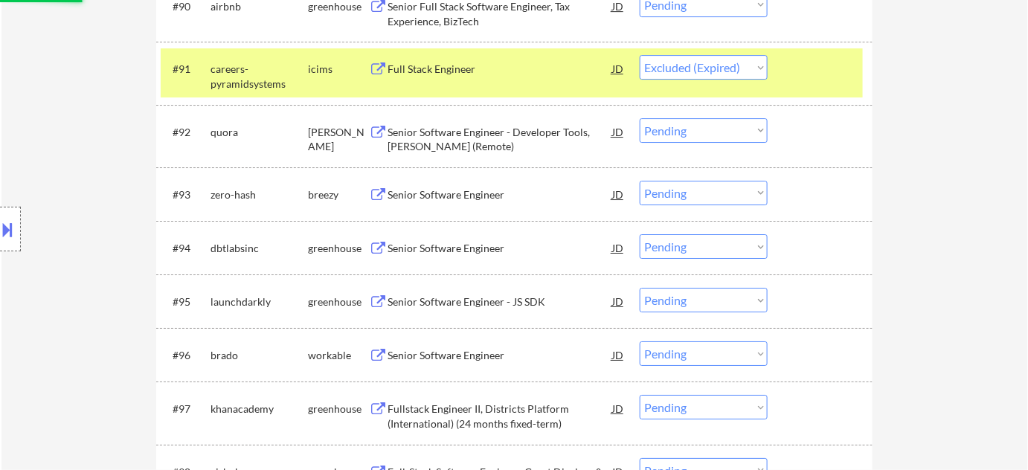
scroll to position [5426, 0]
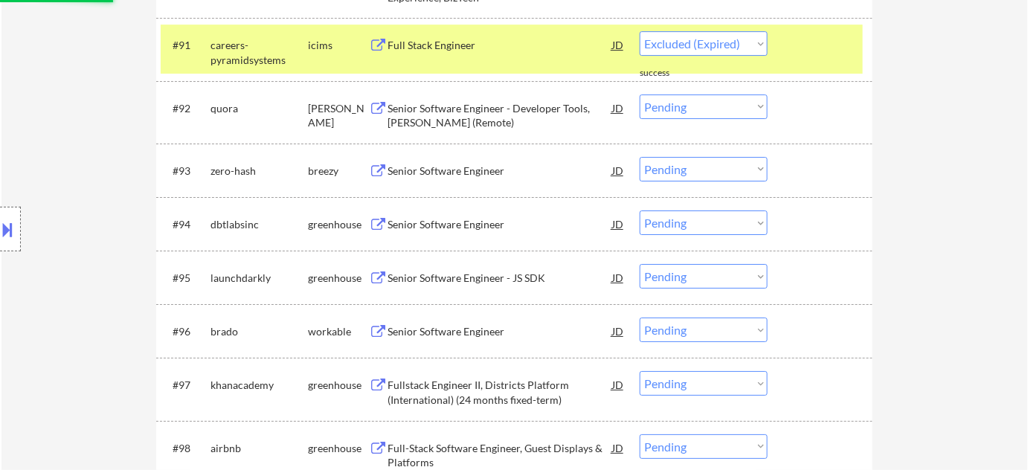
select select ""pending""
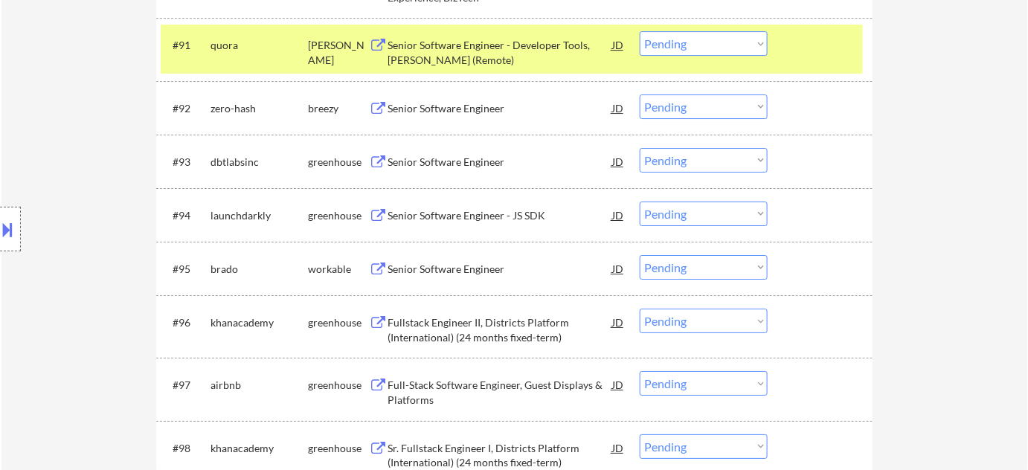
click at [453, 274] on div "Senior Software Engineer" at bounding box center [499, 269] width 225 height 15
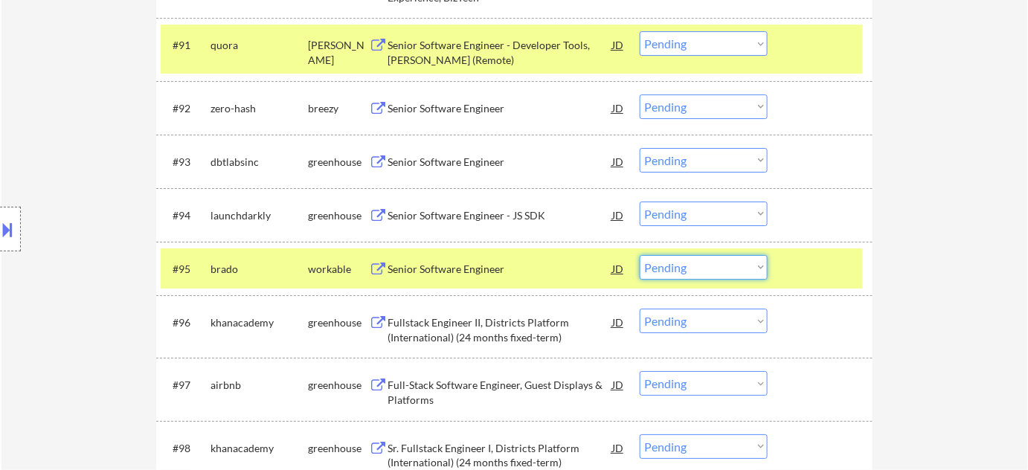
click at [700, 272] on select "Choose an option... Pending Applied Excluded (Questions) Excluded (Expired) Exc…" at bounding box center [703, 267] width 128 height 25
click at [639, 255] on select "Choose an option... Pending Applied Excluded (Questions) Excluded (Expired) Exc…" at bounding box center [703, 267] width 128 height 25
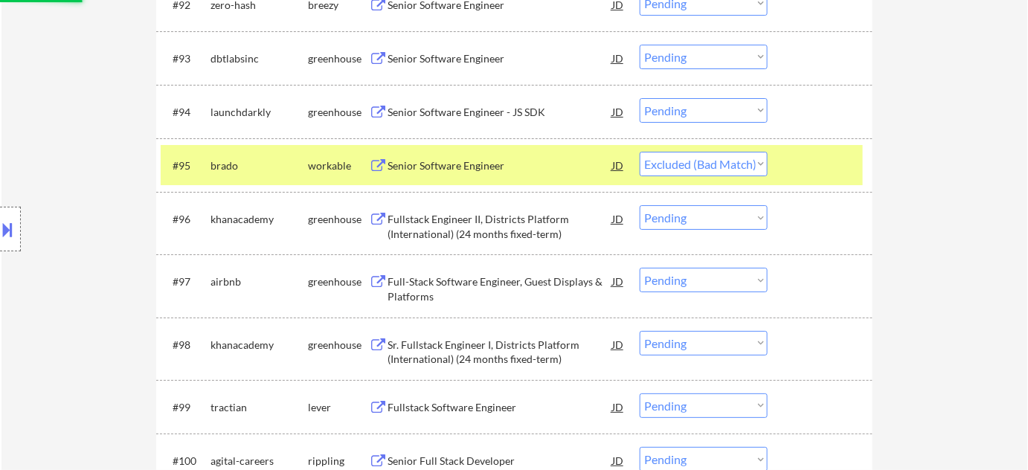
scroll to position [5561, 0]
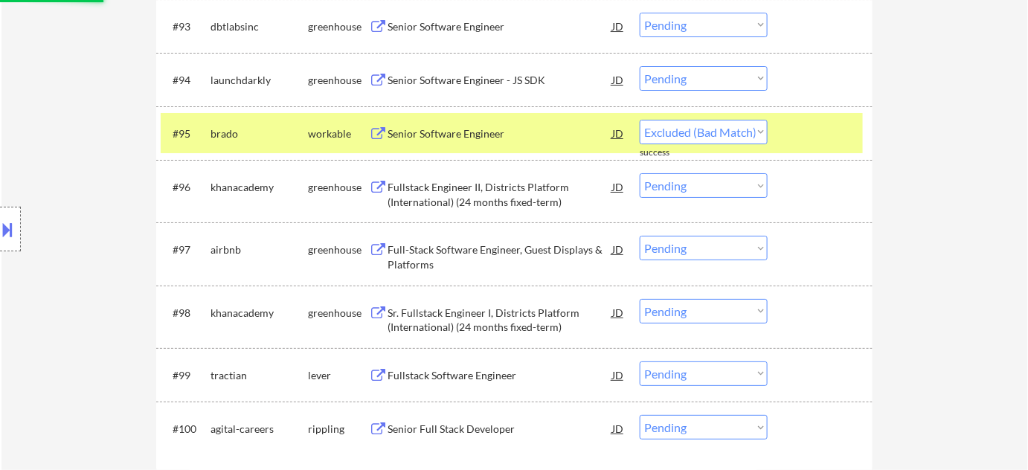
select select ""pending""
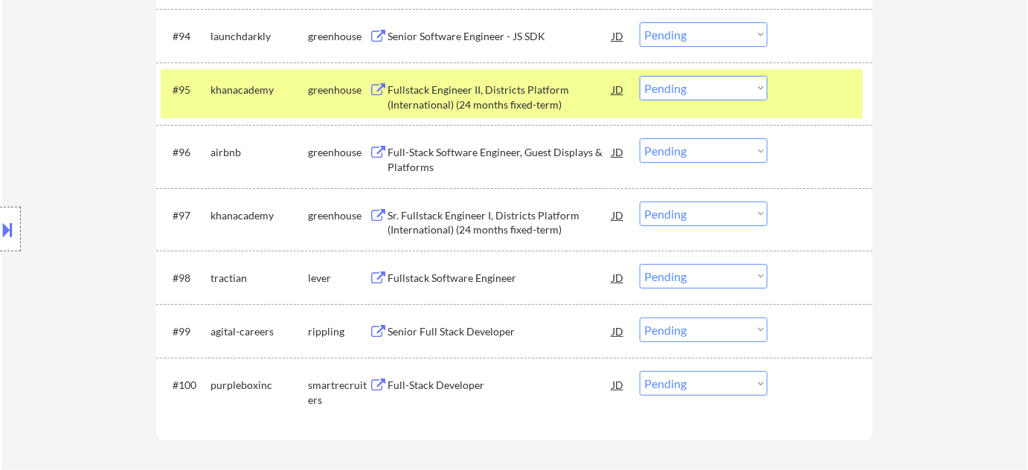
scroll to position [5628, 0]
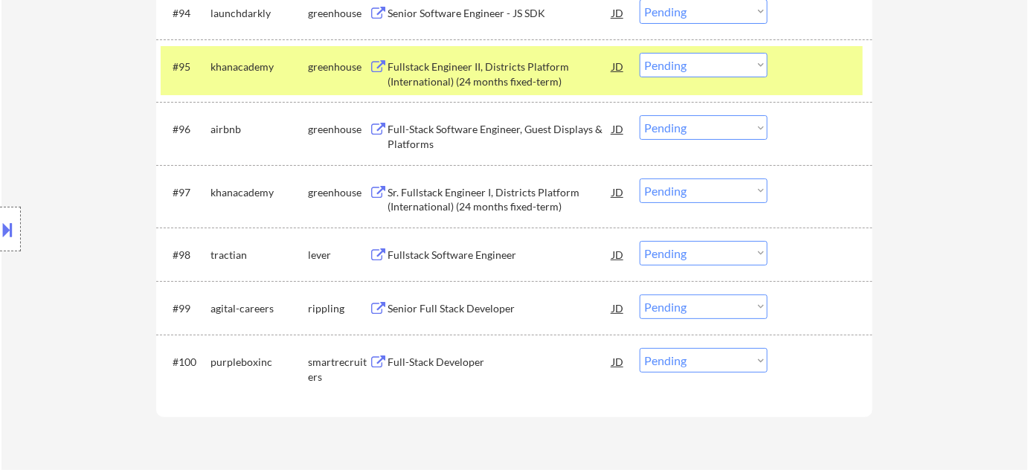
click at [485, 312] on div "Senior Full Stack Developer" at bounding box center [499, 308] width 225 height 15
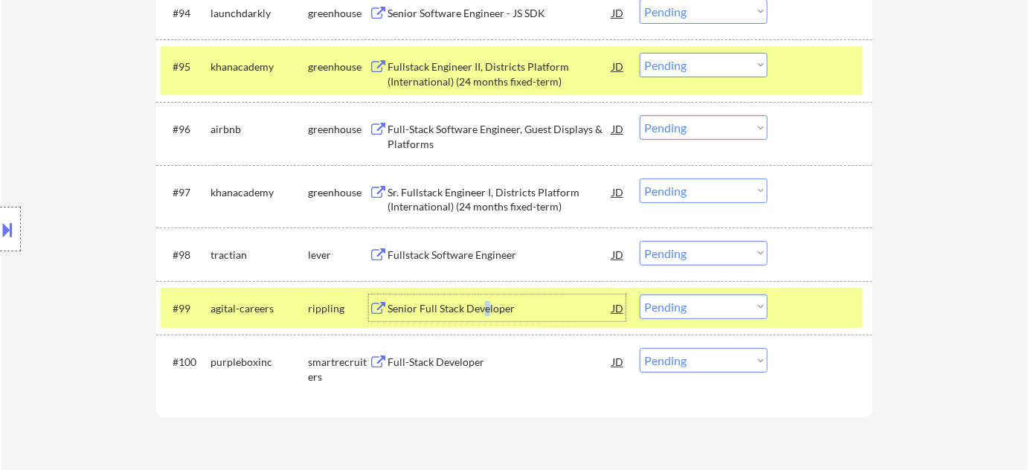
click at [717, 298] on select "Choose an option... Pending Applied Excluded (Questions) Excluded (Expired) Exc…" at bounding box center [703, 306] width 128 height 25
click at [639, 294] on select "Choose an option... Pending Applied Excluded (Questions) Excluded (Expired) Exc…" at bounding box center [703, 306] width 128 height 25
select select ""pending""
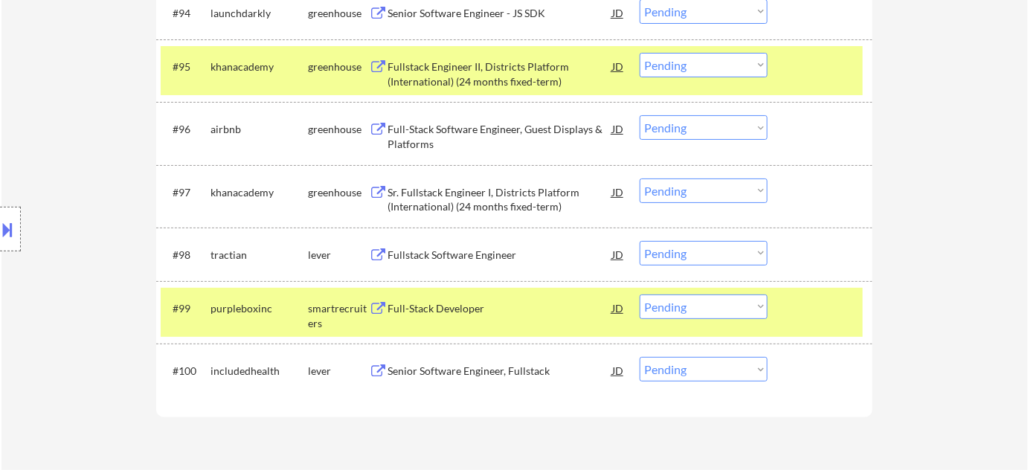
click at [454, 253] on div "Fullstack Software Engineer" at bounding box center [499, 255] width 225 height 15
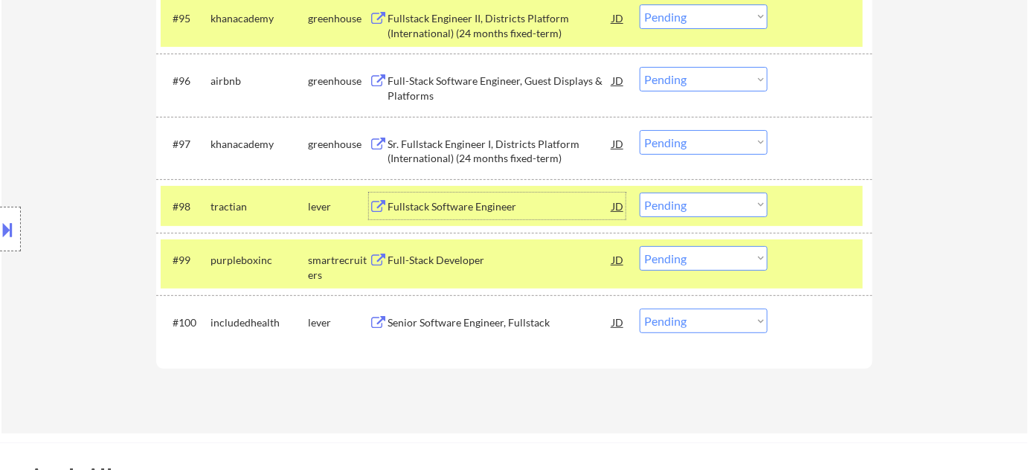
scroll to position [5696, 0]
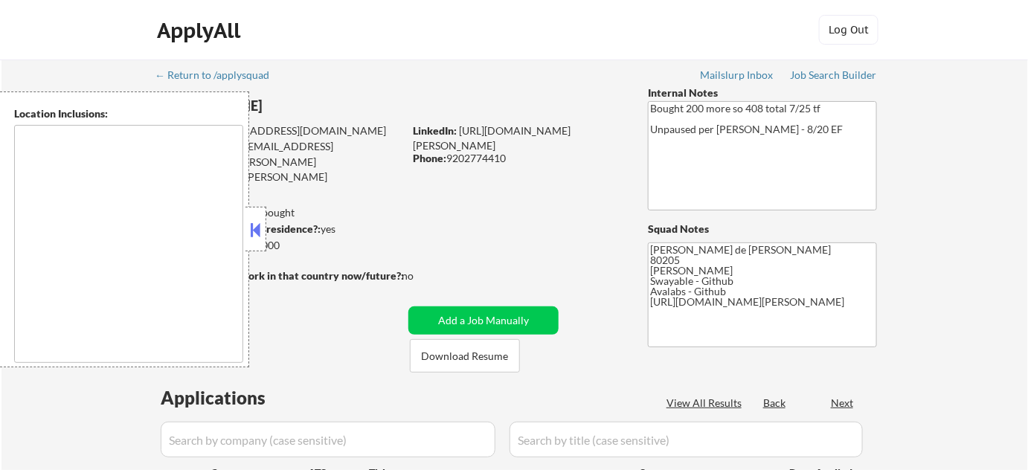
type textarea "[GEOGRAPHIC_DATA], [GEOGRAPHIC_DATA] [GEOGRAPHIC_DATA], [GEOGRAPHIC_DATA], [GEO…"
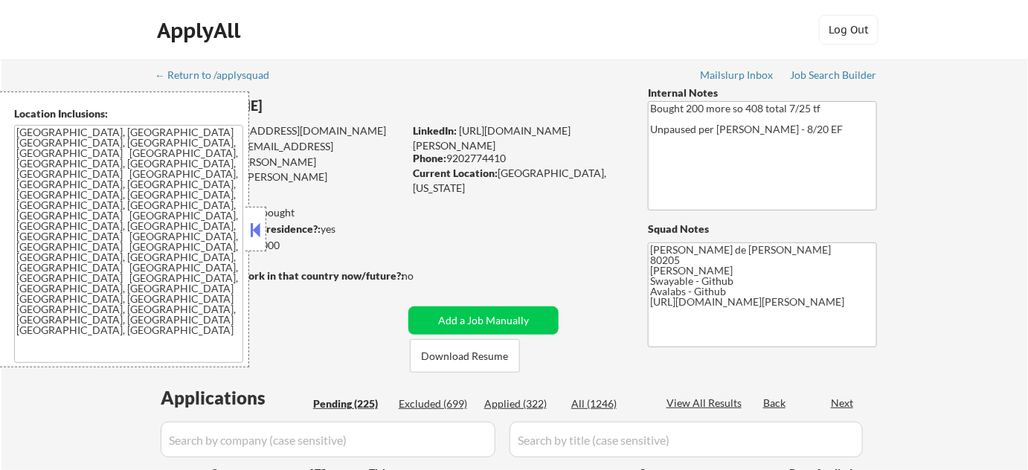
click at [262, 229] on button at bounding box center [256, 230] width 16 height 22
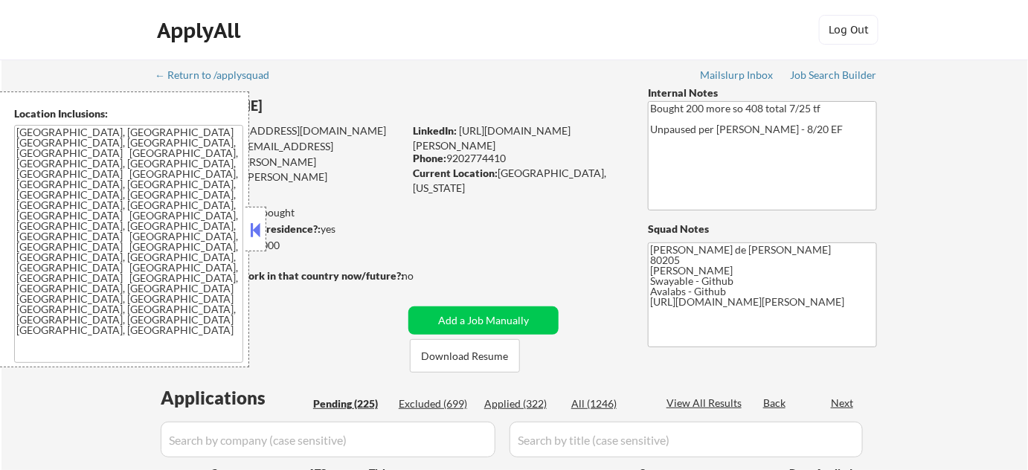
select select ""pending""
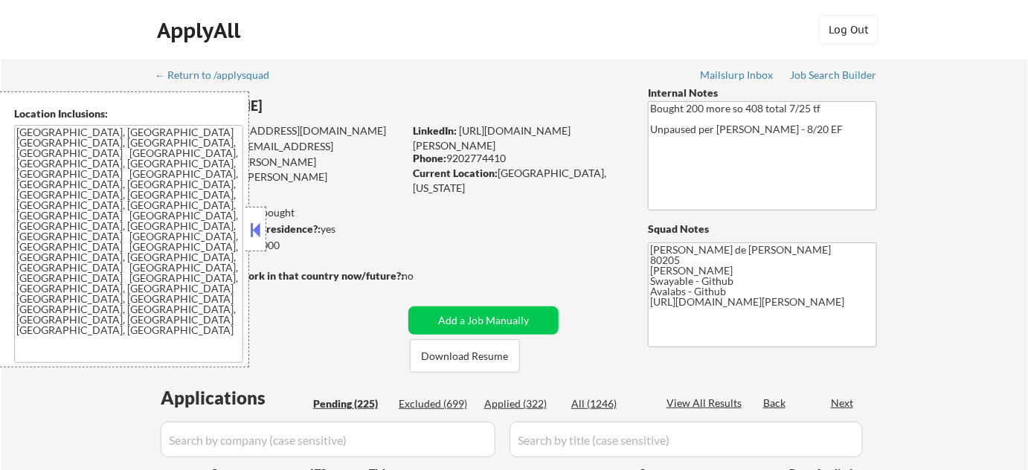
select select ""pending""
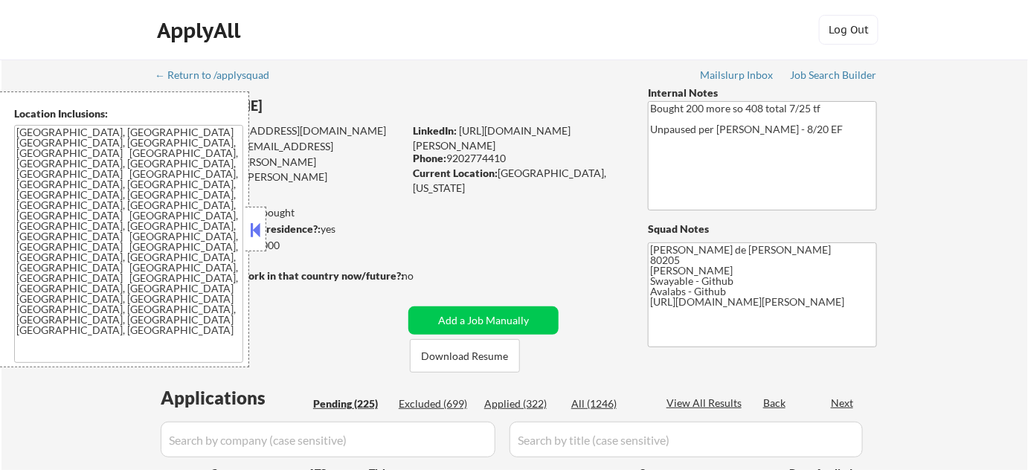
select select ""pending""
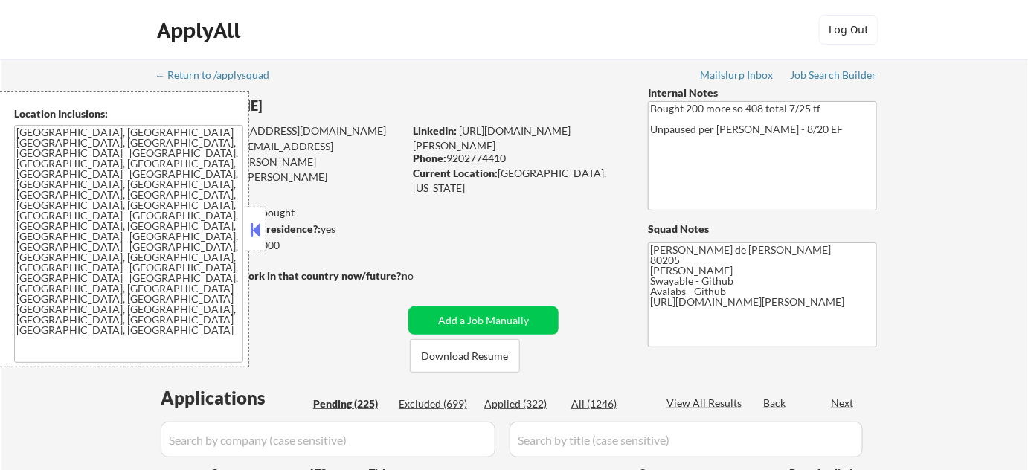
select select ""pending""
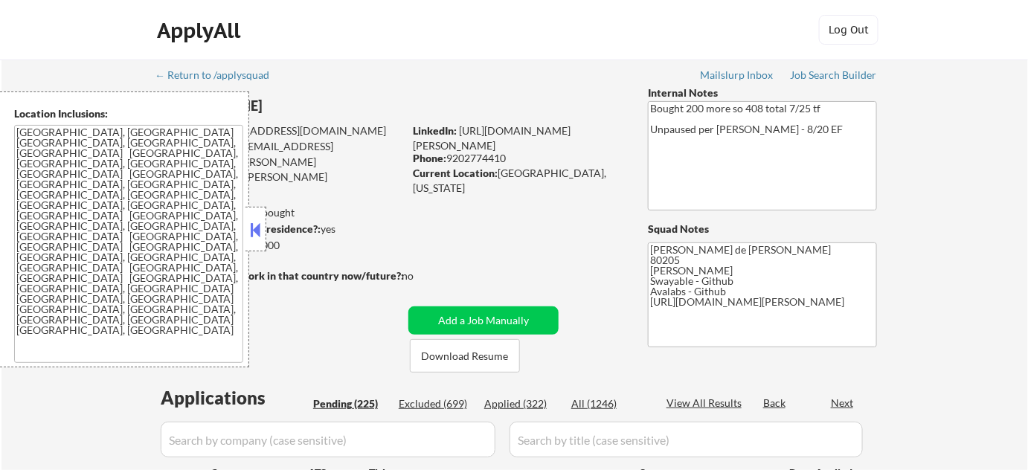
select select ""pending""
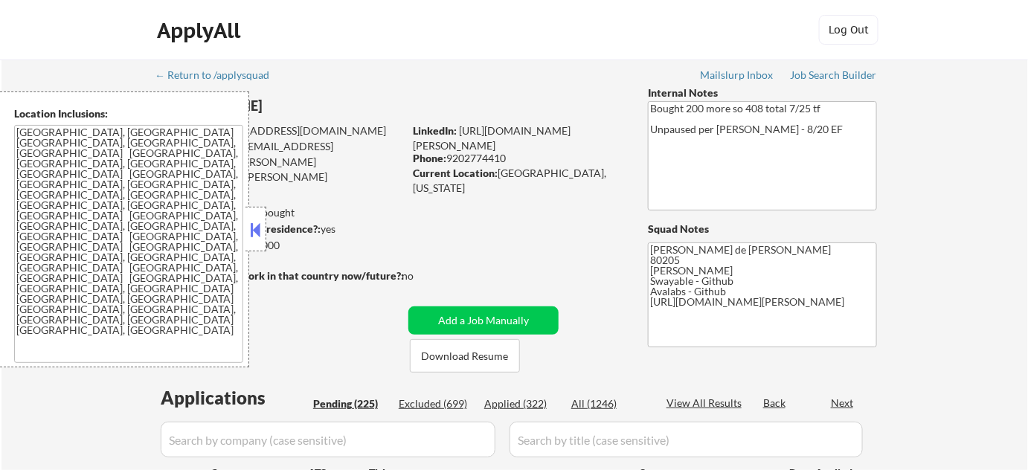
select select ""pending""
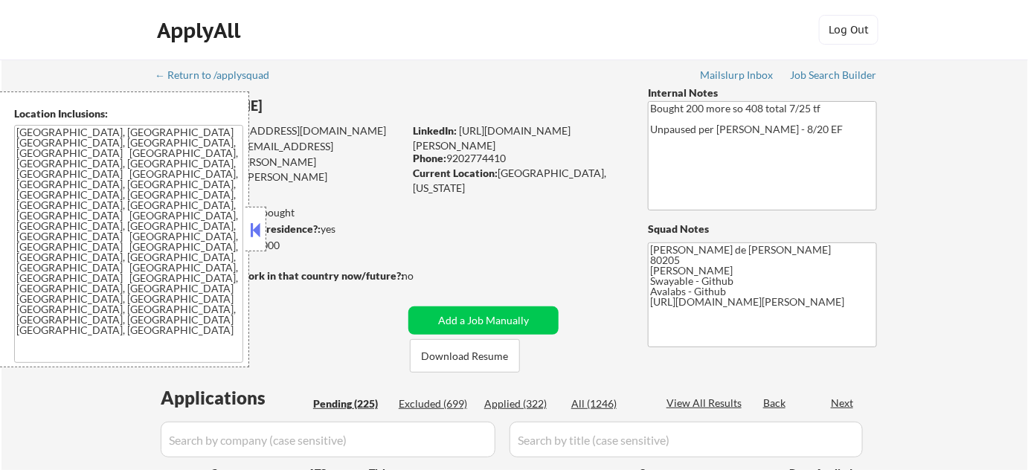
select select ""pending""
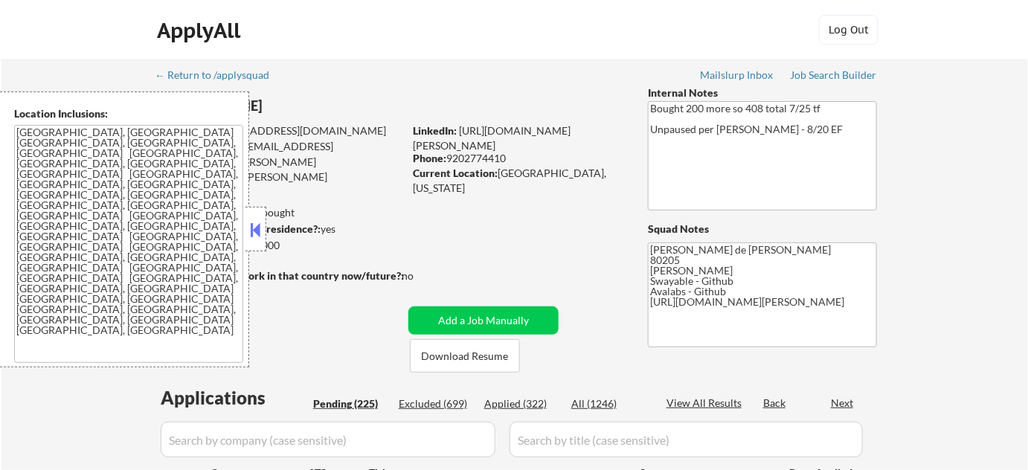
select select ""pending""
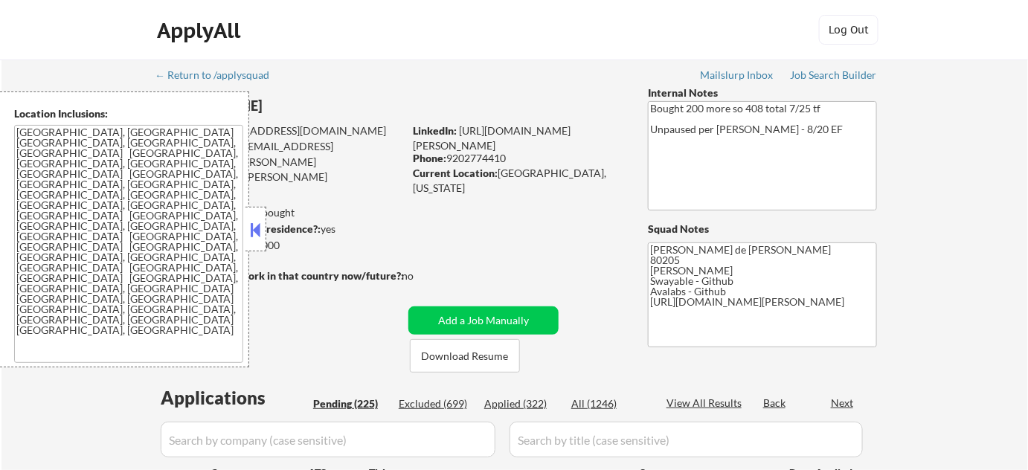
select select ""pending""
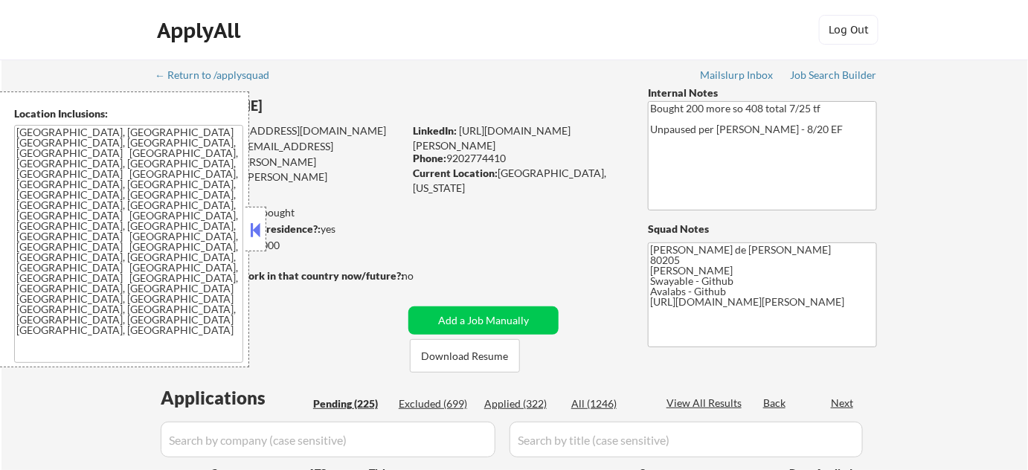
select select ""pending""
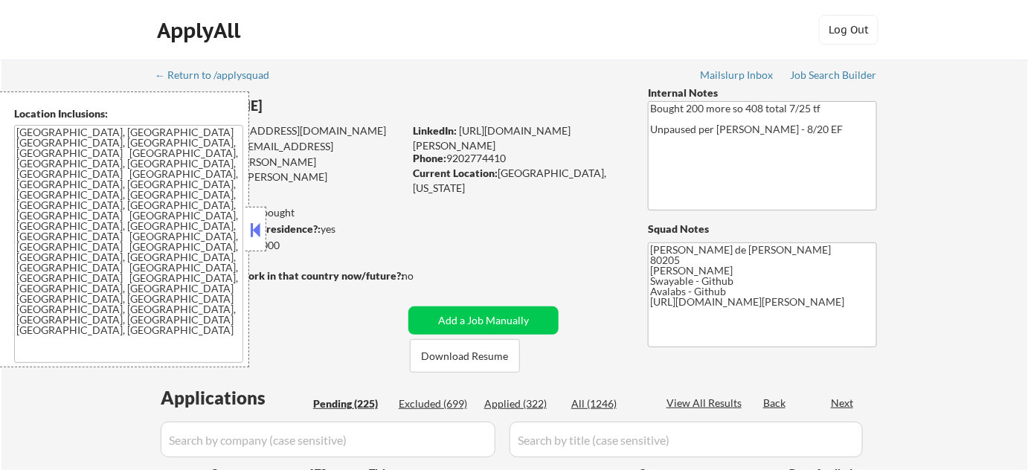
select select ""pending""
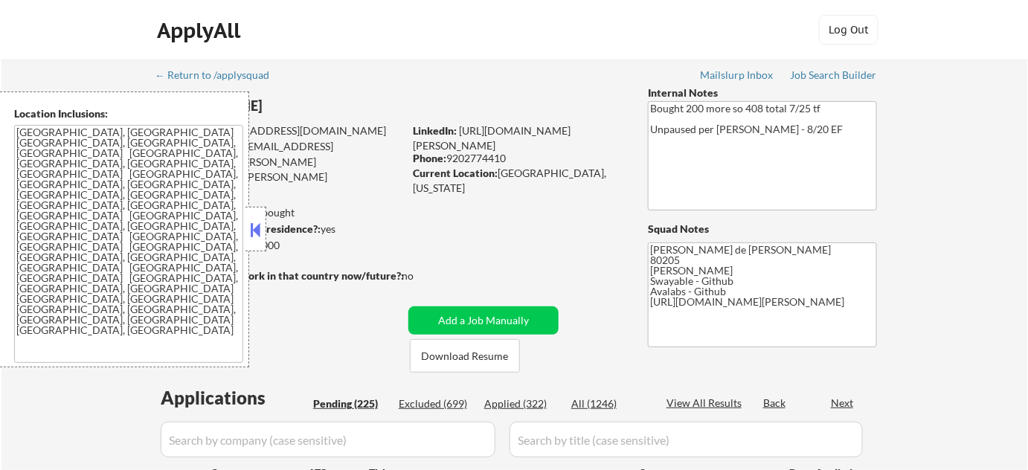
select select ""pending""
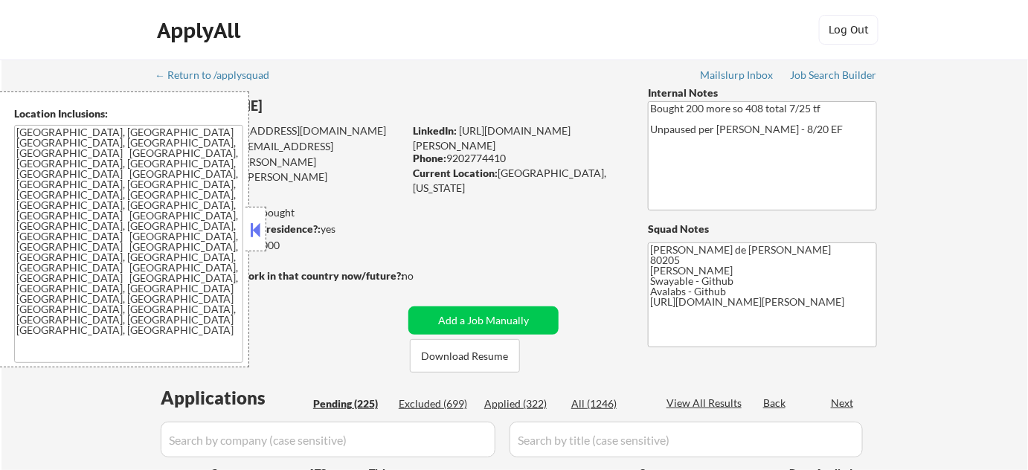
select select ""pending""
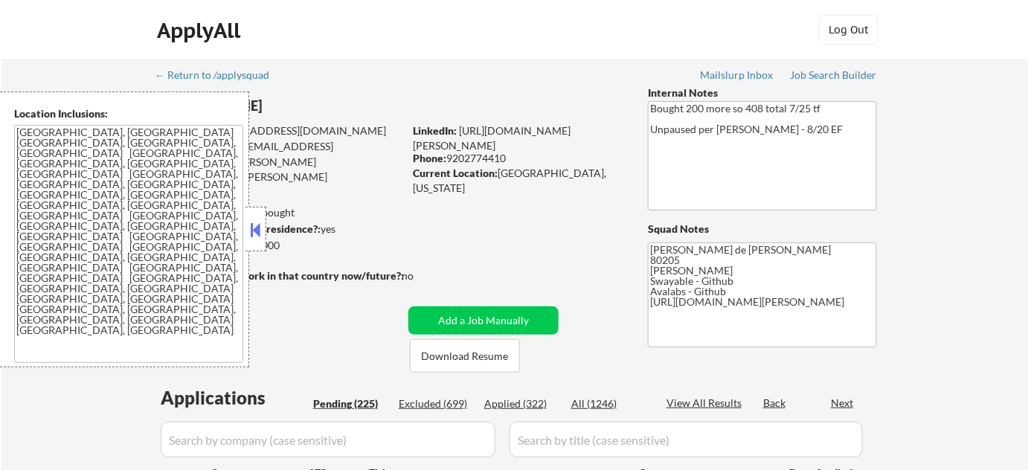
select select ""pending""
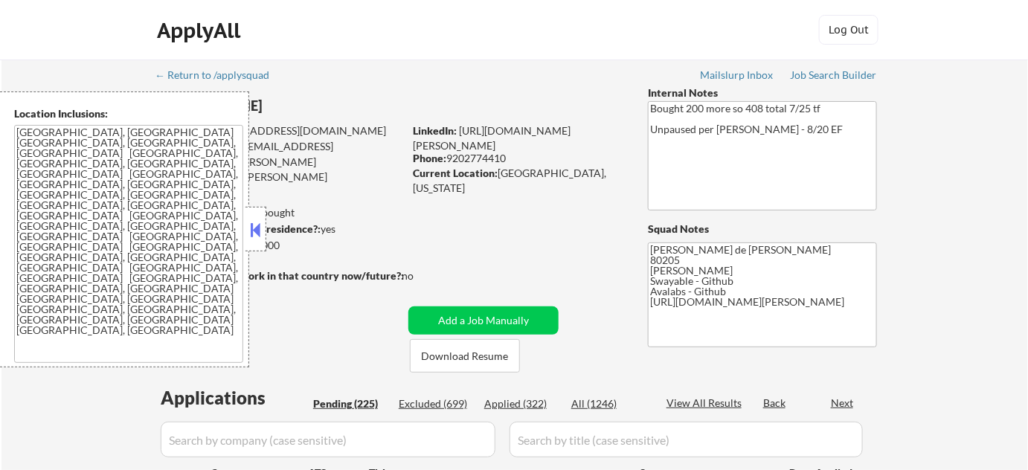
select select ""pending""
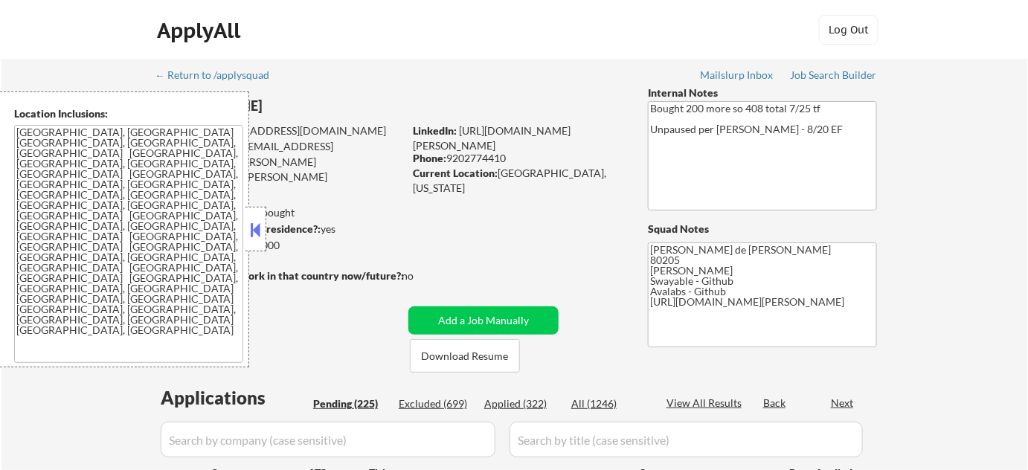
select select ""pending""
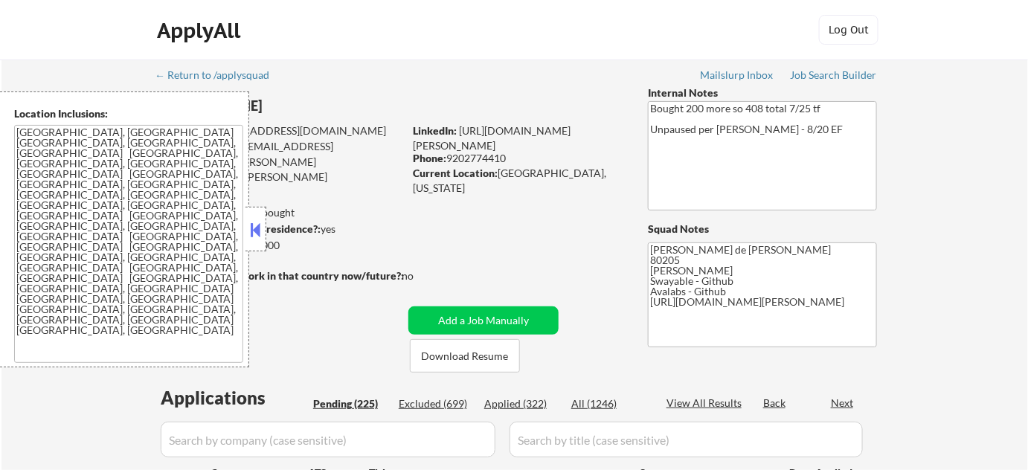
select select ""pending""
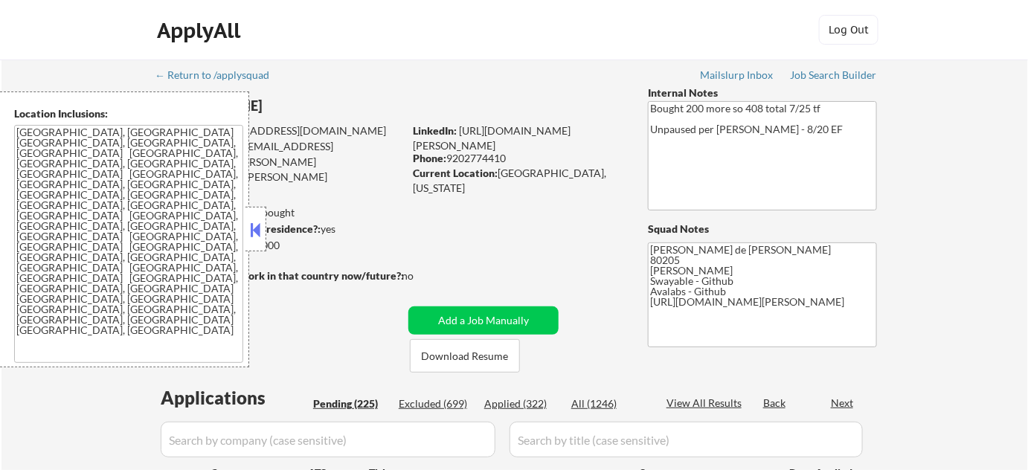
select select ""pending""
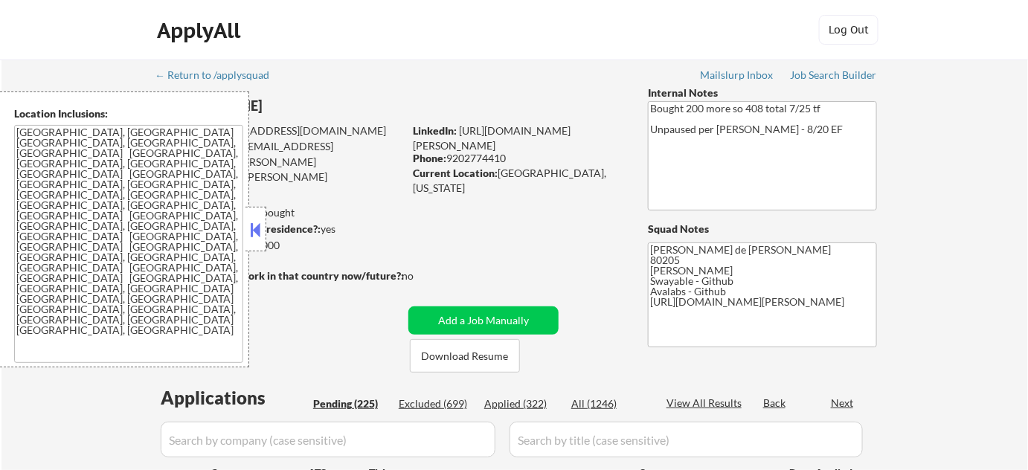
select select ""pending""
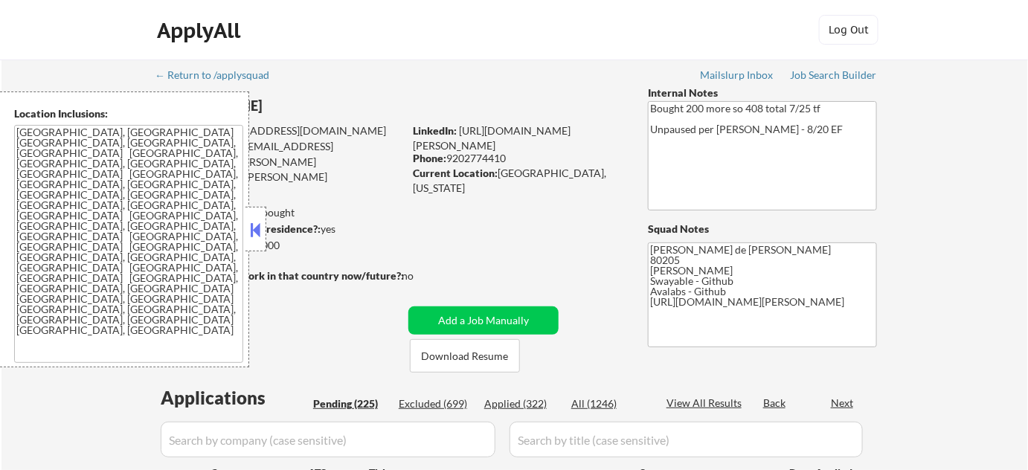
select select ""pending""
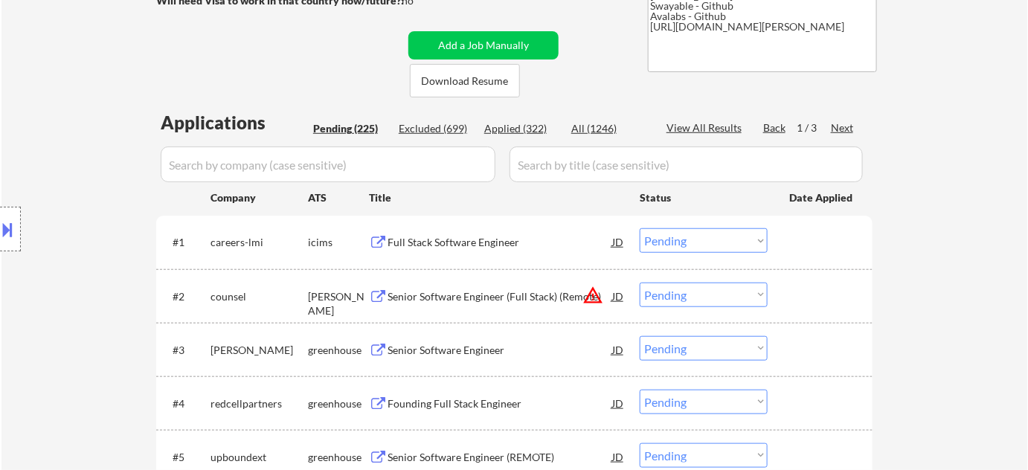
scroll to position [270, 0]
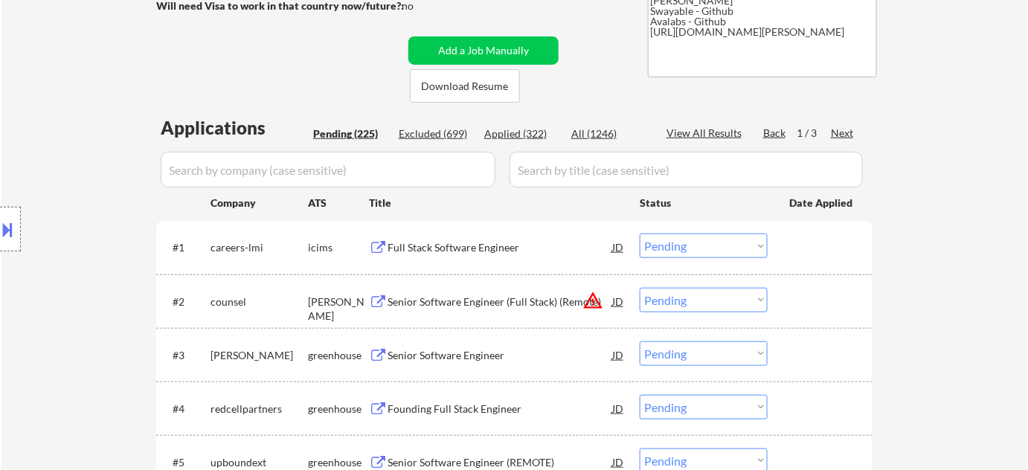
click at [516, 138] on div "Applied (322)" at bounding box center [521, 133] width 74 height 15
select select ""applied""
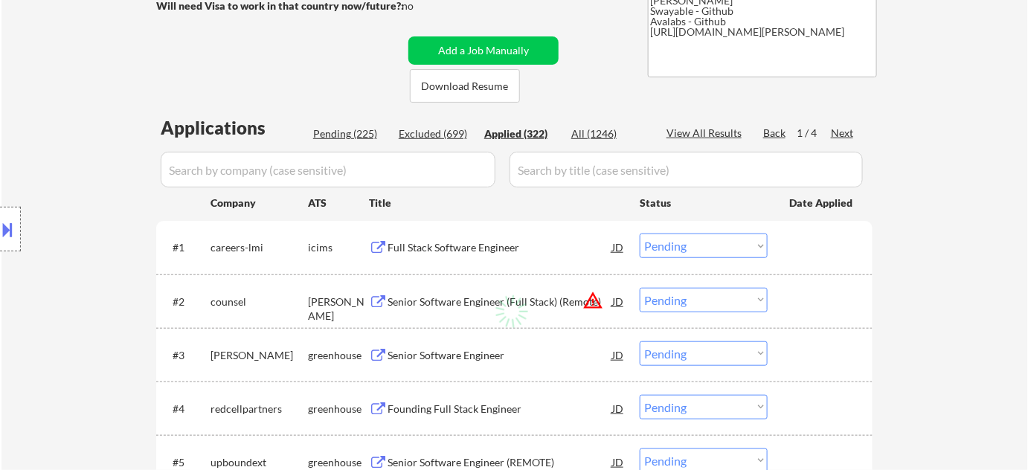
select select ""applied""
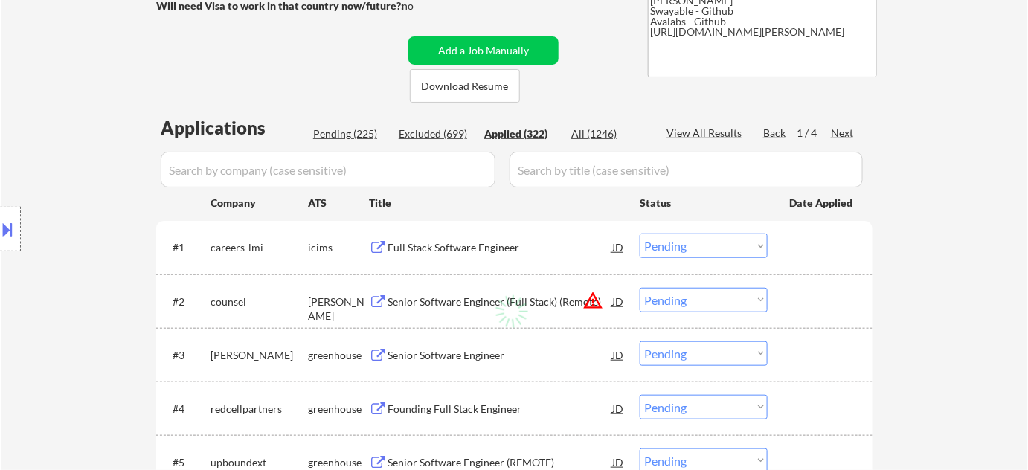
select select ""applied""
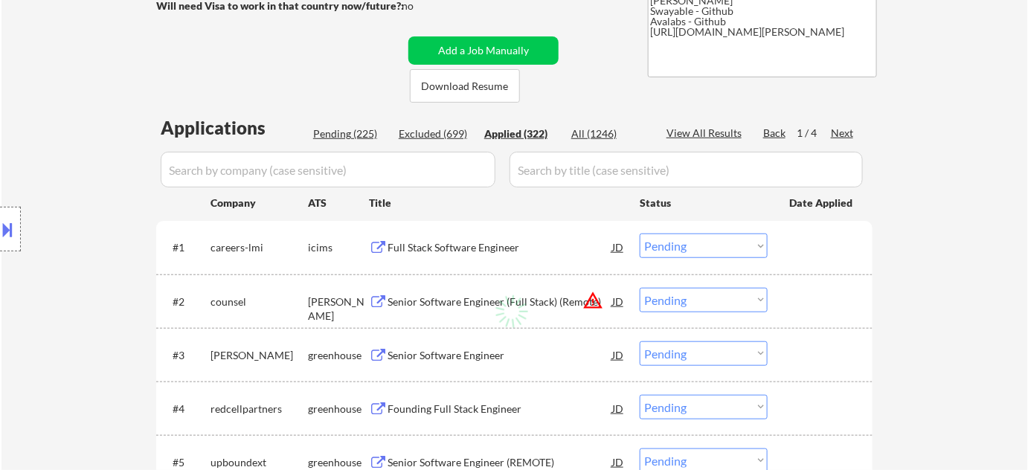
select select ""applied""
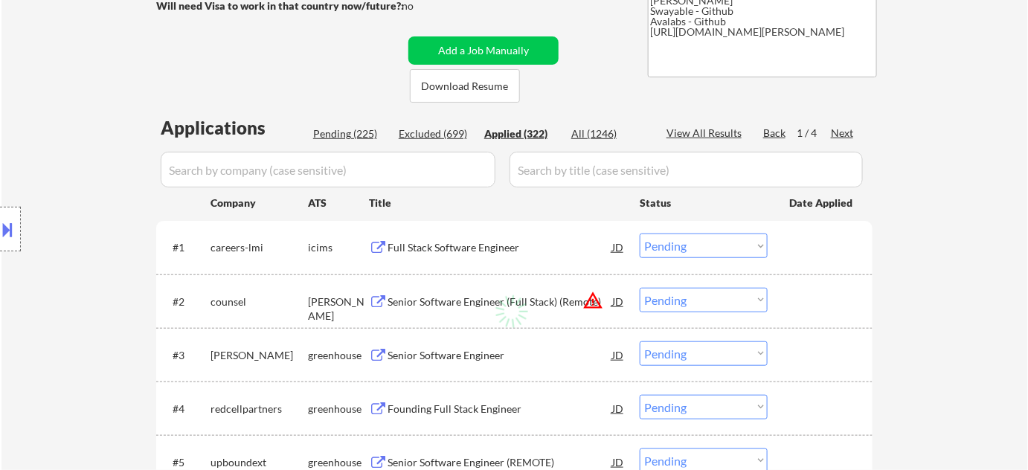
select select ""applied""
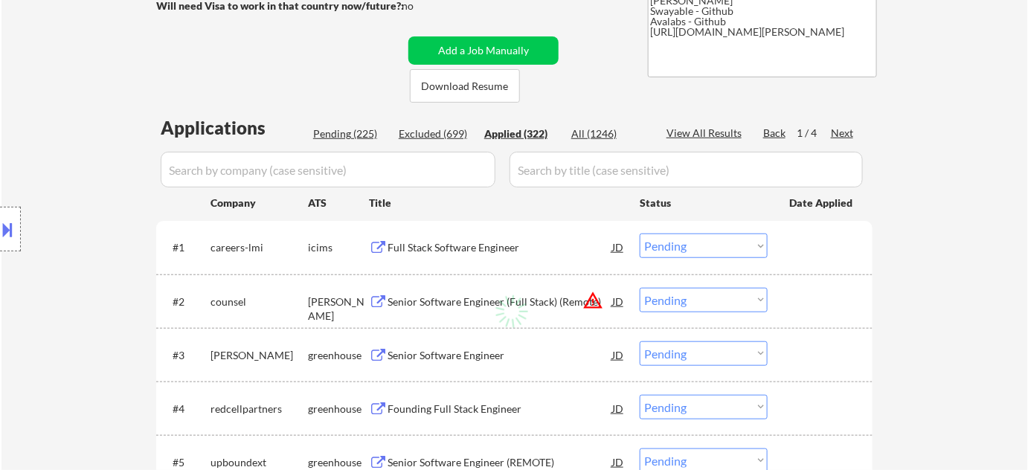
select select ""applied""
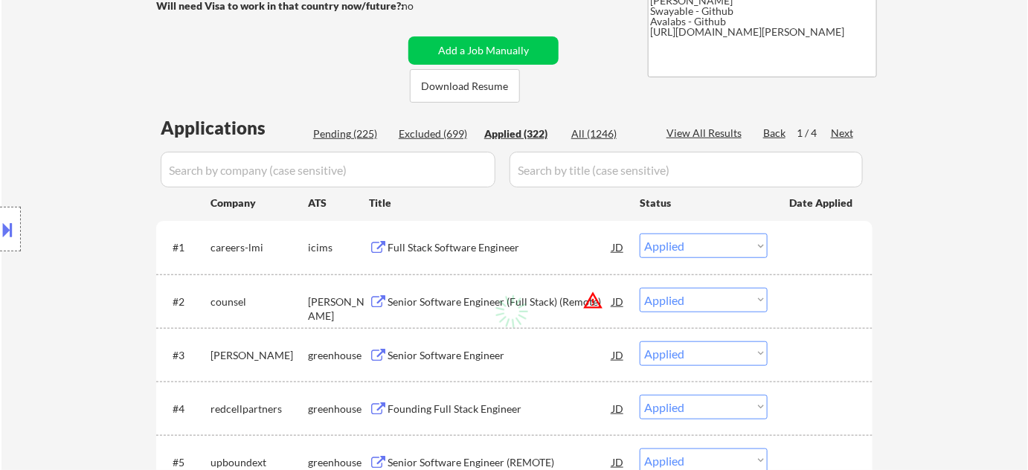
select select ""applied""
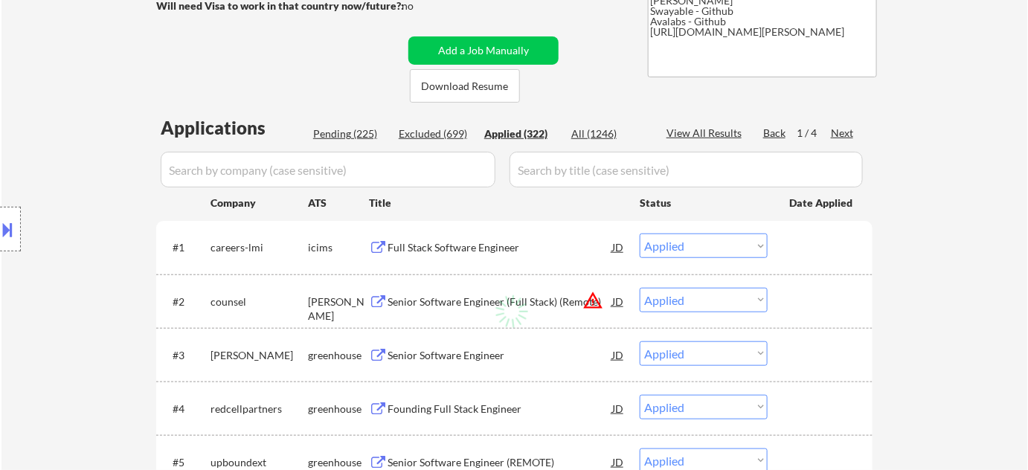
select select ""applied""
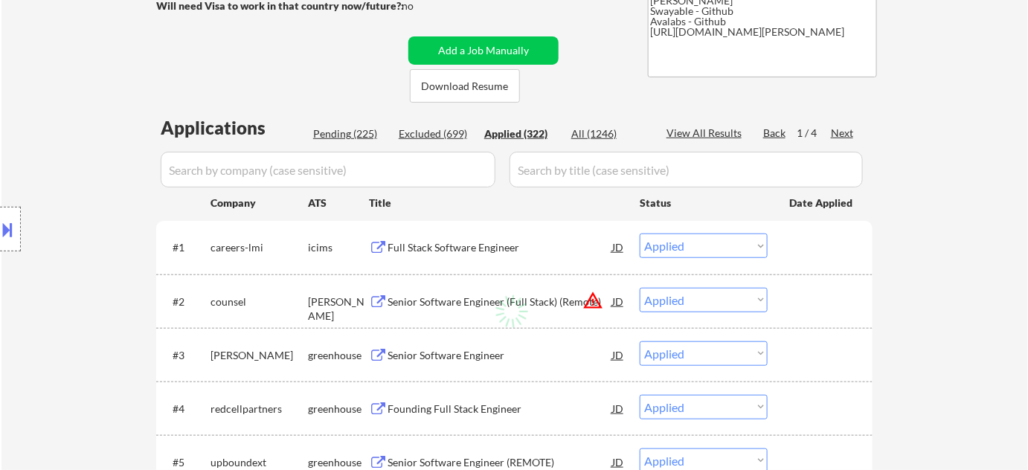
select select ""applied""
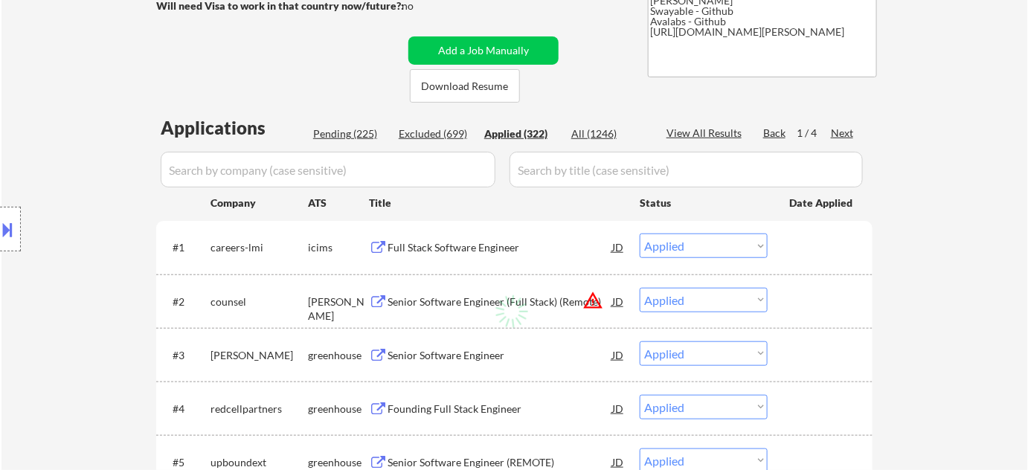
select select ""applied""
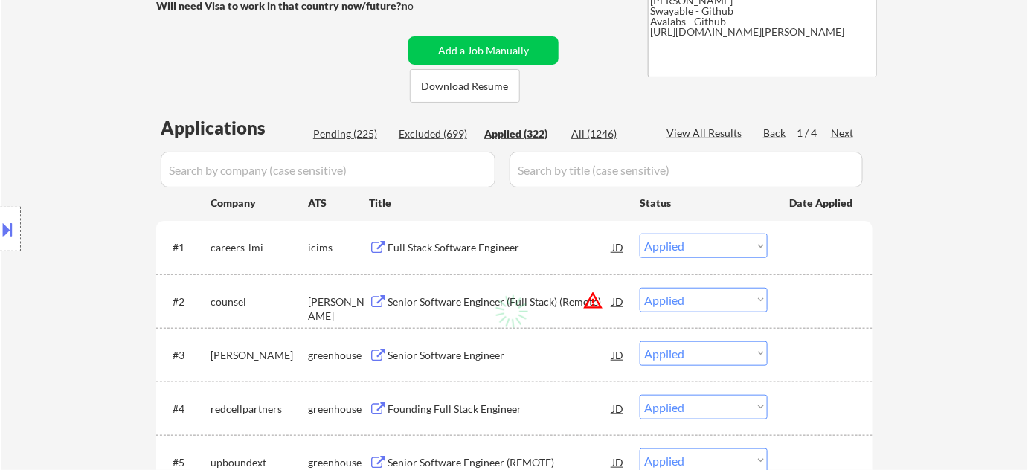
select select ""applied""
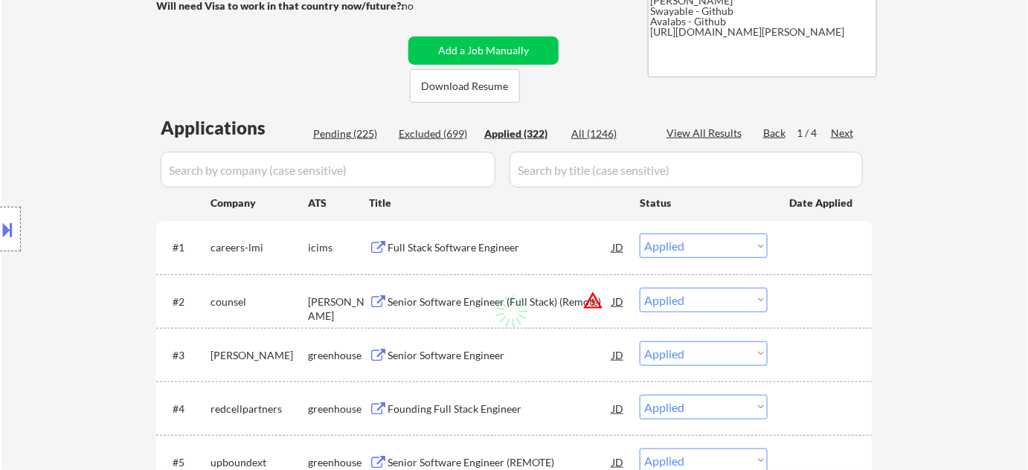
select select ""applied""
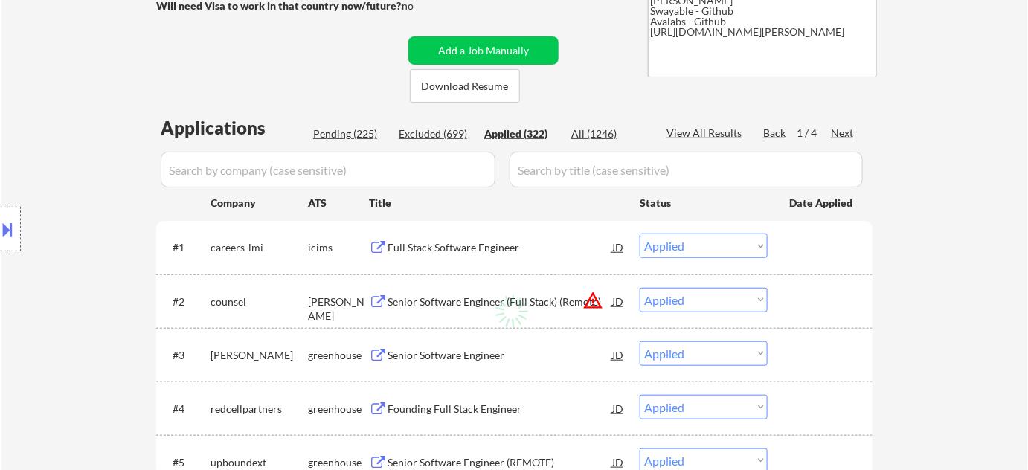
select select ""applied""
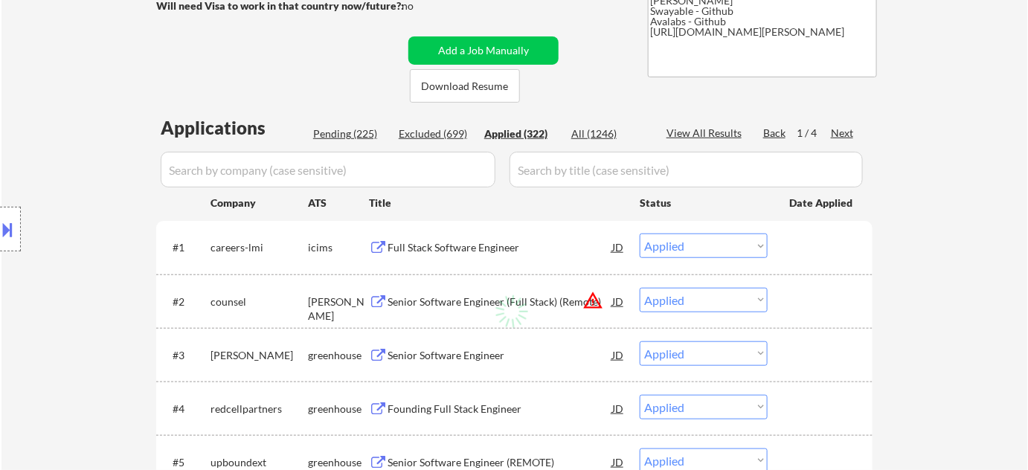
select select ""applied""
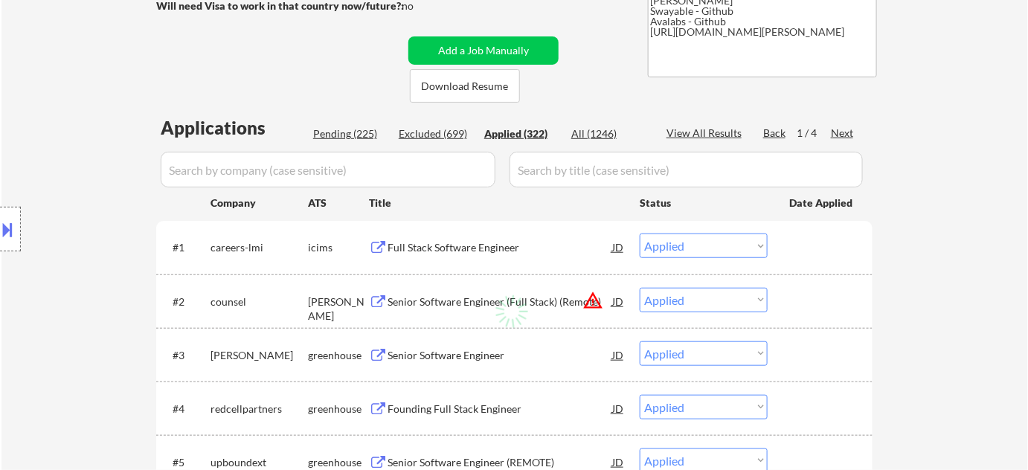
select select ""applied""
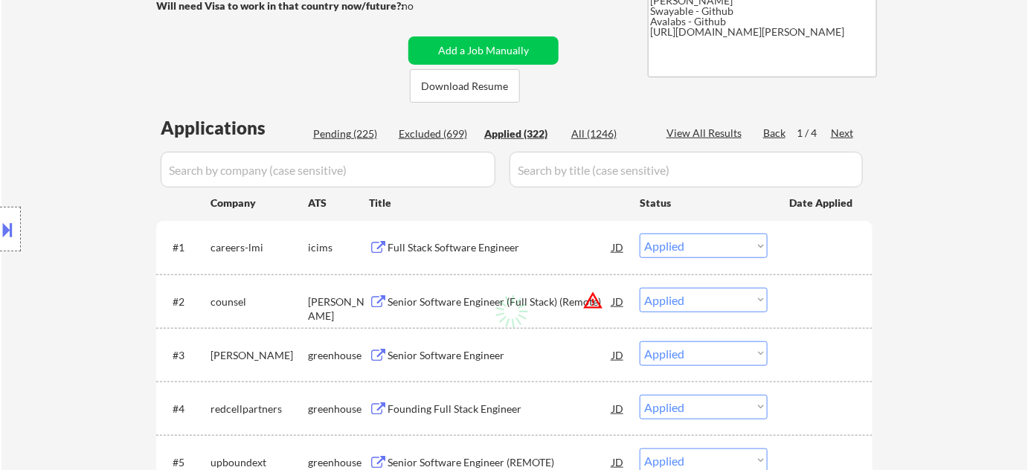
select select ""applied""
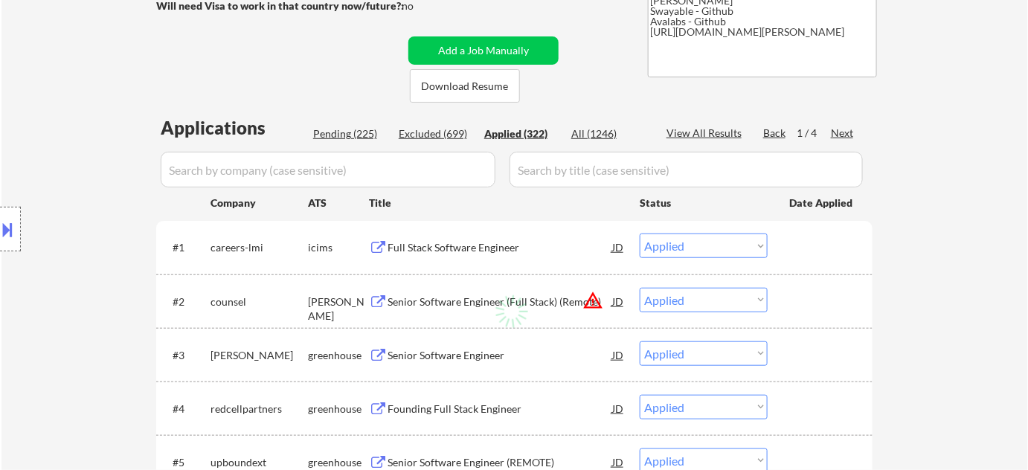
select select ""applied""
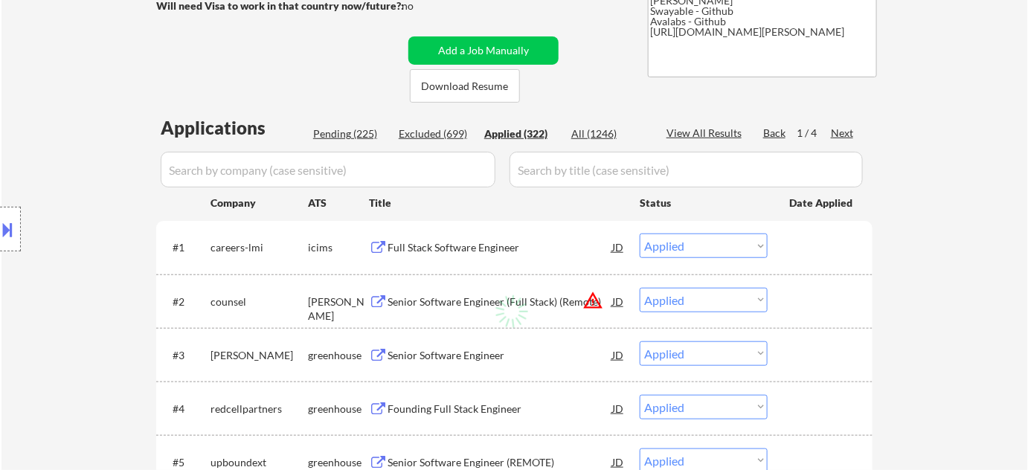
select select ""applied""
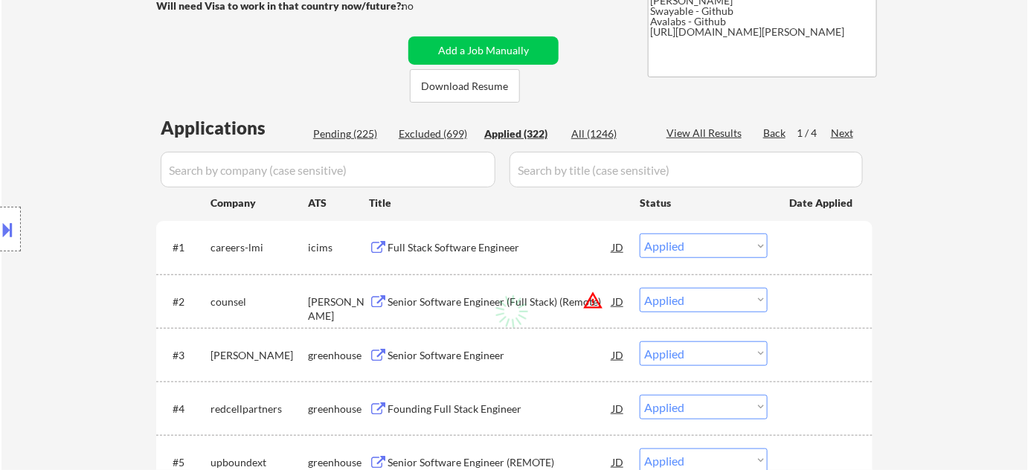
select select ""applied""
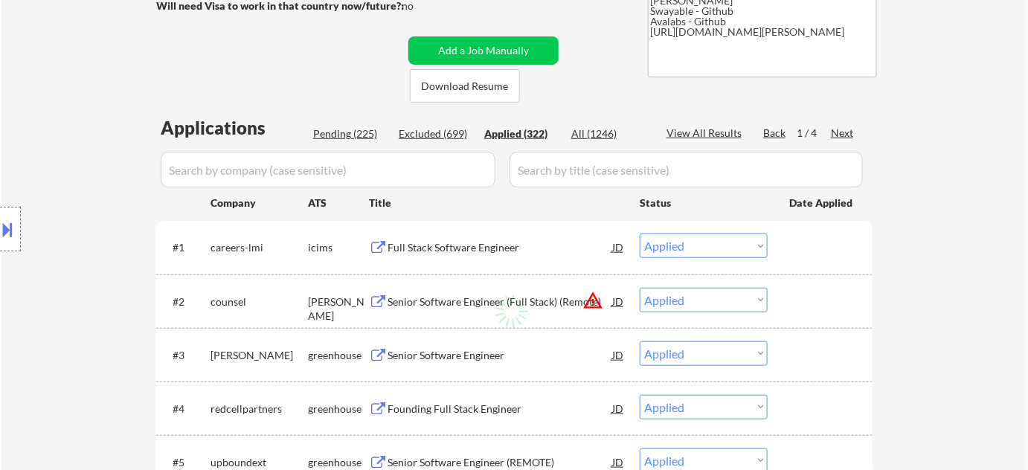
select select ""applied""
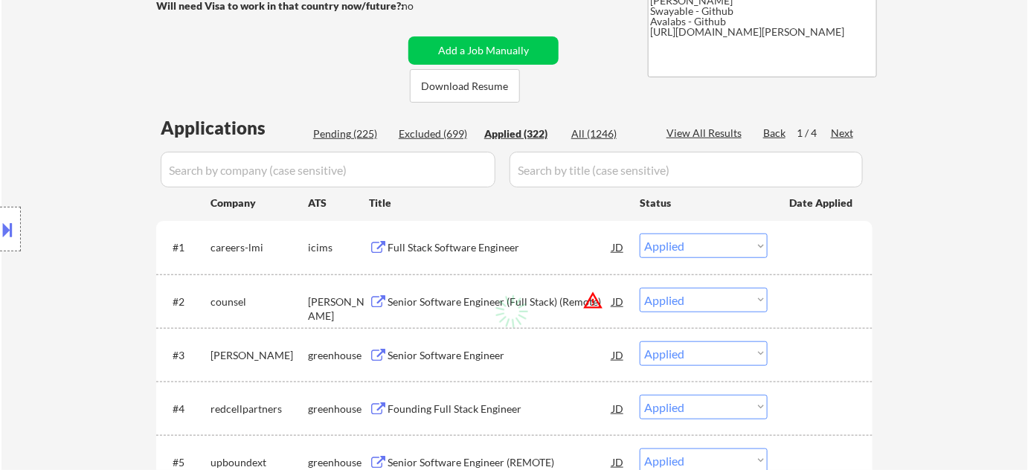
select select ""applied""
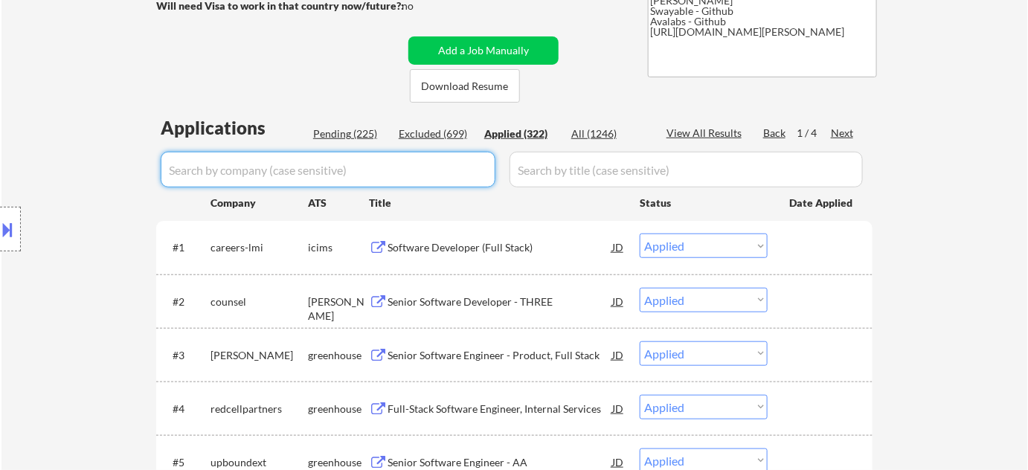
click at [294, 162] on input "input" at bounding box center [328, 170] width 335 height 36
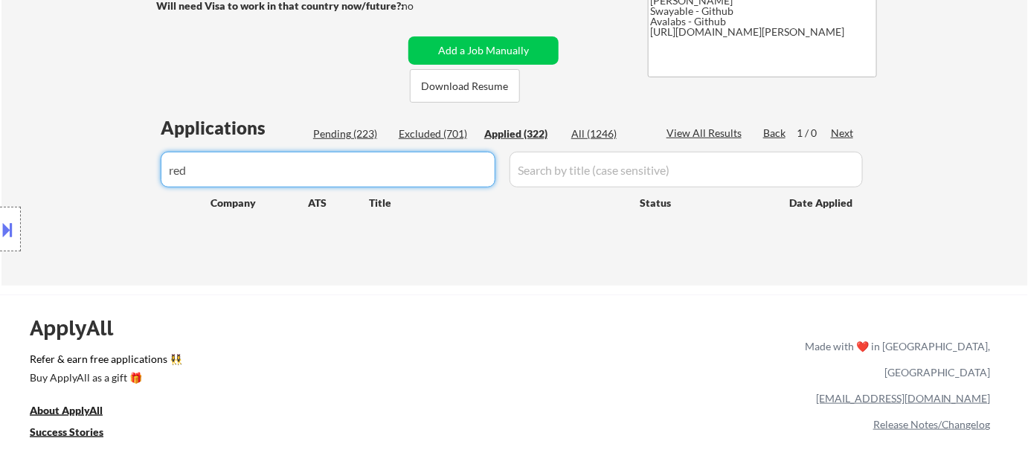
drag, startPoint x: 300, startPoint y: 167, endPoint x: 0, endPoint y: 170, distance: 299.6
drag, startPoint x: 365, startPoint y: 182, endPoint x: 0, endPoint y: 175, distance: 365.1
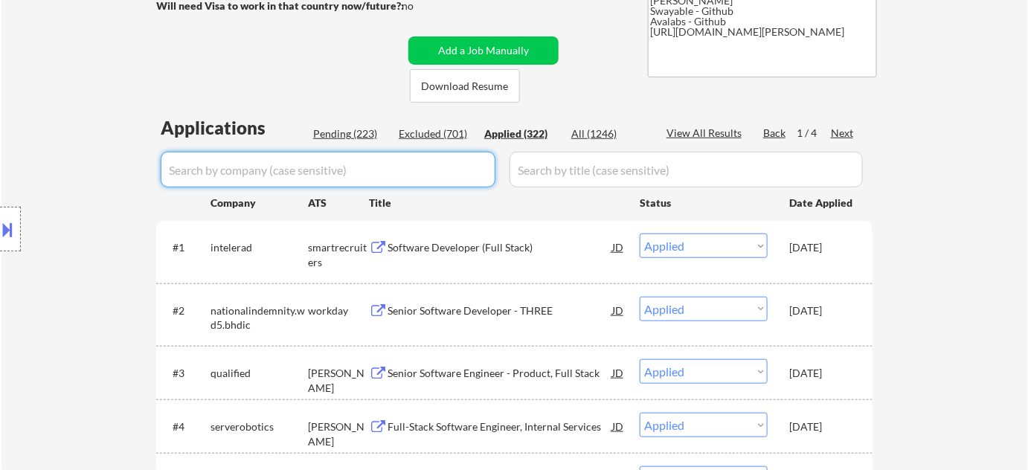
click at [517, 137] on div "Applied (322)" at bounding box center [521, 133] width 74 height 15
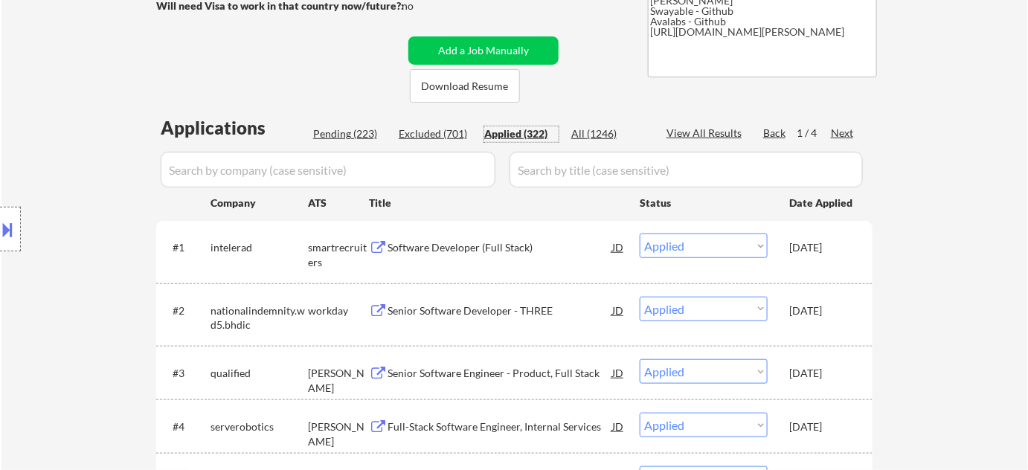
click at [351, 175] on input "input" at bounding box center [328, 170] width 335 height 36
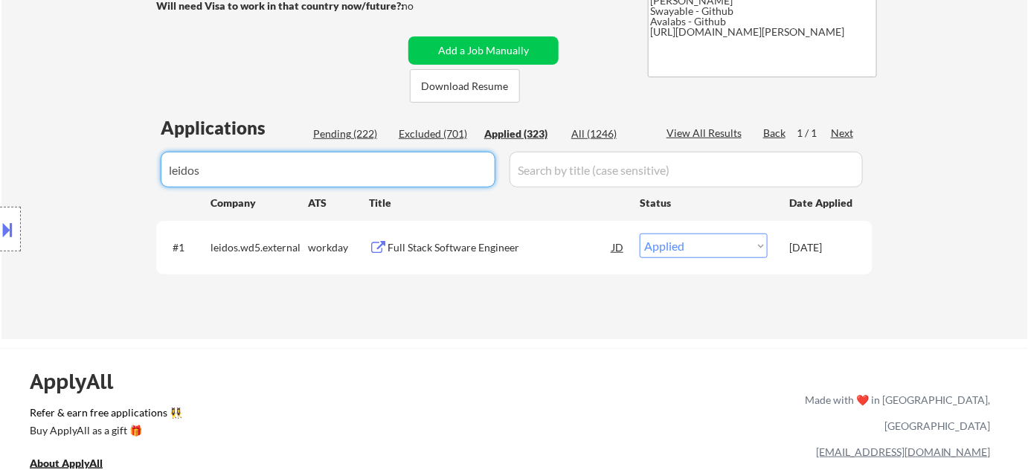
drag, startPoint x: 381, startPoint y: 168, endPoint x: 38, endPoint y: 174, distance: 342.8
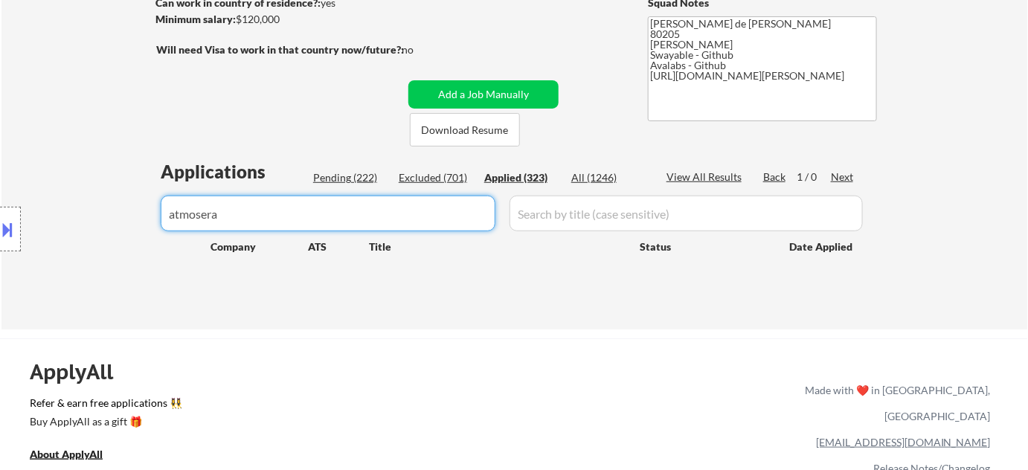
scroll to position [202, 0]
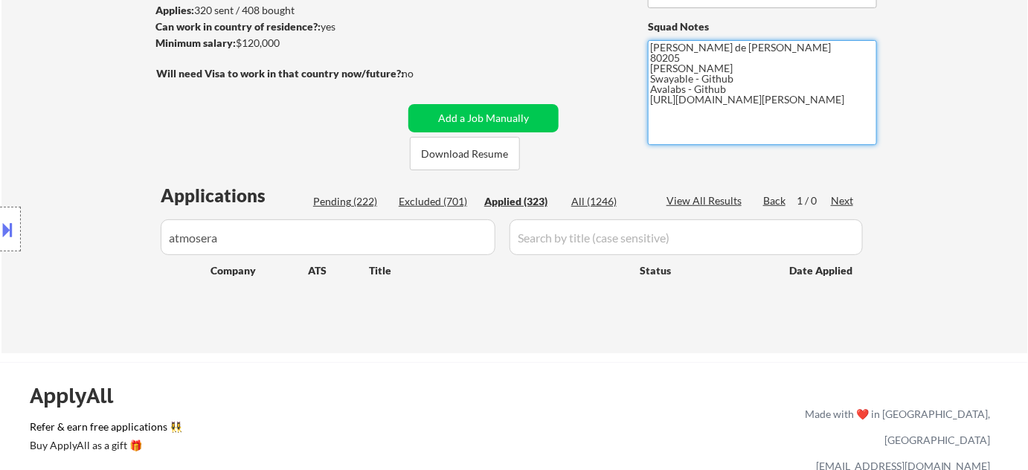
drag, startPoint x: 650, startPoint y: 98, endPoint x: 708, endPoint y: 106, distance: 58.6
click at [708, 106] on textarea "Flor de Mae 80205 Vivian- Github Swayable - Github Avalabs - Github https://www…" at bounding box center [762, 92] width 229 height 105
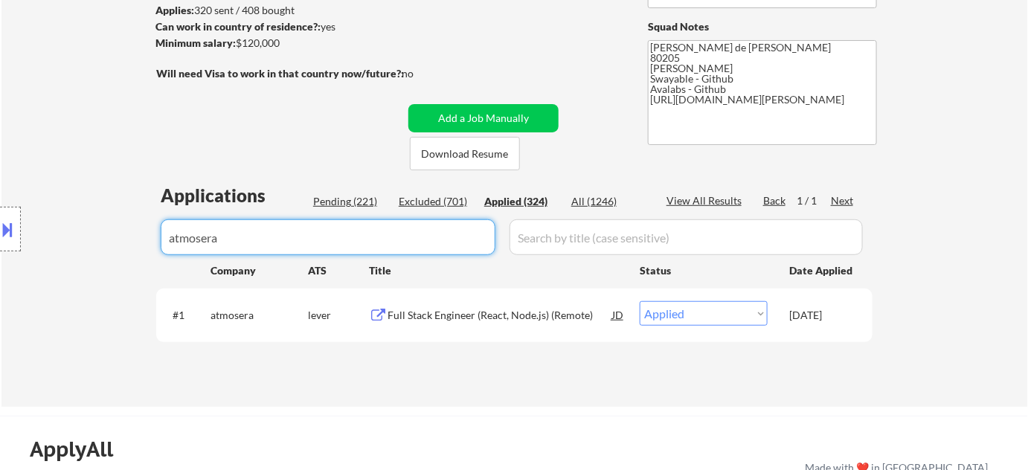
drag, startPoint x: 255, startPoint y: 237, endPoint x: 0, endPoint y: 190, distance: 259.4
click at [0, 190] on body "← Return to /applysquad Mailslurp Inbox Job Search Builder Adam Gusky User Emai…" at bounding box center [514, 33] width 1028 height 470
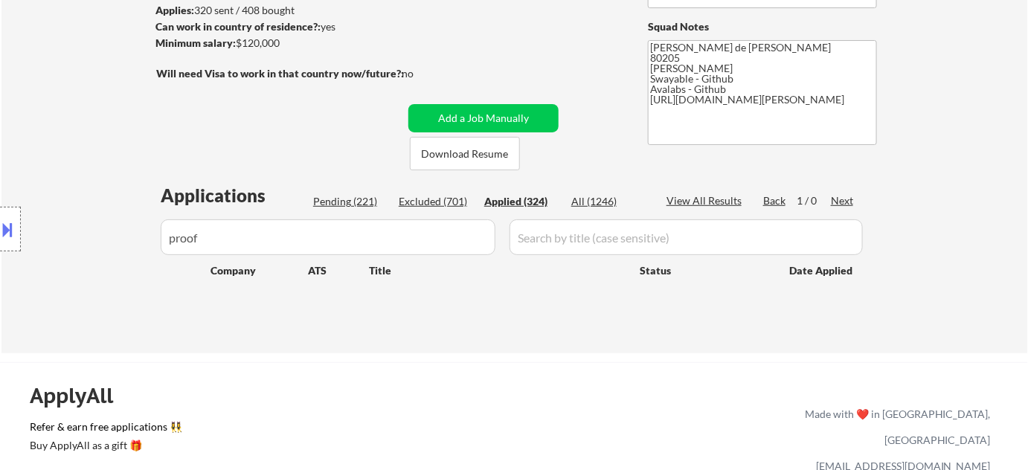
drag, startPoint x: 251, startPoint y: 262, endPoint x: 0, endPoint y: 261, distance: 251.3
click at [0, 263] on body "← Return to /applysquad Mailslurp Inbox Job Search Builder Adam Gusky User Emai…" at bounding box center [514, 33] width 1028 height 470
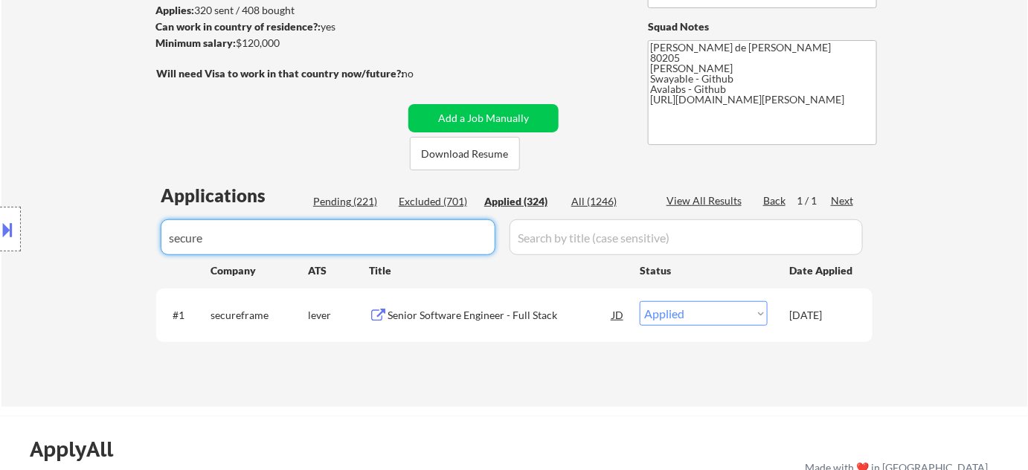
drag, startPoint x: 334, startPoint y: 244, endPoint x: 0, endPoint y: 239, distance: 333.9
click at [0, 242] on body "← Return to /applysquad Mailslurp Inbox Job Search Builder Adam Gusky User Emai…" at bounding box center [514, 33] width 1028 height 470
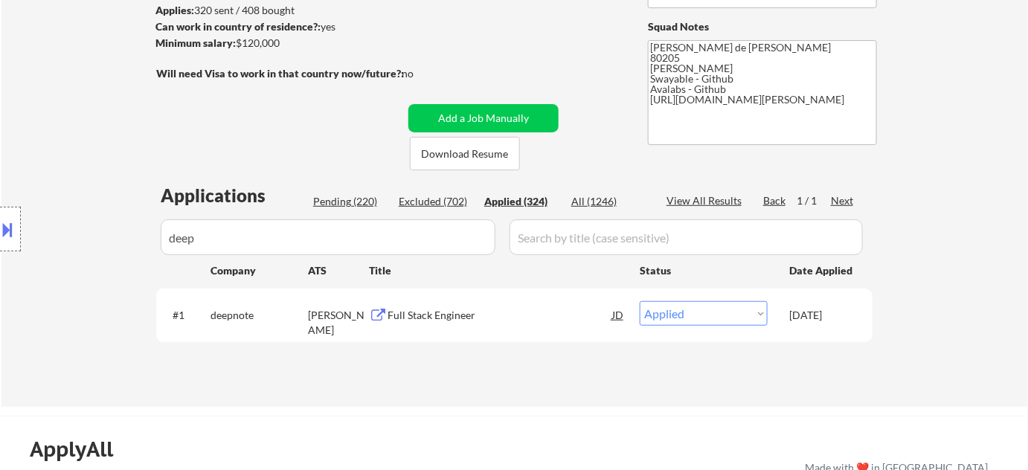
drag, startPoint x: 256, startPoint y: 235, endPoint x: 1, endPoint y: 241, distance: 254.3
click at [0, 243] on div "Location Inclusions: Denver, CO Glendale, CO Edgewater, CO Wheat Ridge, CO Comm…" at bounding box center [133, 229] width 266 height 276
drag, startPoint x: 457, startPoint y: 243, endPoint x: 0, endPoint y: 252, distance: 456.6
click at [0, 252] on body "← Return to /applysquad Mailslurp Inbox Job Search Builder Adam Gusky User Emai…" at bounding box center [514, 33] width 1028 height 470
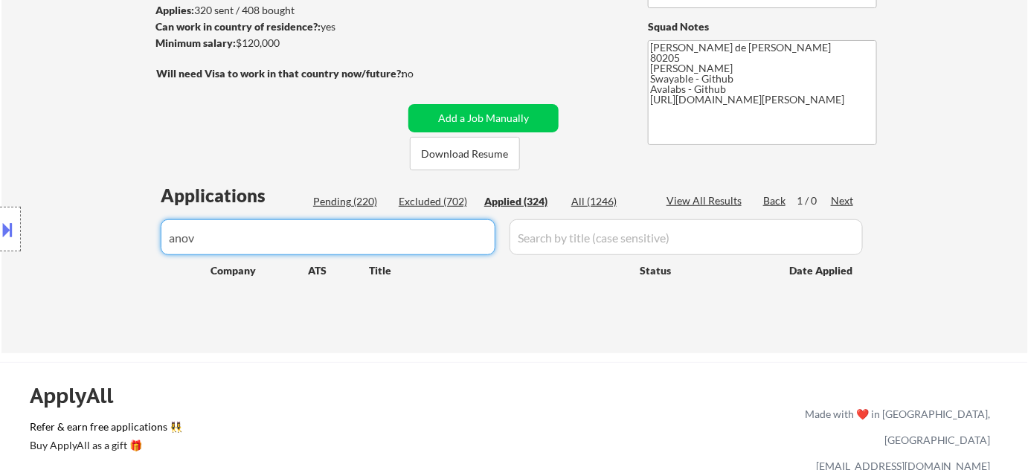
drag, startPoint x: 326, startPoint y: 235, endPoint x: 0, endPoint y: 220, distance: 326.0
click at [0, 225] on body "← Return to /applysquad Mailslurp Inbox Job Search Builder Adam Gusky User Emai…" at bounding box center [514, 33] width 1028 height 470
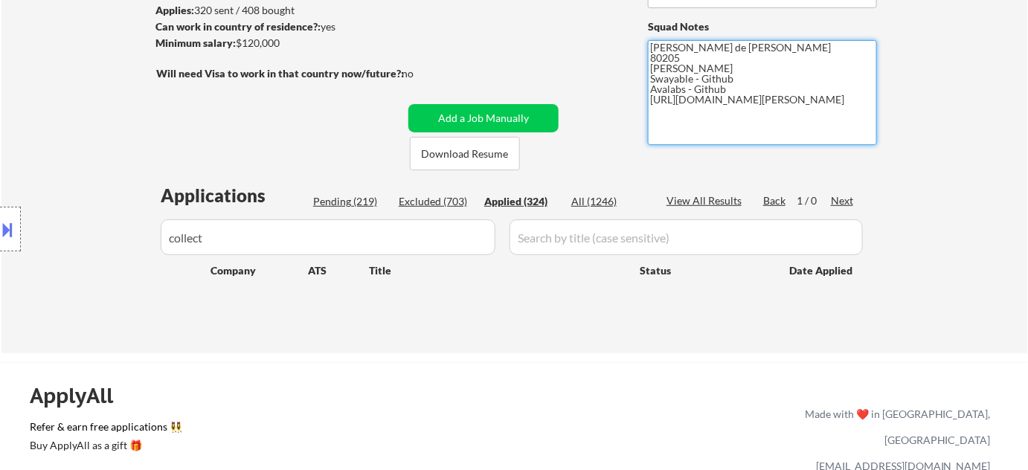
drag, startPoint x: 651, startPoint y: 104, endPoint x: 709, endPoint y: 118, distance: 59.7
click at [709, 118] on textarea "Flor de Mae 80205 Vivian- Github Swayable - Github Avalabs - Github https://www…" at bounding box center [762, 92] width 229 height 105
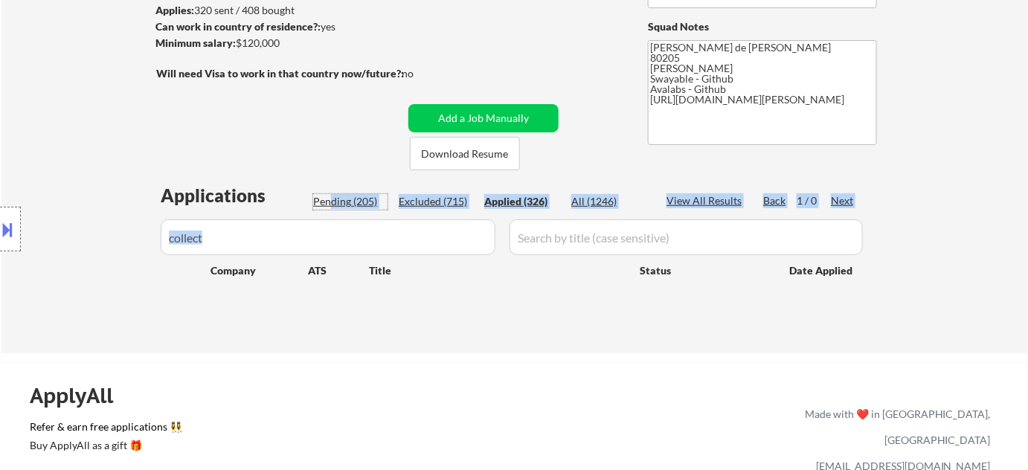
click at [327, 211] on div "Applications Pending (205) Excluded (715) Applied (326) All (1246) View All Res…" at bounding box center [514, 254] width 716 height 142
click at [313, 237] on input "input" at bounding box center [328, 237] width 335 height 36
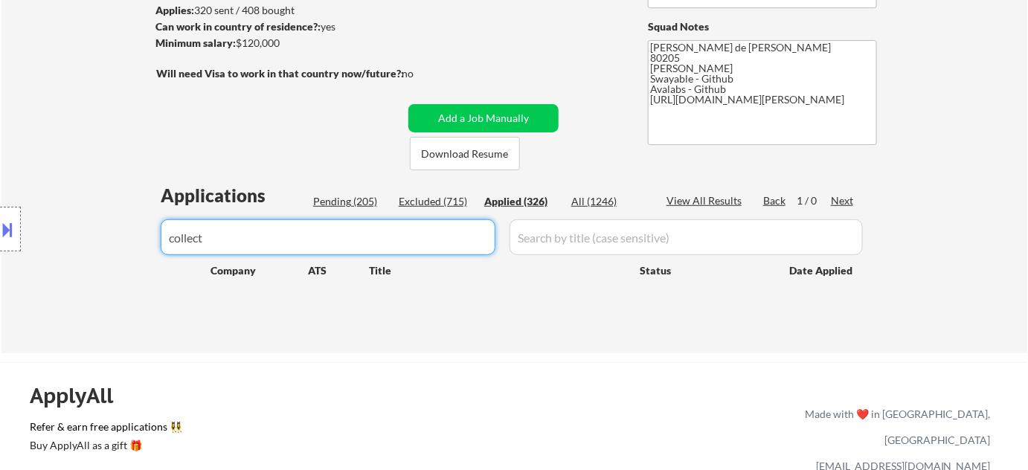
drag, startPoint x: 355, startPoint y: 243, endPoint x: 0, endPoint y: 246, distance: 354.7
click at [0, 247] on body "← Return to /applysquad Mailslurp Inbox Job Search Builder Adam Gusky User Emai…" at bounding box center [514, 33] width 1028 height 470
